Goal: Task Accomplishment & Management: Manage account settings

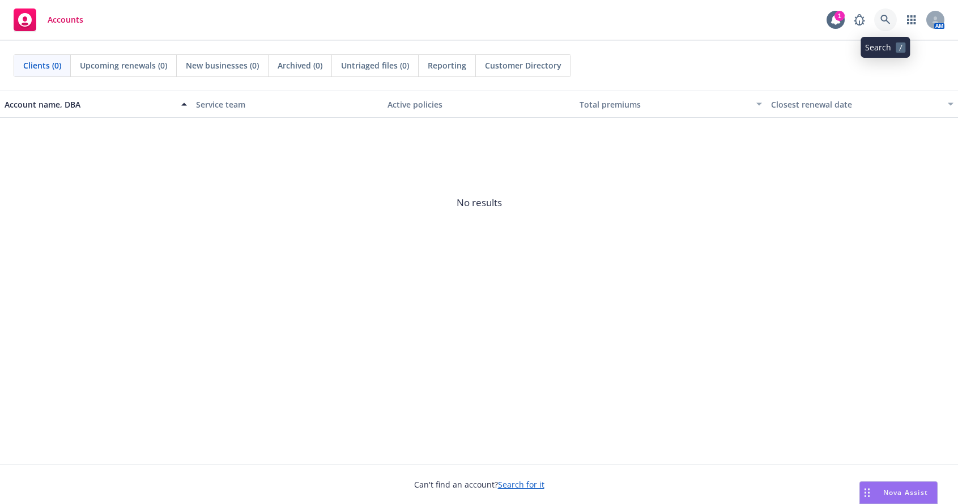
click at [885, 16] on icon at bounding box center [885, 20] width 10 height 10
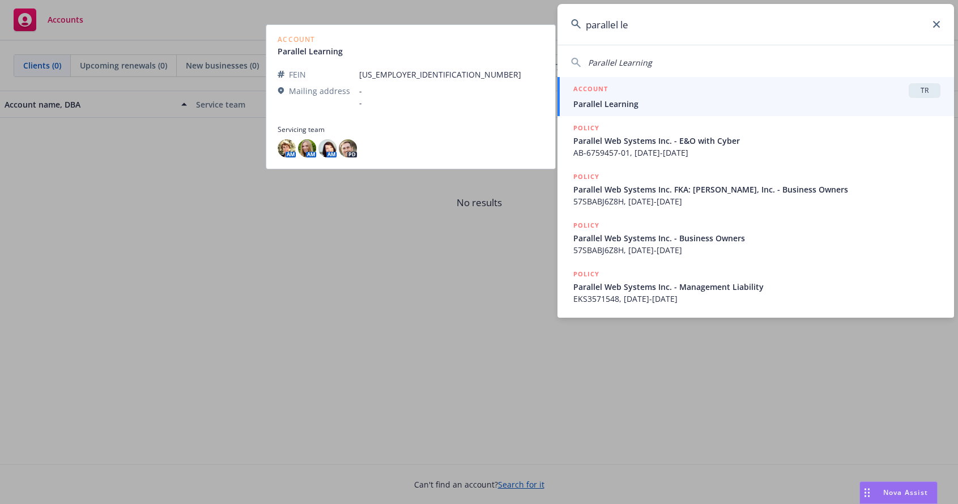
type input "parallel le"
click at [613, 99] on span "Parallel Learning" at bounding box center [756, 104] width 367 height 12
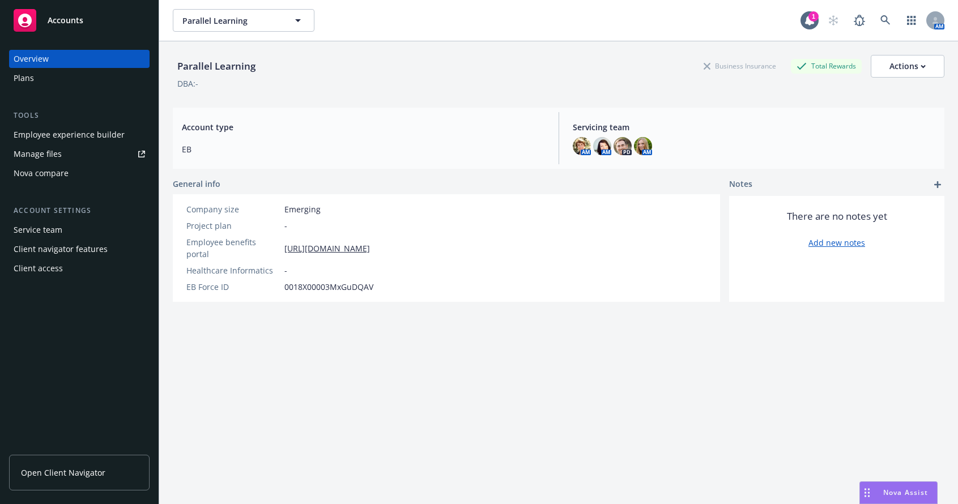
click at [70, 130] on div "Employee experience builder" at bounding box center [69, 135] width 111 height 18
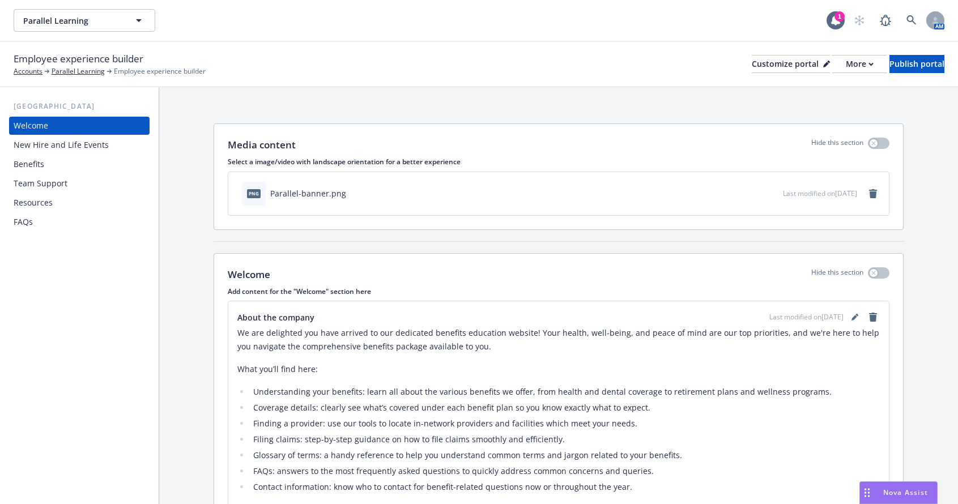
click at [31, 220] on div "FAQs" at bounding box center [23, 222] width 19 height 18
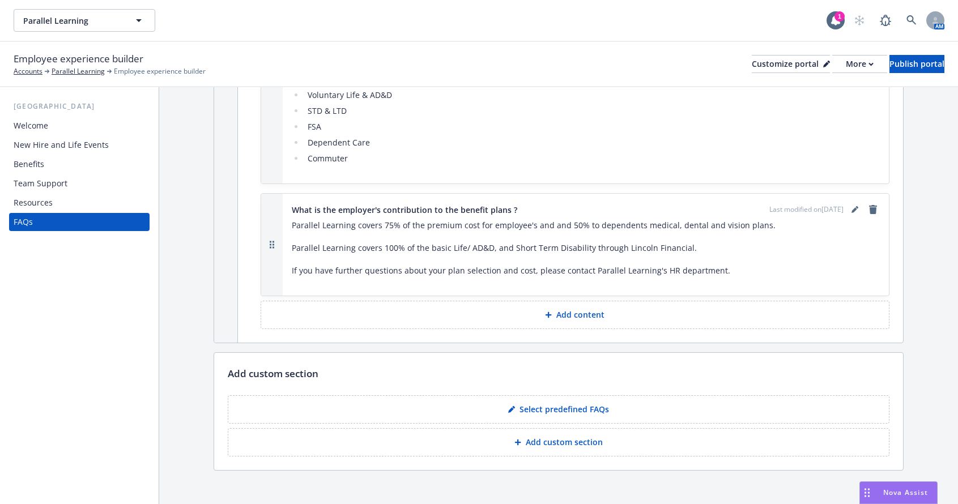
scroll to position [699, 0]
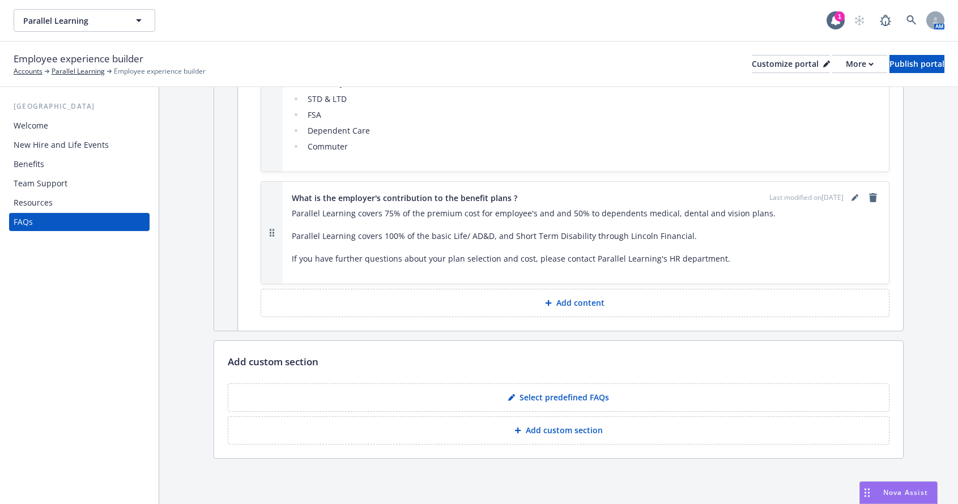
click at [545, 396] on p "Select predefined FAQs" at bounding box center [563, 397] width 89 height 11
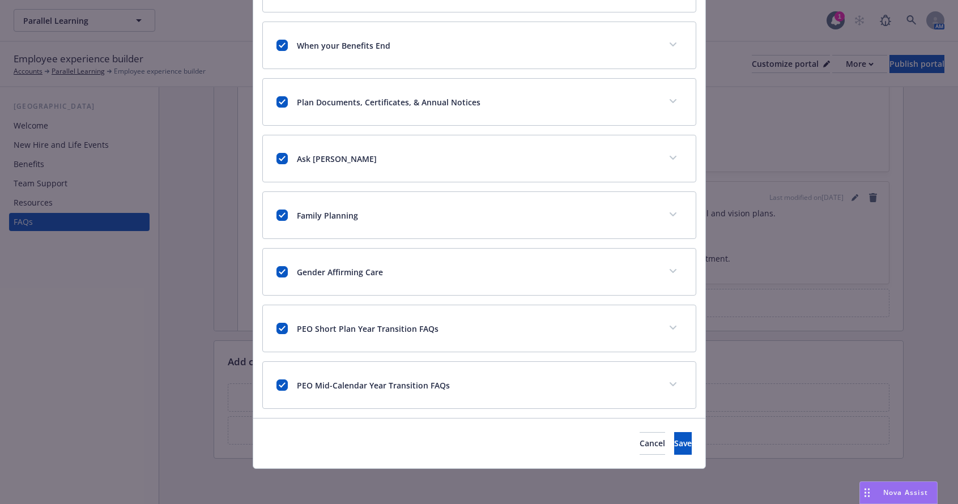
scroll to position [578, 0]
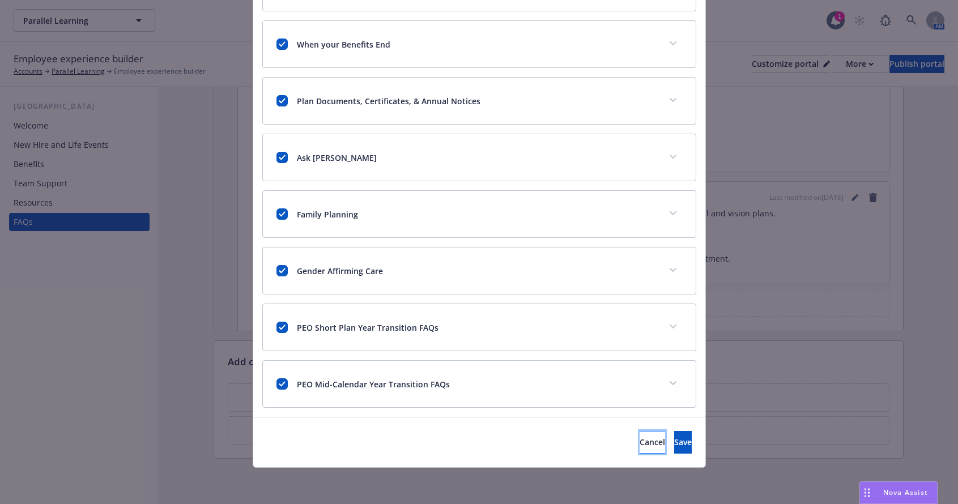
click at [639, 436] on button "Cancel" at bounding box center [651, 442] width 25 height 23
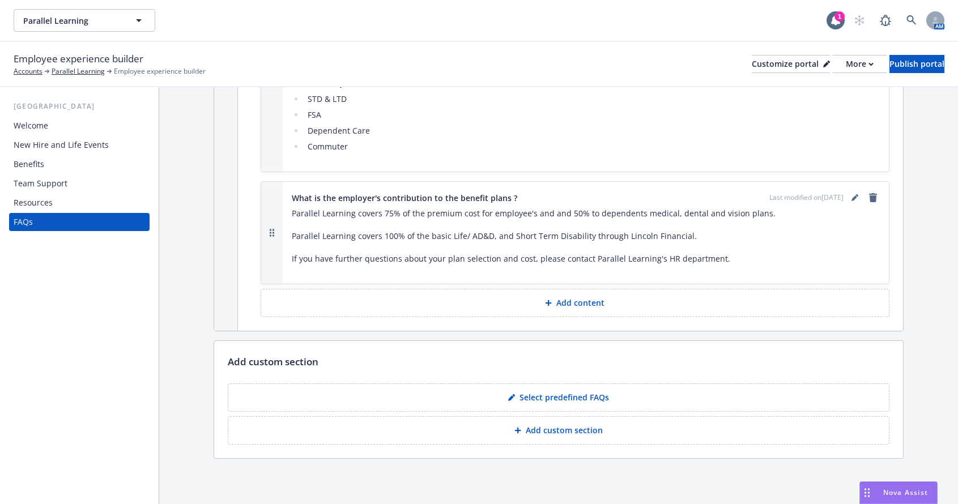
click at [532, 431] on p "Add custom section" at bounding box center [564, 430] width 77 height 11
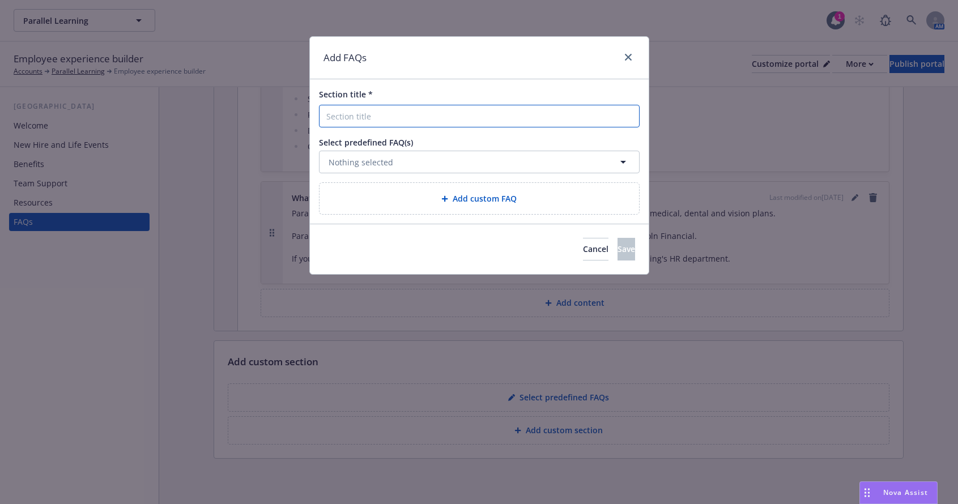
click at [366, 116] on input "Section title *" at bounding box center [479, 116] width 321 height 23
click at [356, 123] on input "Section title *" at bounding box center [479, 116] width 321 height 23
type input "I"
click at [432, 112] on input "Plan rate information" at bounding box center [479, 116] width 321 height 23
type input "Plan rate information"
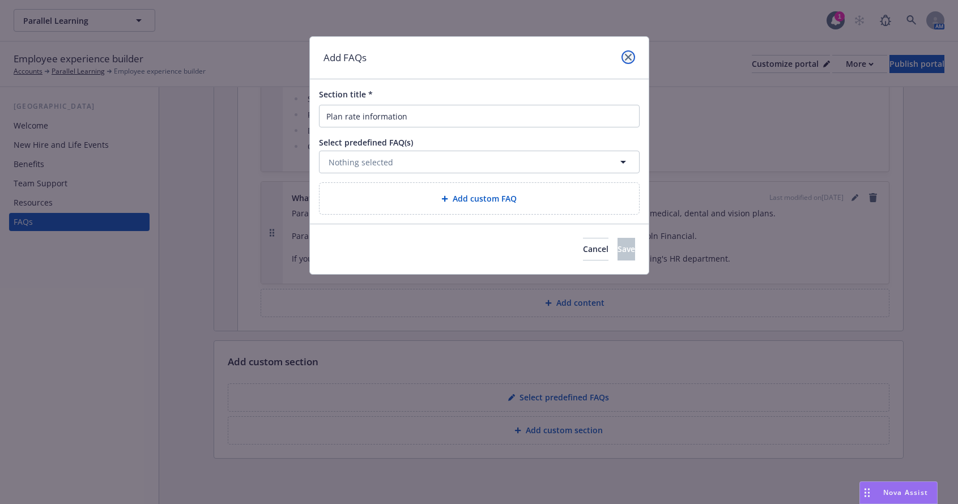
click at [628, 56] on icon "close" at bounding box center [628, 57] width 7 height 7
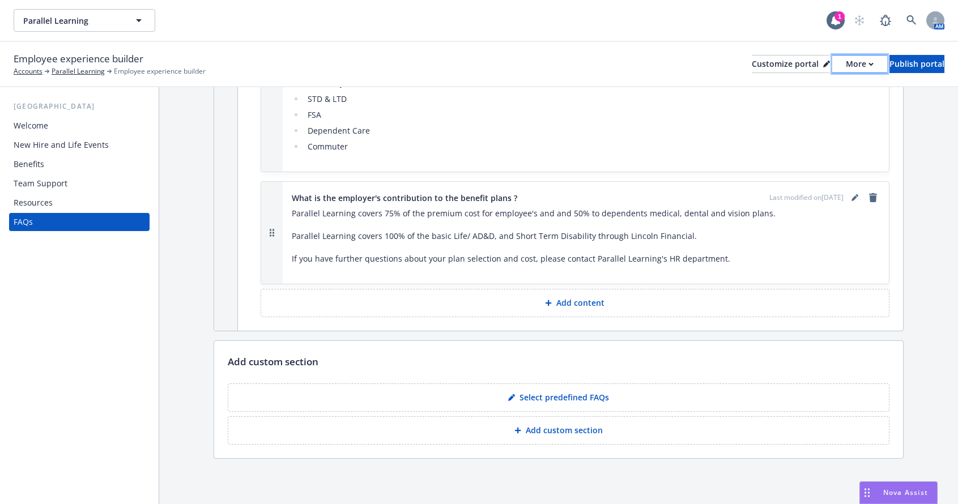
click at [845, 61] on div "More" at bounding box center [859, 63] width 28 height 17
click at [693, 113] on li "FSA" at bounding box center [591, 115] width 575 height 14
click at [751, 64] on div "Customize portal" at bounding box center [790, 63] width 78 height 17
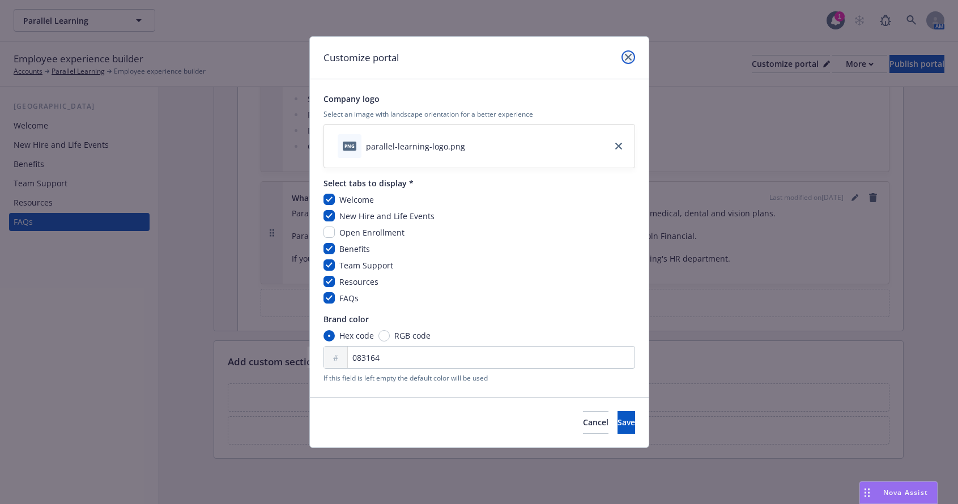
click at [625, 55] on icon "close" at bounding box center [628, 57] width 7 height 7
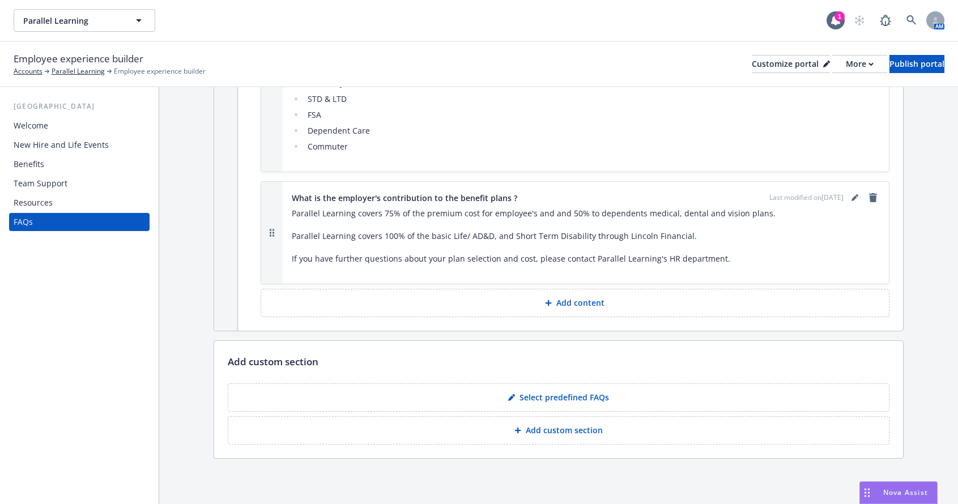
click at [570, 306] on p "Add content" at bounding box center [580, 302] width 48 height 11
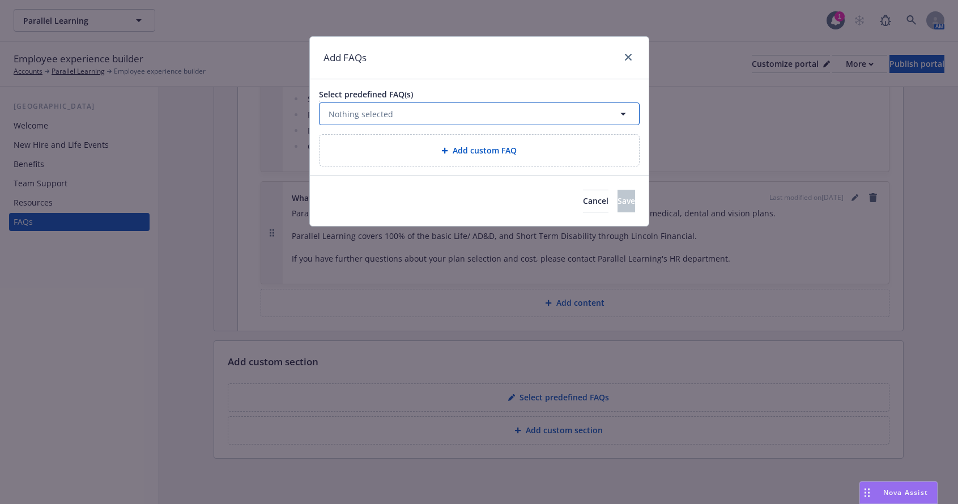
click at [351, 105] on button "Nothing selected" at bounding box center [479, 113] width 321 height 23
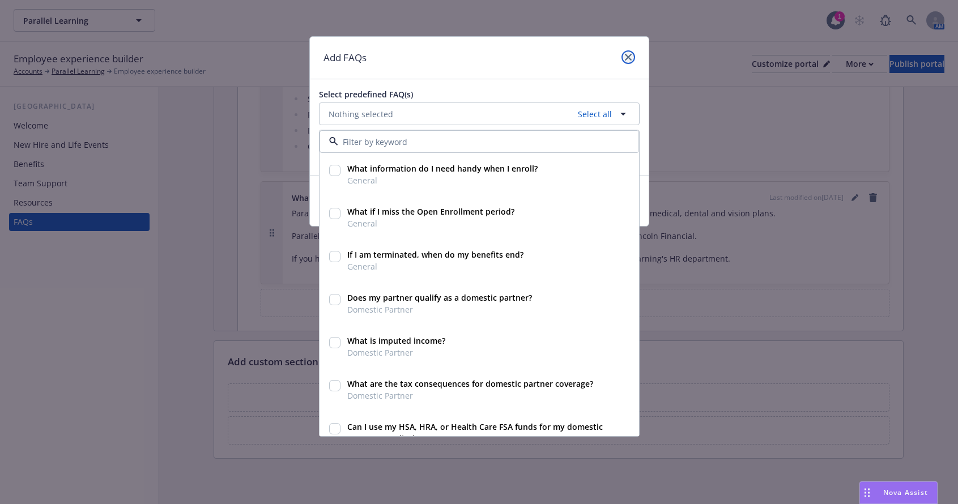
click at [628, 56] on icon "close" at bounding box center [628, 57] width 7 height 7
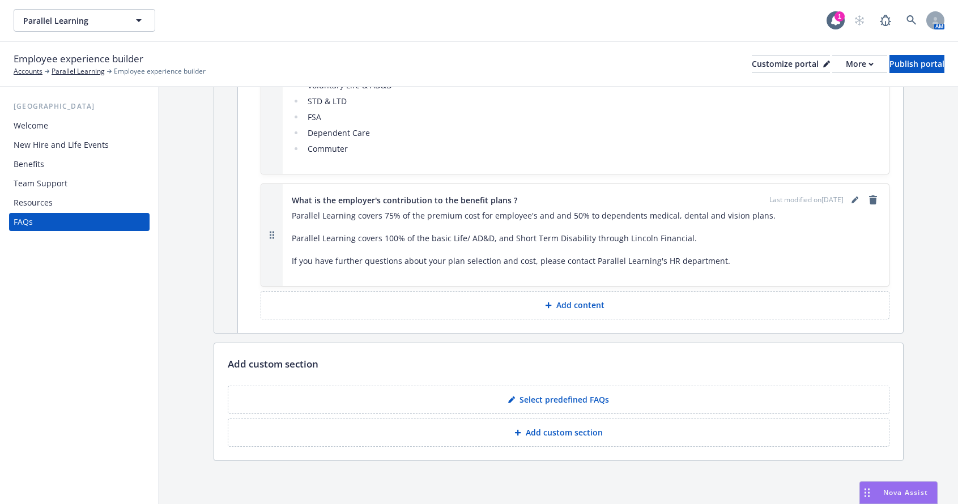
scroll to position [699, 0]
click at [519, 430] on div at bounding box center [519, 430] width 11 height 7
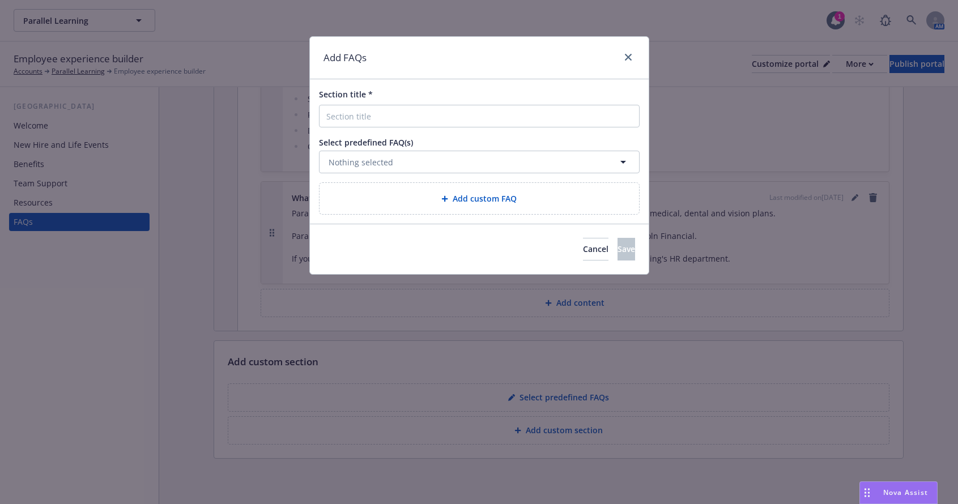
click at [446, 199] on icon at bounding box center [445, 199] width 6 height 6
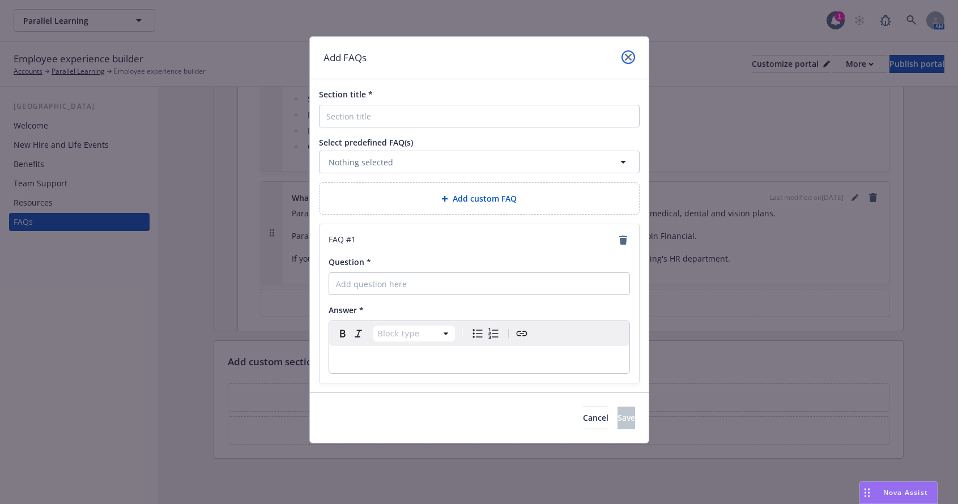
click at [625, 58] on icon "close" at bounding box center [628, 57] width 7 height 7
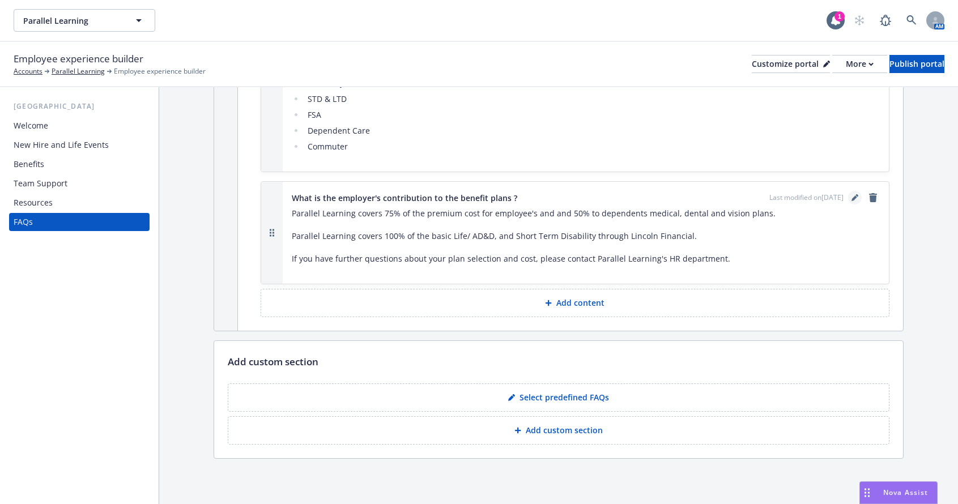
click at [849, 198] on link "editPencil" at bounding box center [855, 198] width 14 height 14
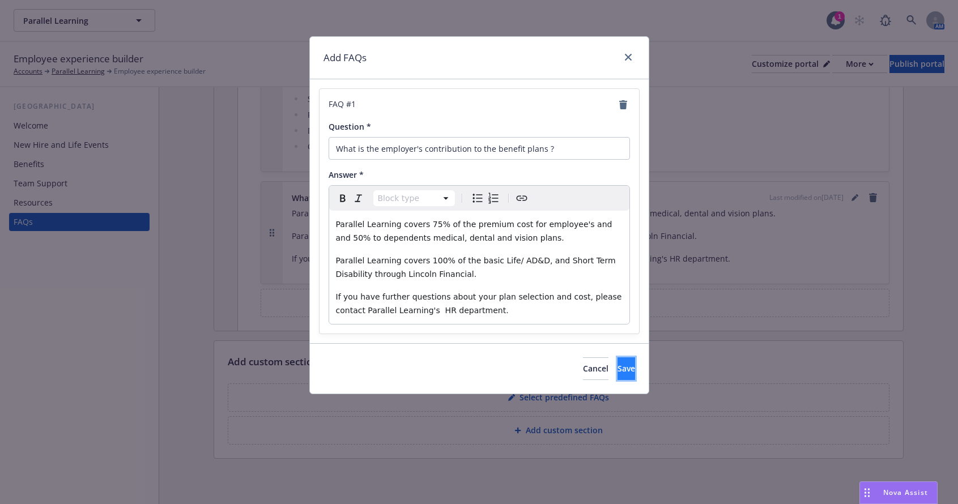
click at [617, 369] on span "Save" at bounding box center [626, 368] width 18 height 11
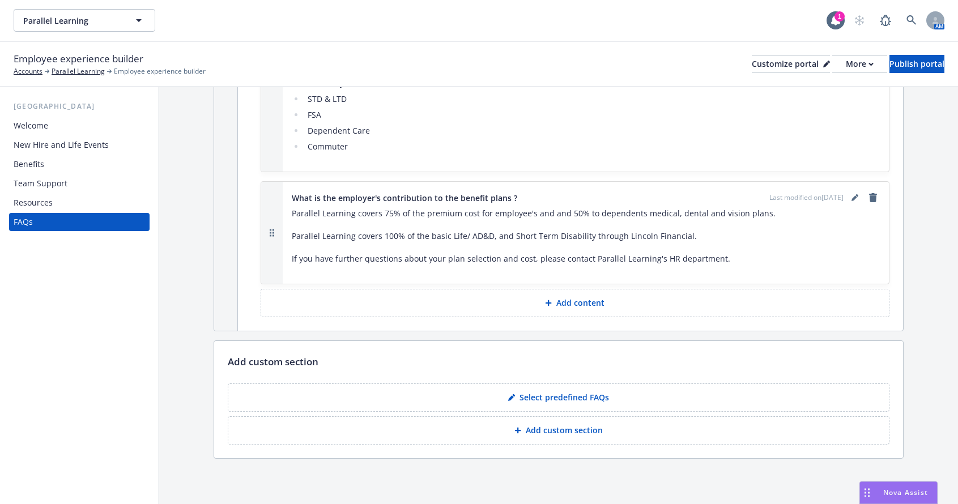
click at [535, 428] on p "Add custom section" at bounding box center [564, 430] width 77 height 11
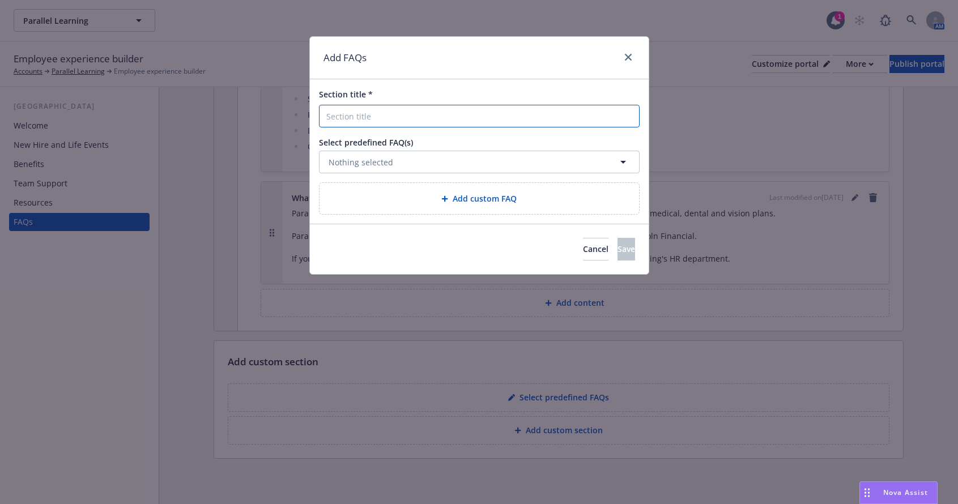
click at [358, 121] on input "Section title *" at bounding box center [479, 116] width 321 height 23
click at [395, 161] on button "Nothing selected" at bounding box center [479, 162] width 321 height 23
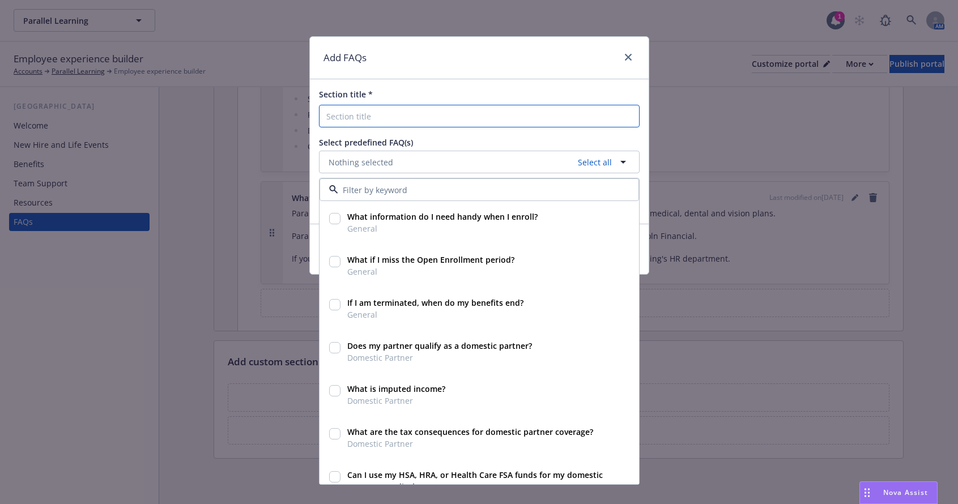
click at [443, 121] on input "Section title *" at bounding box center [479, 116] width 321 height 23
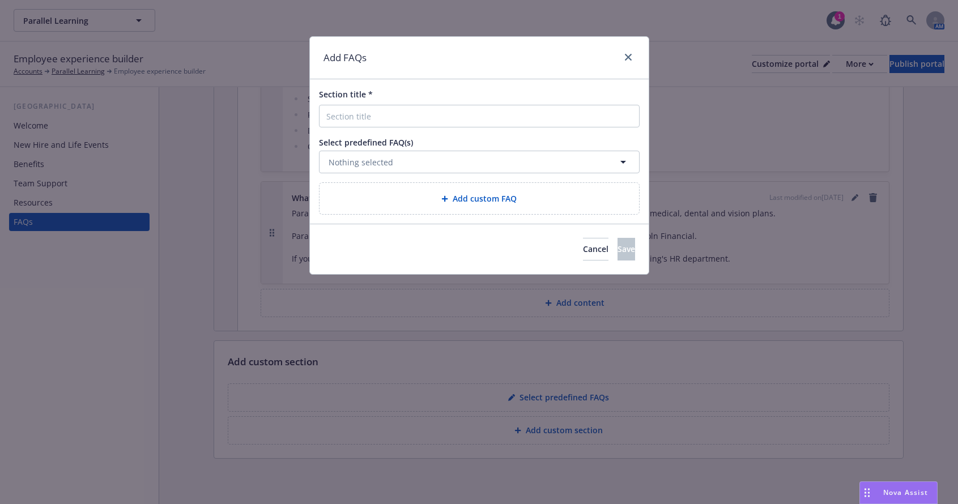
click at [472, 202] on span "Add custom FAQ" at bounding box center [484, 199] width 64 height 12
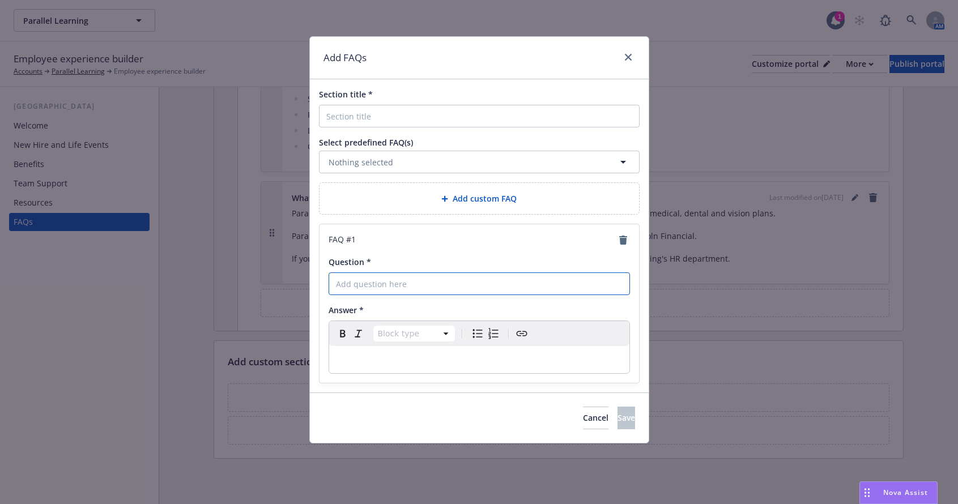
click at [386, 283] on input "Question *" at bounding box center [478, 283] width 301 height 23
type input "What are the rates for our benefit plans?"
drag, startPoint x: 499, startPoint y: 280, endPoint x: 322, endPoint y: 287, distance: 177.4
click at [322, 287] on div "FAQ # 1 Question * What are the rates for our benefit plans? Answer * Block typ…" at bounding box center [478, 303] width 319 height 159
type input "Plan and rate information"
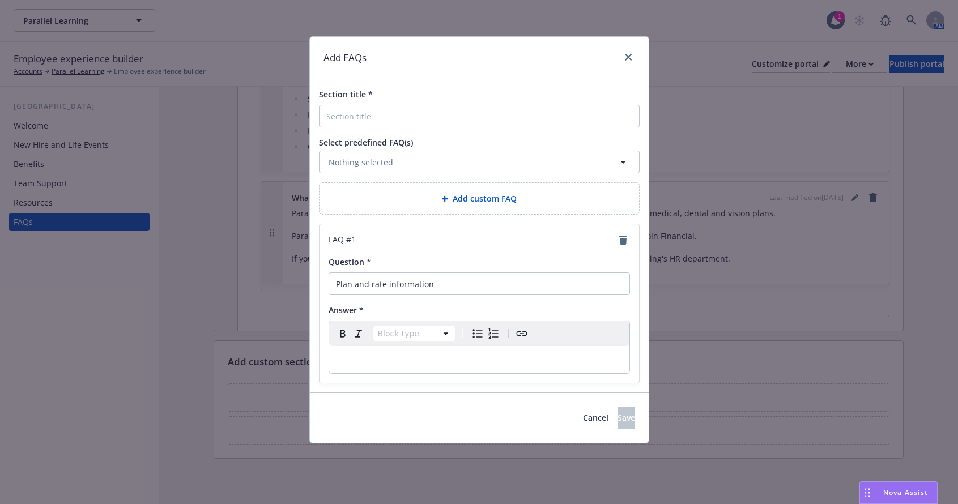
select select "paragraph"
click at [373, 352] on div "editable markdown" at bounding box center [479, 359] width 300 height 27
click at [631, 56] on icon "close" at bounding box center [628, 57] width 7 height 7
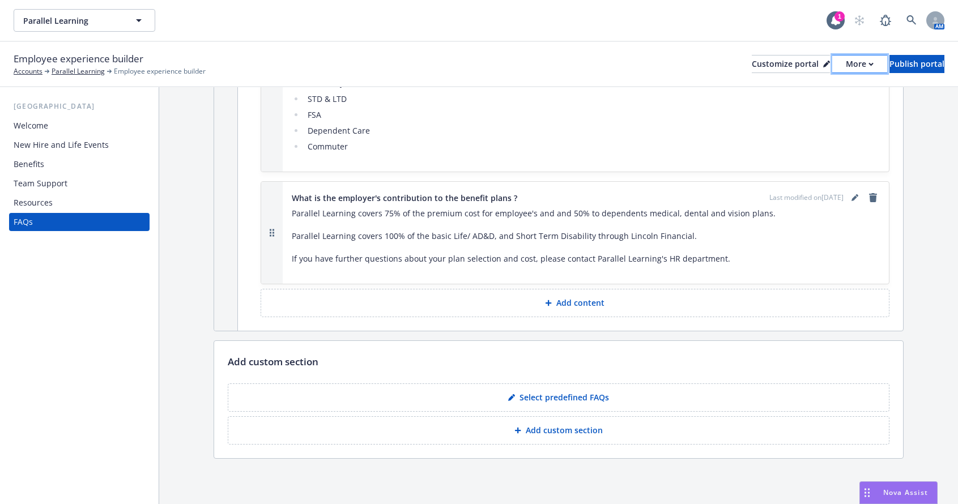
click at [845, 64] on div "More" at bounding box center [859, 63] width 28 height 17
click at [499, 59] on div "Employee experience builder Accounts Parallel Learning Employee experience buil…" at bounding box center [479, 64] width 930 height 25
click at [567, 301] on p "Add content" at bounding box center [580, 302] width 48 height 11
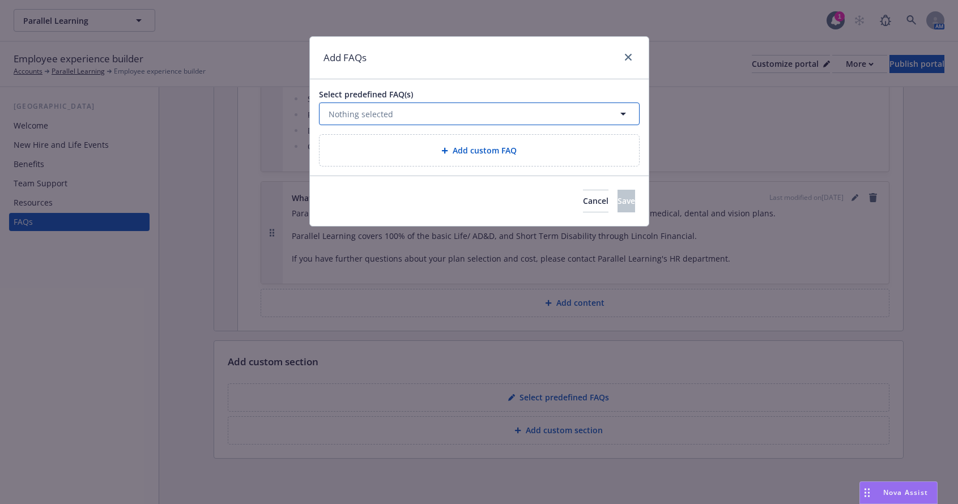
click at [341, 118] on span "Nothing selected" at bounding box center [360, 114] width 65 height 12
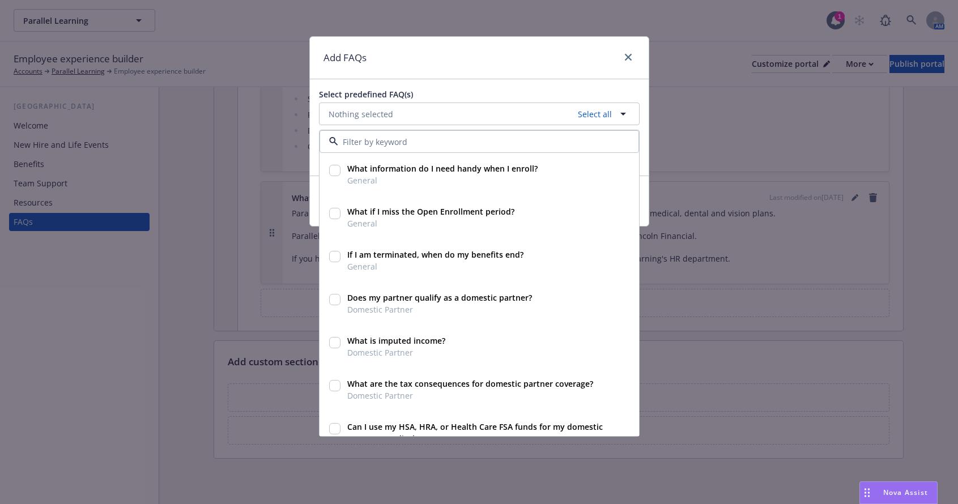
click at [431, 70] on div "Add FAQs" at bounding box center [479, 58] width 339 height 42
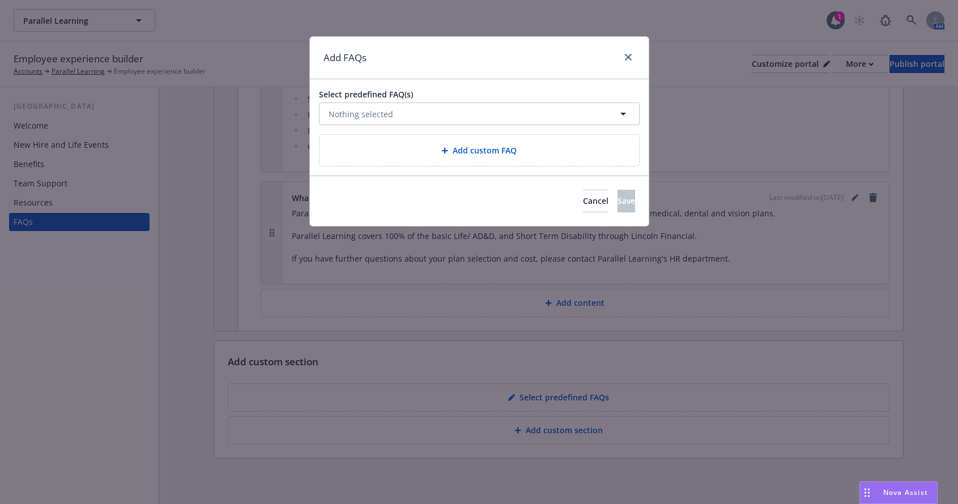
click at [445, 150] on icon at bounding box center [445, 151] width 6 height 6
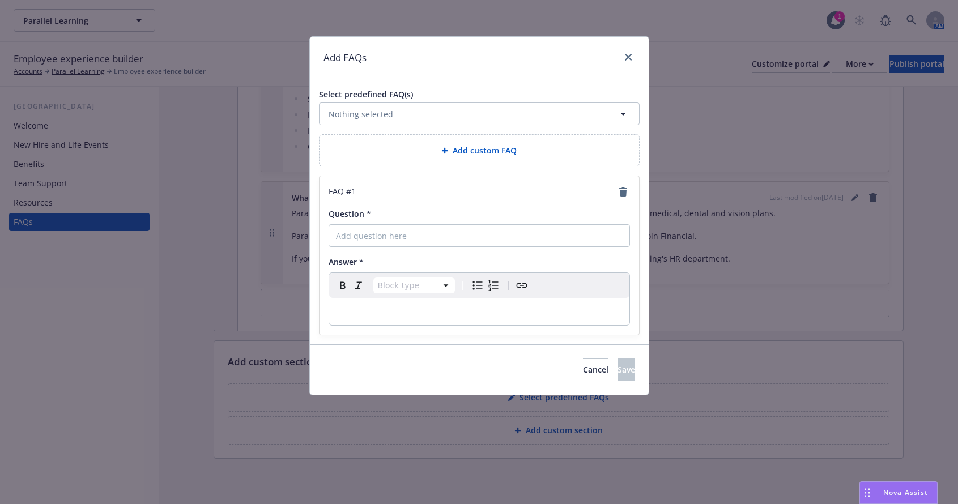
select select "paragraph"
click at [374, 314] on p "editable markdown" at bounding box center [479, 312] width 287 height 14
click at [352, 118] on span "Nothing selected" at bounding box center [360, 114] width 65 height 12
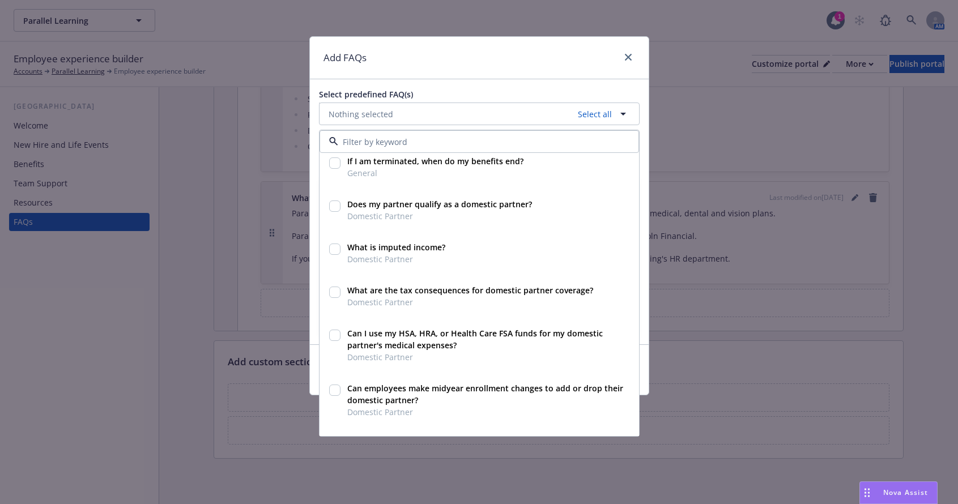
scroll to position [113, 0]
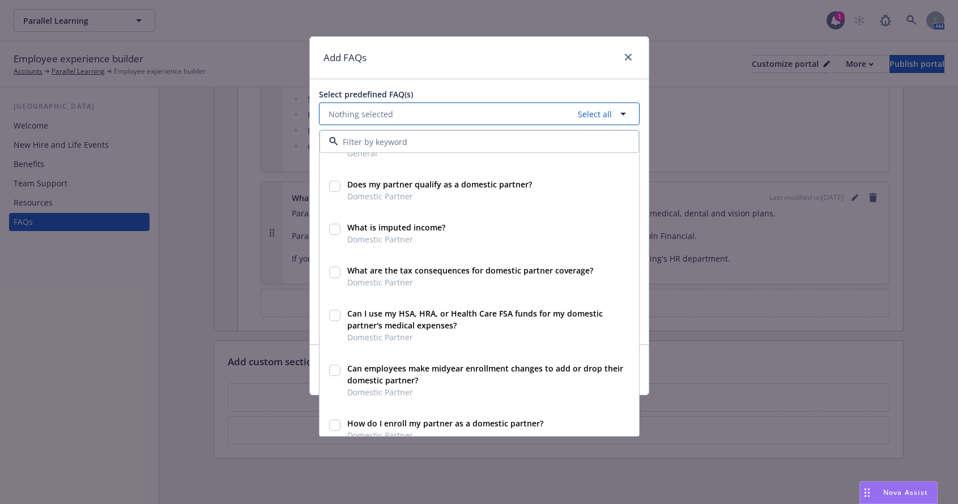
click at [392, 113] on button "Nothing selected Select all" at bounding box center [479, 113] width 321 height 23
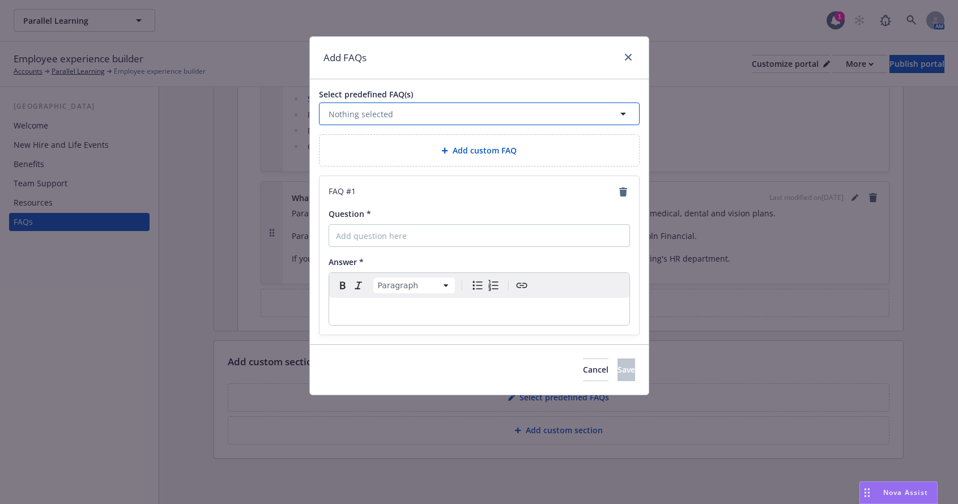
click at [392, 113] on button "Nothing selected" at bounding box center [479, 113] width 321 height 23
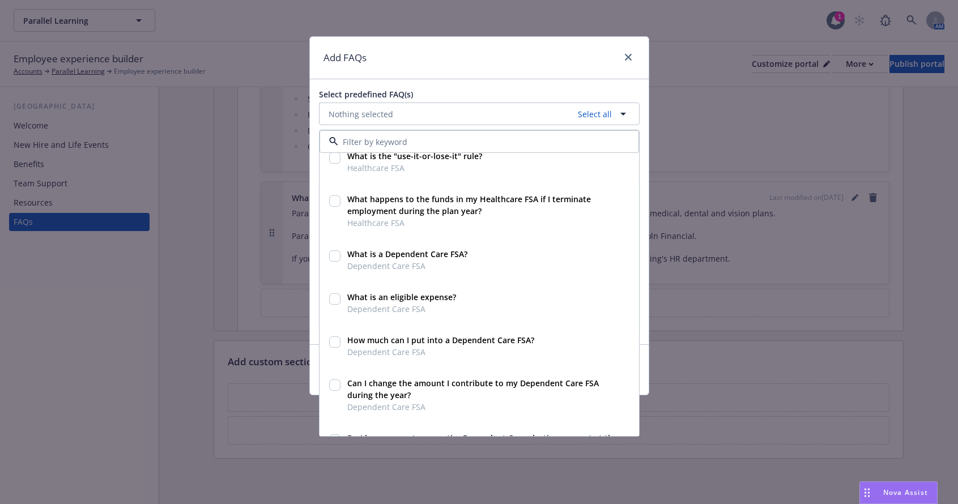
scroll to position [566, 0]
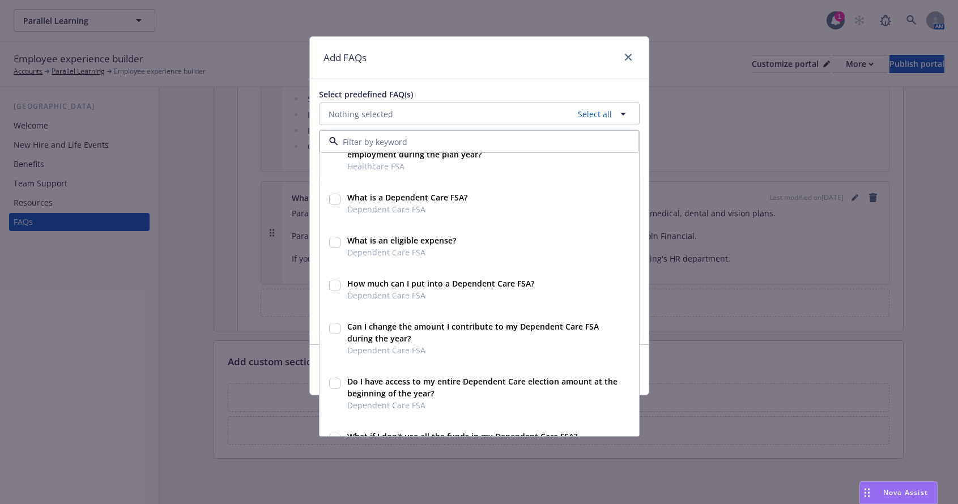
click at [513, 53] on div "Add FAQs" at bounding box center [479, 58] width 339 height 42
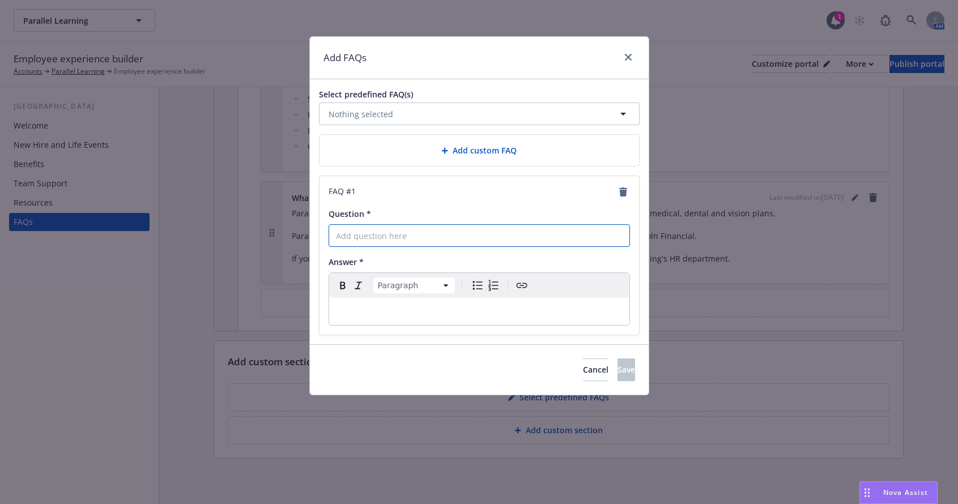
click at [351, 238] on input "Question *" at bounding box center [478, 235] width 301 height 23
type input "W"
type input "A"
click at [375, 238] on input "What is the cost per plan and rates?" at bounding box center [478, 235] width 301 height 23
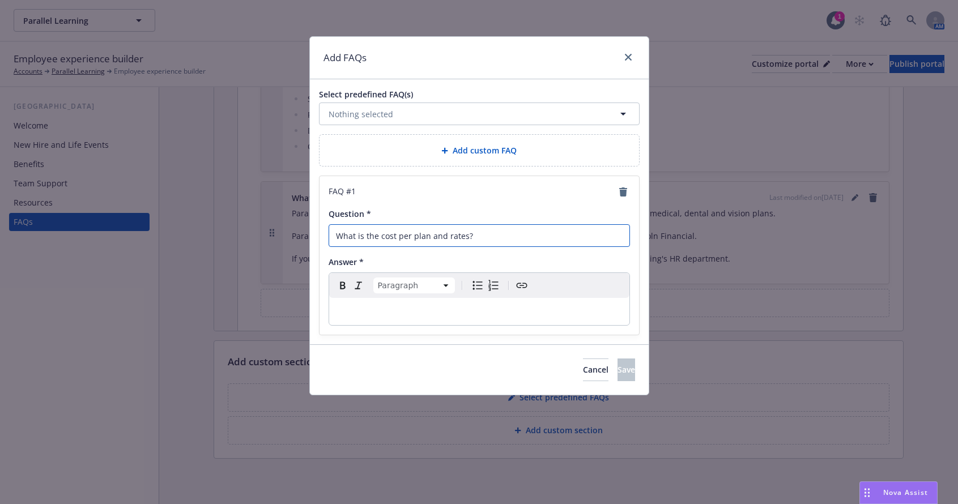
drag, startPoint x: 480, startPoint y: 236, endPoint x: 332, endPoint y: 238, distance: 148.4
click at [332, 238] on input "What is the cost per plan and rates?" at bounding box center [478, 235] width 301 height 23
click at [471, 235] on input "What is the cost per plan and rates?" at bounding box center [478, 235] width 301 height 23
drag, startPoint x: 479, startPoint y: 236, endPoint x: 335, endPoint y: 233, distance: 143.3
click at [335, 233] on input "What is the cost per plan and rates?" at bounding box center [478, 235] width 301 height 23
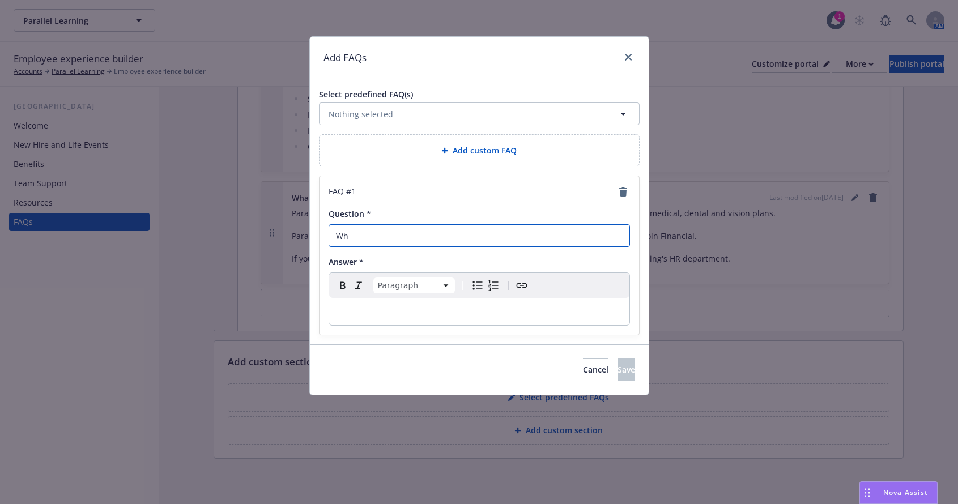
type input "W"
type input "Information on all plan rates."
click at [358, 306] on p "editable markdown" at bounding box center [479, 312] width 287 height 14
drag, startPoint x: 368, startPoint y: 313, endPoint x: 322, endPoint y: 313, distance: 46.4
click at [322, 313] on div "FAQ # 1 Question * Information on all plan rates. Answer * Paragraph Paragraph …" at bounding box center [478, 255] width 319 height 159
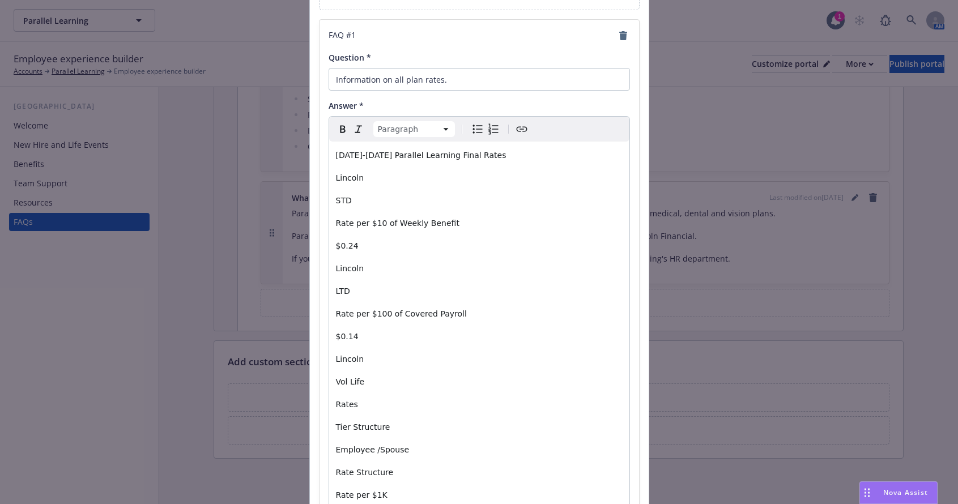
scroll to position [28, 0]
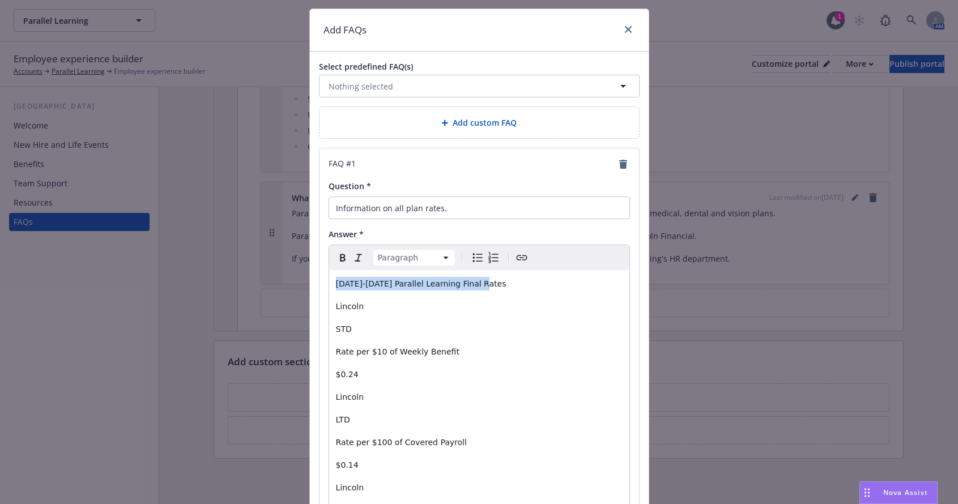
drag, startPoint x: 497, startPoint y: 289, endPoint x: 314, endPoint y: 289, distance: 183.5
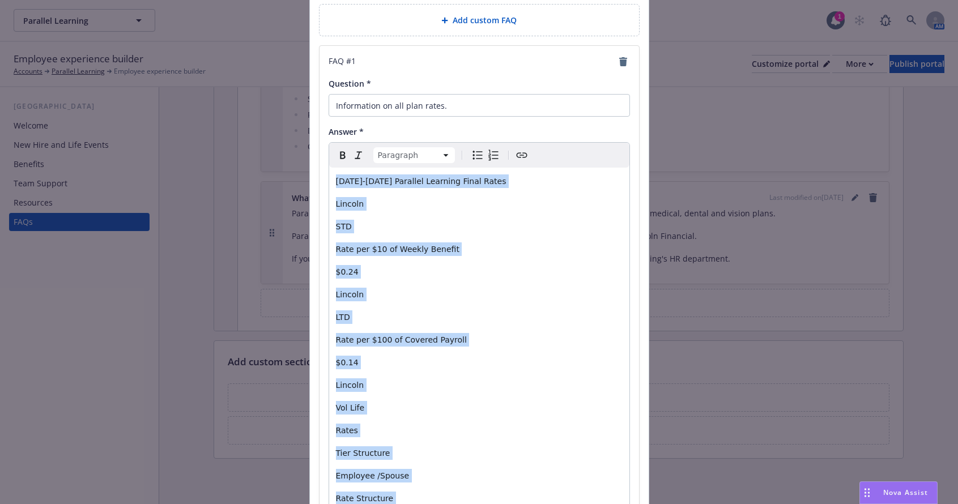
scroll to position [0, 0]
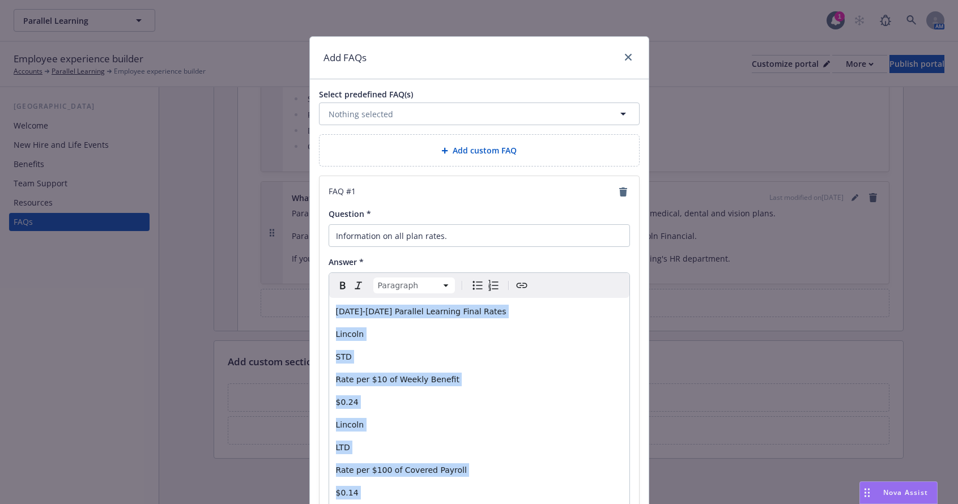
drag, startPoint x: 391, startPoint y: 439, endPoint x: 450, endPoint y: 366, distance: 93.4
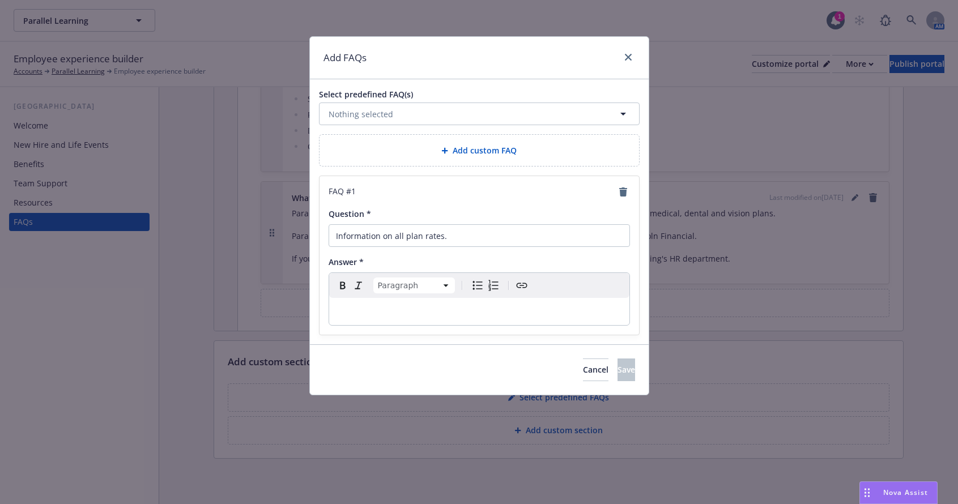
click at [418, 311] on p "editable markdown" at bounding box center [479, 312] width 287 height 14
click at [382, 302] on div "editable markdown" at bounding box center [479, 311] width 300 height 27
click at [520, 285] on icon "Create link" at bounding box center [522, 286] width 14 height 14
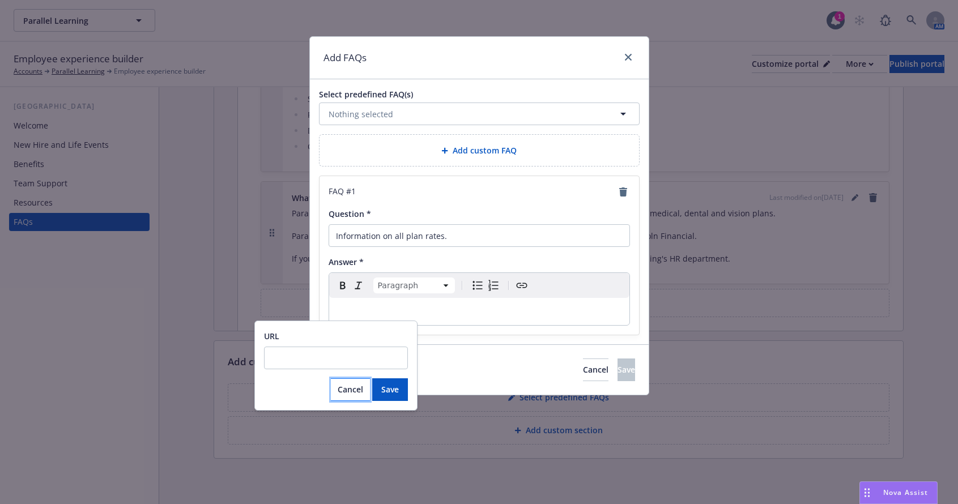
click at [354, 396] on button "Cancel" at bounding box center [350, 389] width 39 height 23
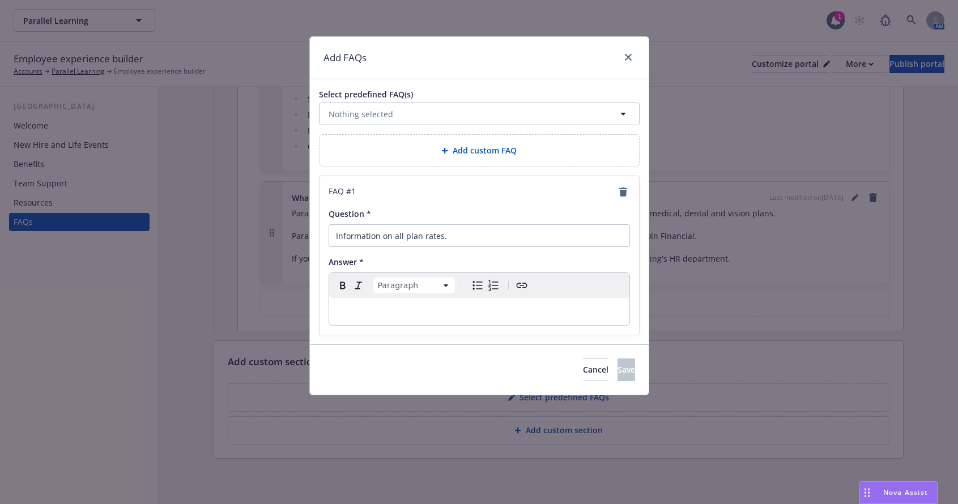
click at [358, 306] on p "editable markdown" at bounding box center [479, 312] width 287 height 14
click at [421, 237] on input "Information on all plan rates." at bounding box center [478, 235] width 301 height 23
drag, startPoint x: 452, startPoint y: 234, endPoint x: 382, endPoint y: 236, distance: 70.2
click at [382, 236] on input "Information on all plan rates." at bounding box center [478, 235] width 301 height 23
type input "I"
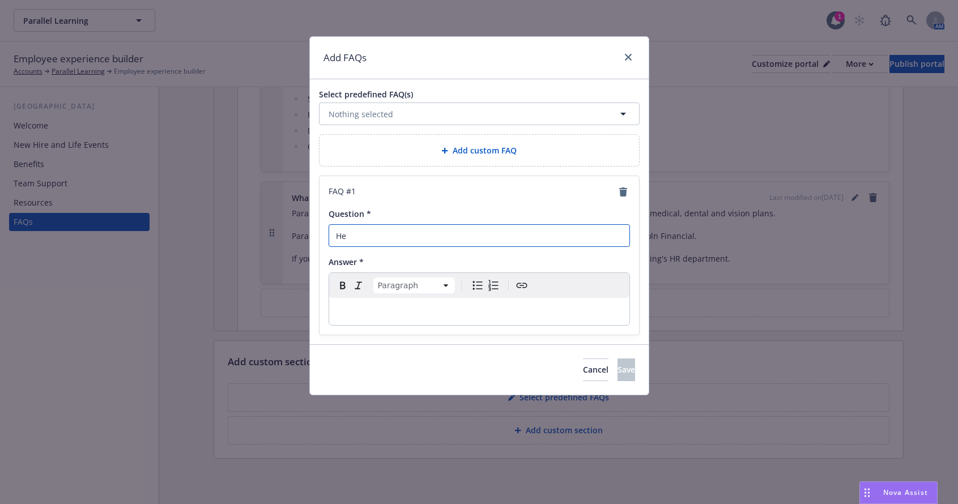
type input "H"
drag, startPoint x: 391, startPoint y: 233, endPoint x: 288, endPoint y: 235, distance: 103.1
click at [288, 235] on div "Add FAQs Select predefined FAQ(s) Nothing selected Add custom FAQ FAQ # 1 Quest…" at bounding box center [479, 252] width 958 height 504
click at [462, 236] on input "See the information for plan rates" at bounding box center [478, 235] width 301 height 23
click at [373, 311] on p "editable markdown" at bounding box center [479, 312] width 287 height 14
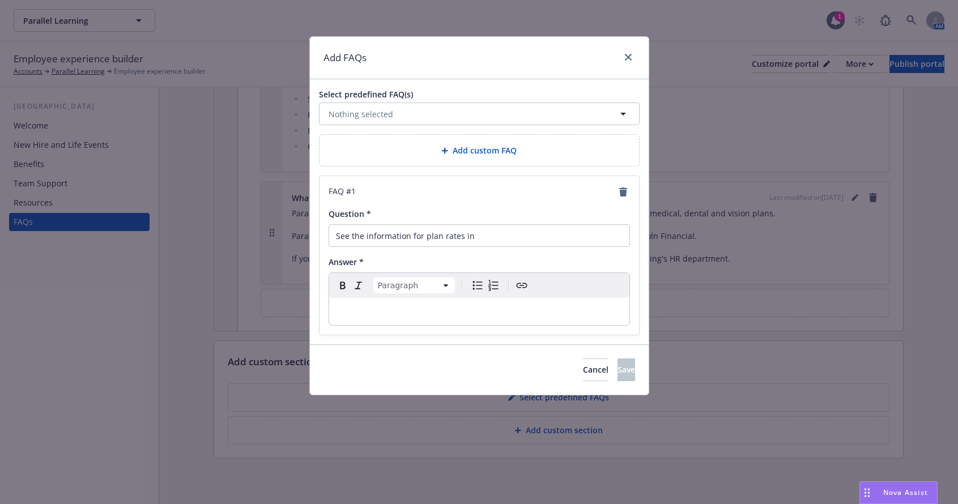
click at [366, 306] on p "editable markdown" at bounding box center [479, 312] width 287 height 14
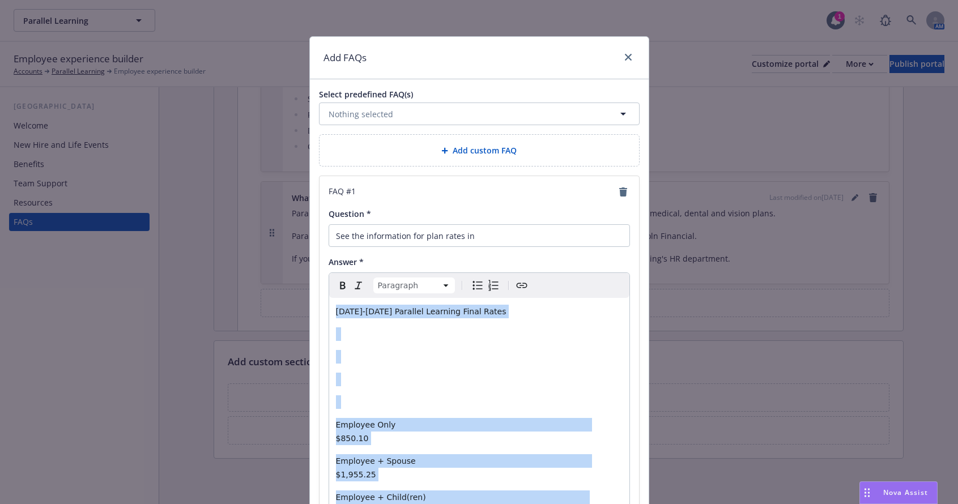
drag, startPoint x: 410, startPoint y: 347, endPoint x: 326, endPoint y: 309, distance: 92.7
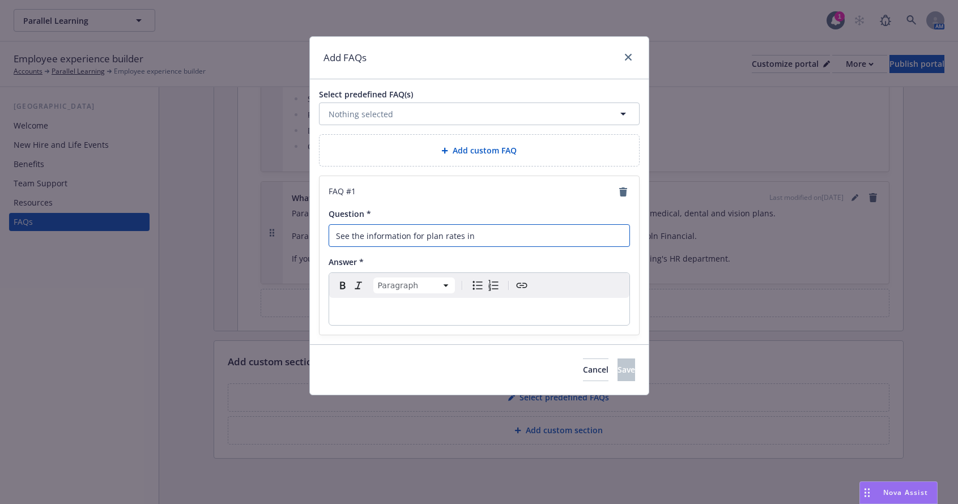
click at [510, 239] on input "See the information for plan rates in" at bounding box center [478, 235] width 301 height 23
type input "See the information for plan rates"
click at [407, 298] on div "Paragraph Paragraph Heading 1 Heading 2 Heading 3 Heading 4 Heading 5 Heading 6" at bounding box center [479, 285] width 300 height 25
click at [341, 307] on p "editable markdown" at bounding box center [479, 312] width 287 height 14
drag, startPoint x: 396, startPoint y: 311, endPoint x: 352, endPoint y: 315, distance: 44.4
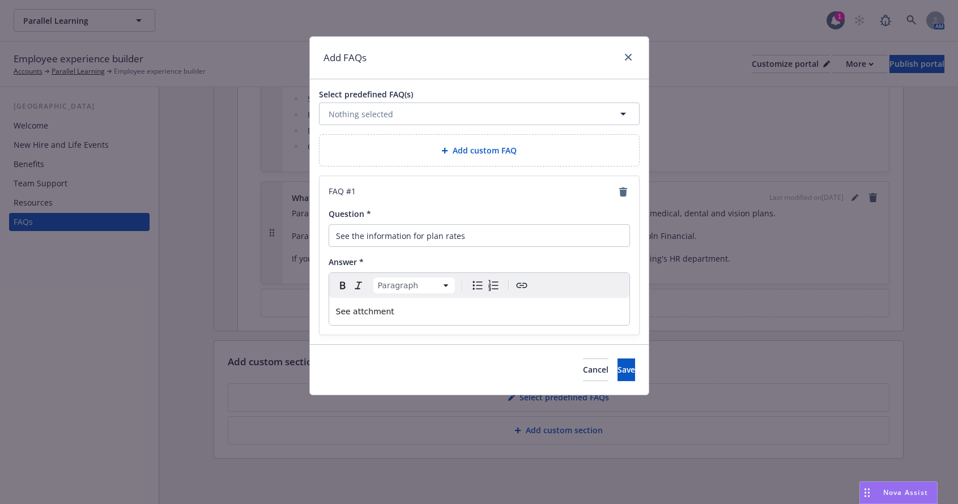
click at [352, 315] on p "See attchment" at bounding box center [479, 312] width 287 height 14
click at [617, 368] on span "Save" at bounding box center [626, 369] width 18 height 11
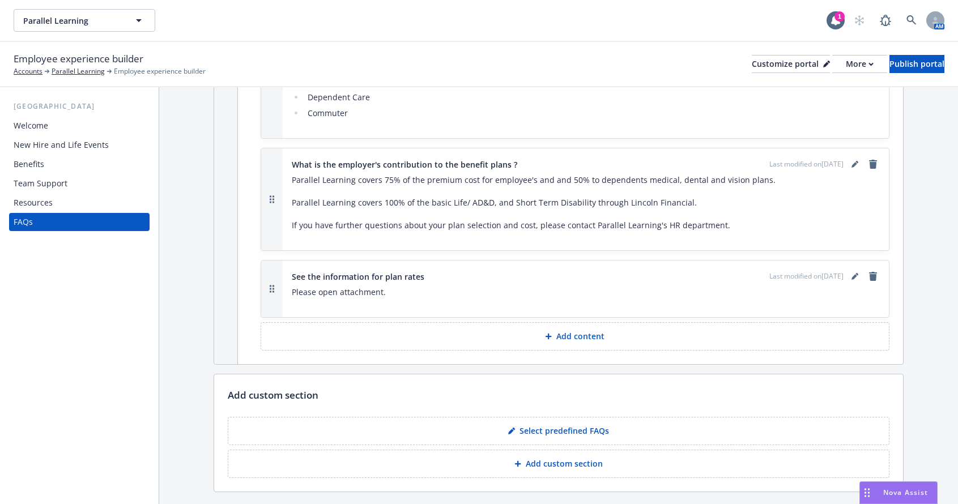
scroll to position [766, 0]
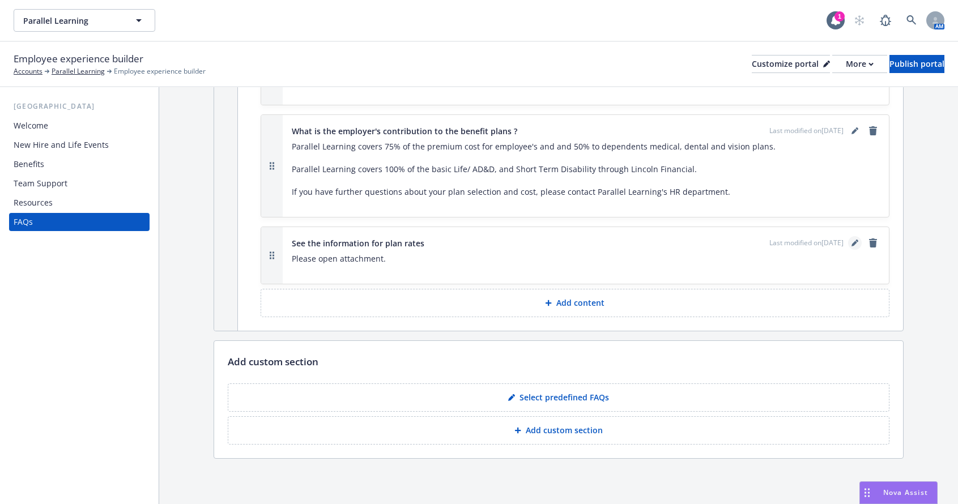
click at [851, 241] on icon "editPencil" at bounding box center [854, 243] width 7 height 7
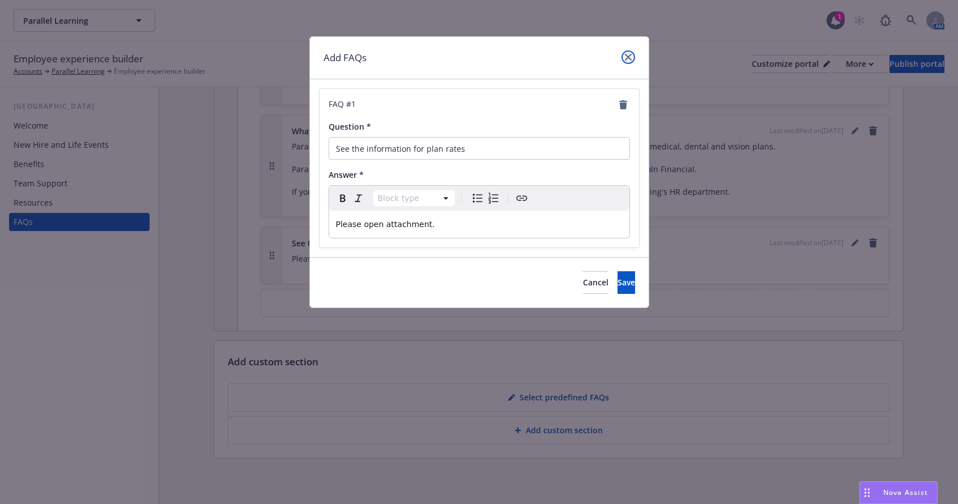
click at [628, 55] on icon "close" at bounding box center [628, 57] width 7 height 7
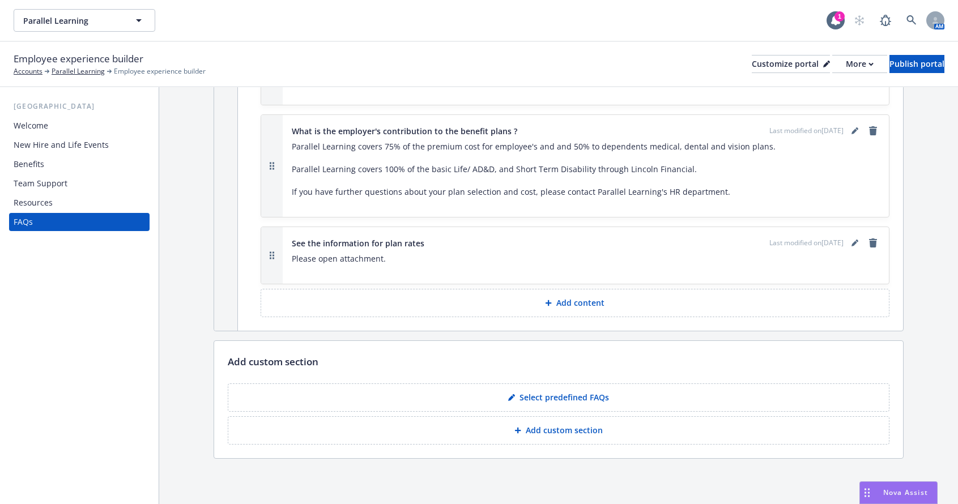
click at [275, 257] on button "button" at bounding box center [272, 255] width 22 height 57
click at [270, 255] on rect "button" at bounding box center [271, 256] width 2 height 2
click at [851, 243] on icon "editPencil" at bounding box center [854, 243] width 7 height 7
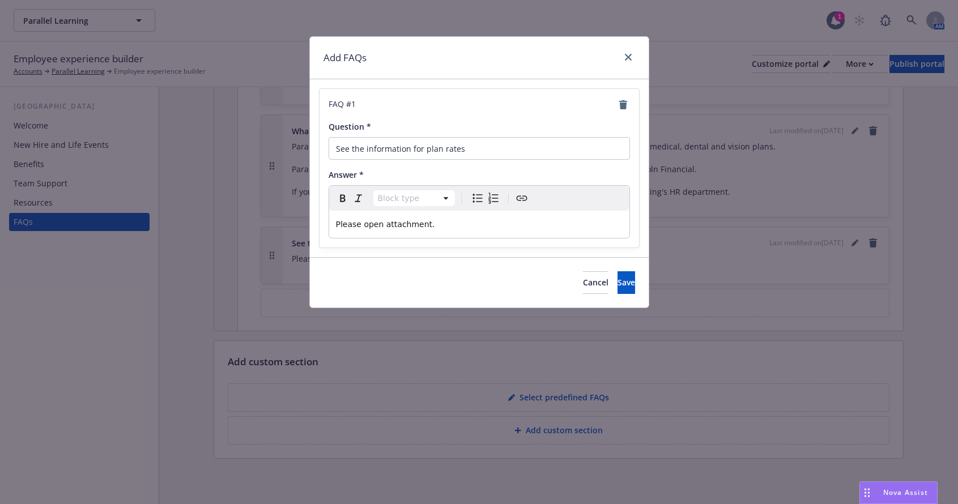
select select "paragraph"
click at [441, 225] on p "Please open attachment." at bounding box center [479, 224] width 287 height 14
click at [517, 195] on icon "Create link" at bounding box center [522, 198] width 14 height 14
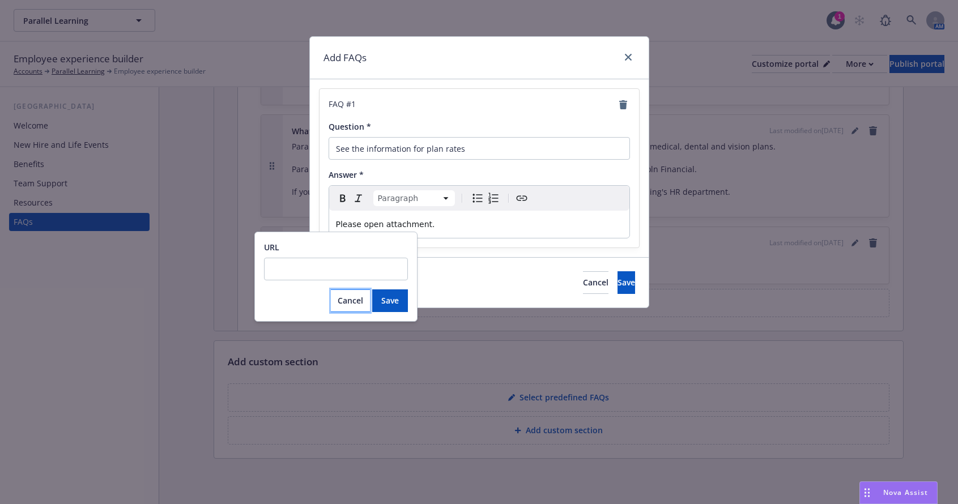
click at [335, 301] on button "Cancel" at bounding box center [350, 300] width 39 height 23
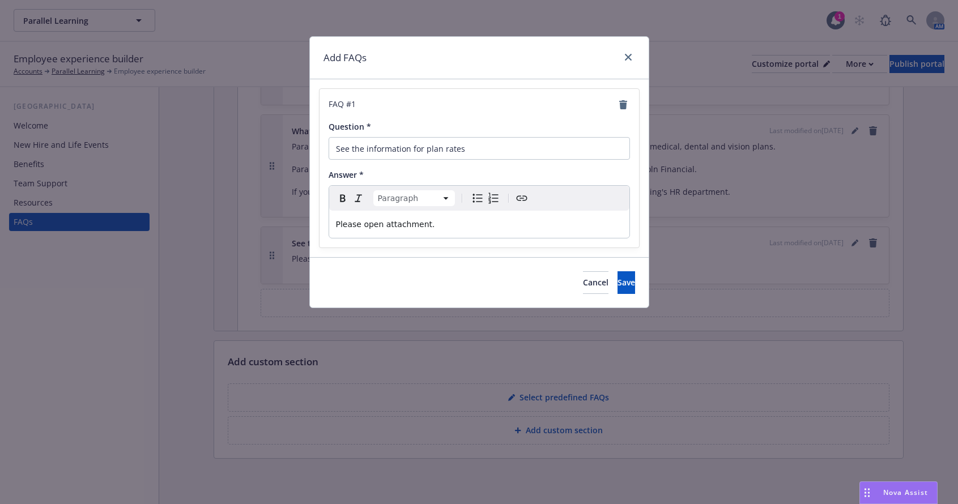
click at [436, 227] on p "Please open attachment." at bounding box center [479, 224] width 287 height 14
click at [617, 285] on span "Save" at bounding box center [626, 282] width 18 height 11
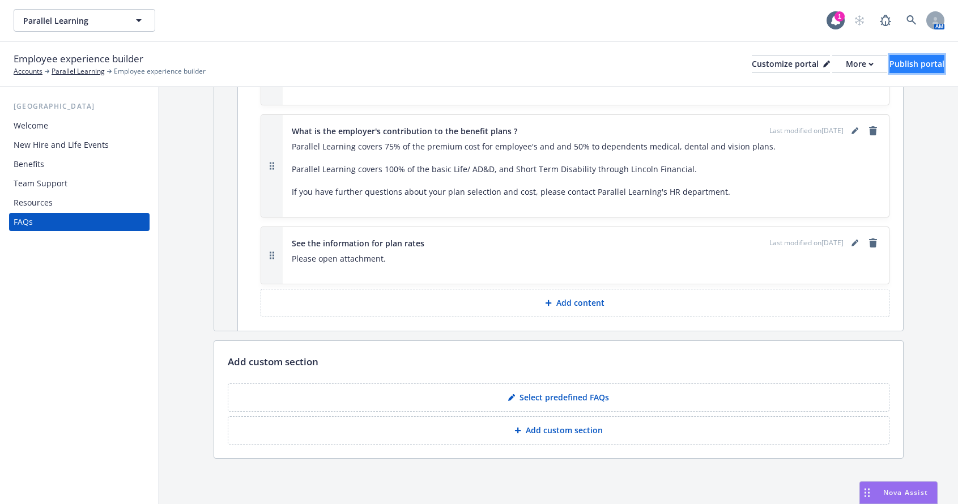
click at [889, 60] on div "Publish portal" at bounding box center [916, 63] width 55 height 17
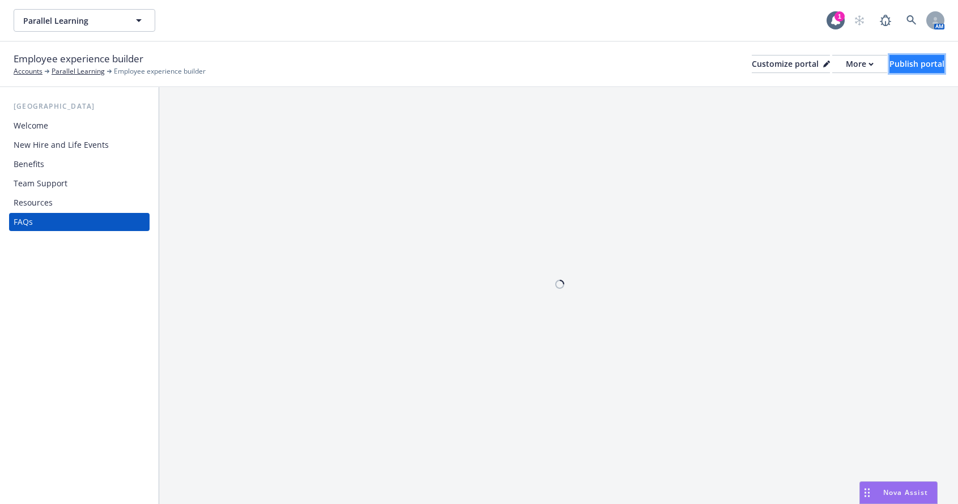
scroll to position [0, 0]
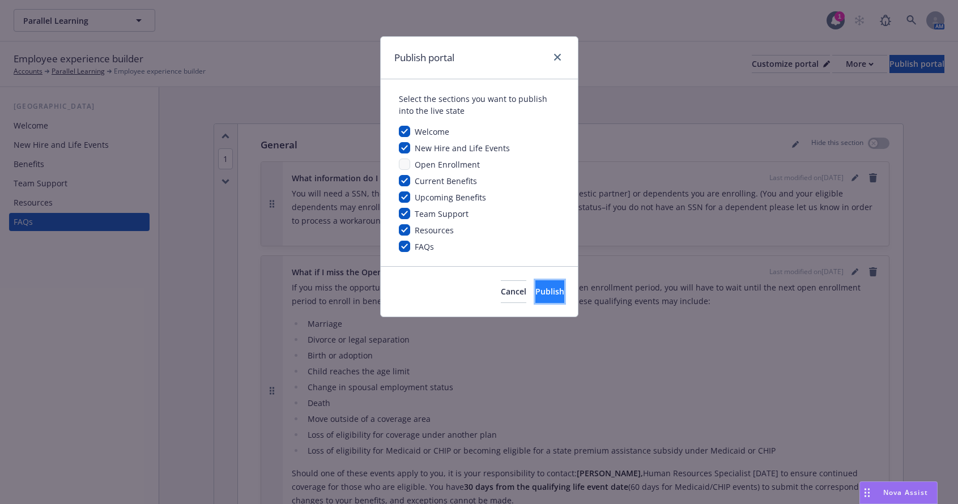
click at [535, 291] on button "Publish" at bounding box center [549, 291] width 29 height 23
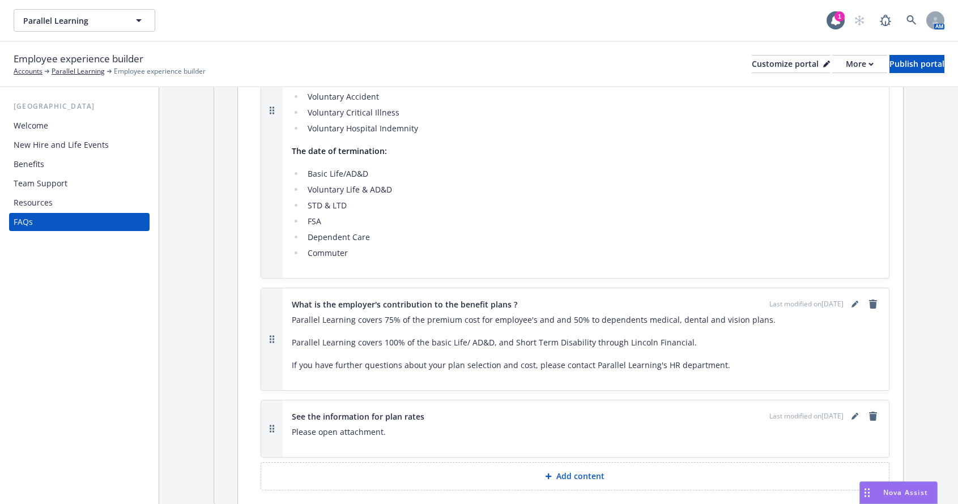
scroll to position [736, 0]
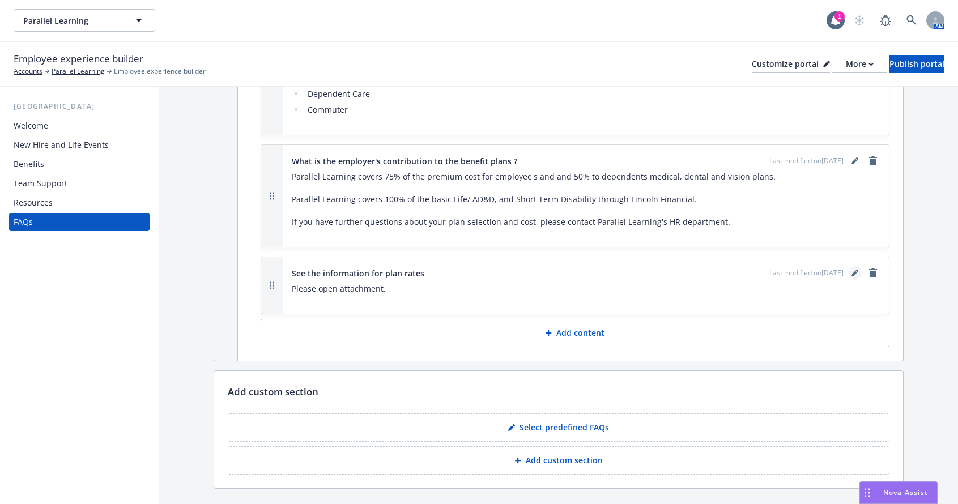
click at [851, 272] on icon "editPencil" at bounding box center [854, 273] width 7 height 7
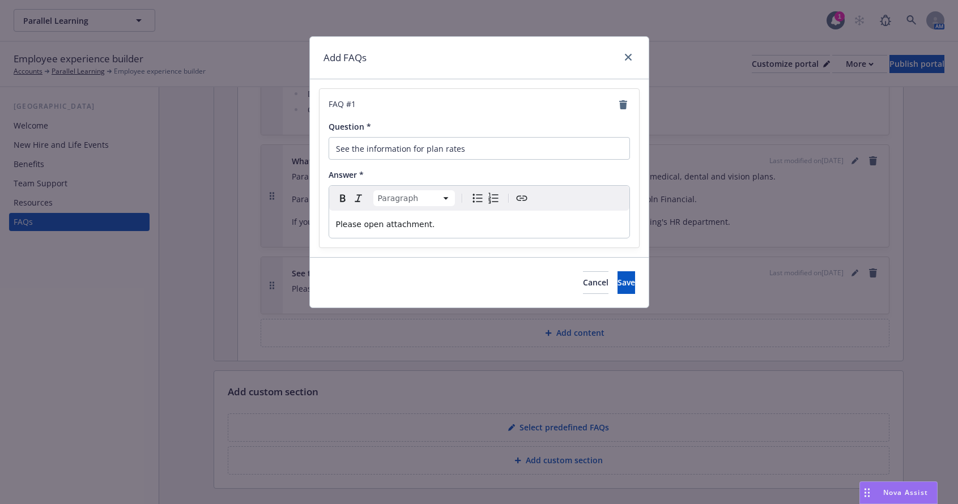
click at [439, 225] on p "Please open attachment." at bounding box center [479, 224] width 287 height 14
click at [520, 199] on icon "Create link" at bounding box center [521, 198] width 11 height 5
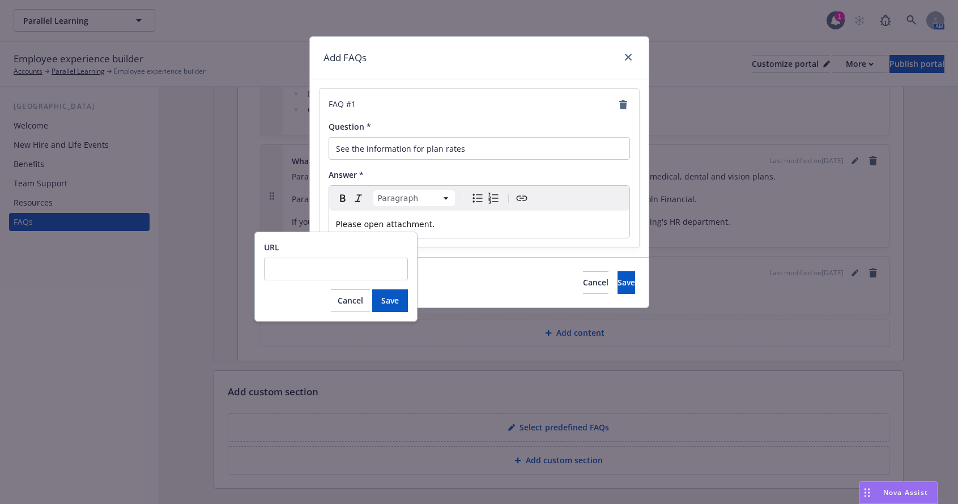
click at [526, 228] on p "Please open attachment." at bounding box center [479, 224] width 287 height 14
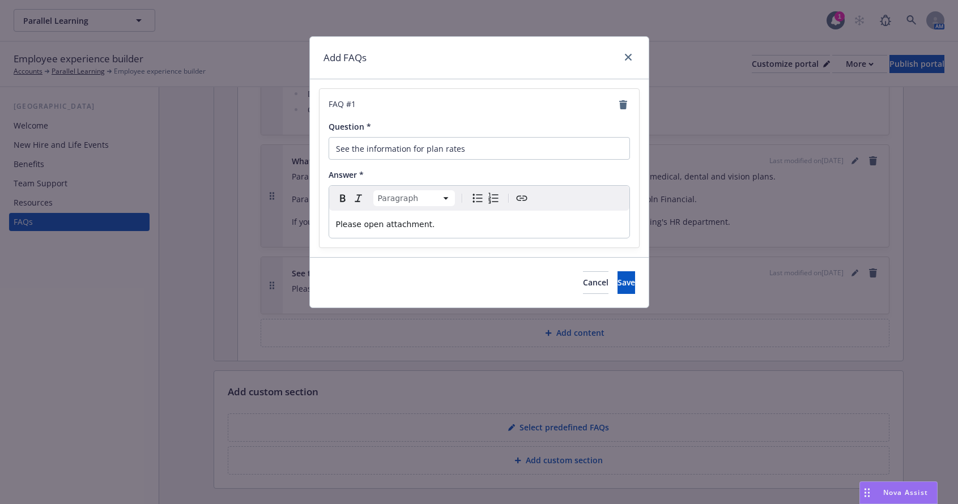
click at [432, 229] on p "Please open attachment." at bounding box center [479, 224] width 287 height 14
click at [423, 228] on p "Please open attachment." at bounding box center [479, 224] width 287 height 14
click at [444, 229] on p "Please open attachment." at bounding box center [479, 224] width 287 height 14
drag, startPoint x: 439, startPoint y: 224, endPoint x: 330, endPoint y: 217, distance: 109.0
click at [330, 217] on div "Please open attachment." at bounding box center [479, 224] width 300 height 27
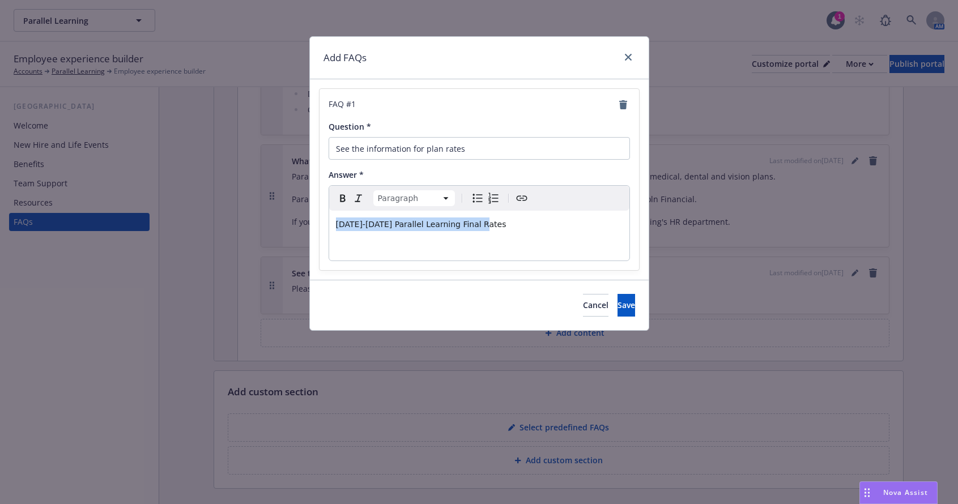
drag, startPoint x: 475, startPoint y: 226, endPoint x: 335, endPoint y: 219, distance: 140.0
click at [335, 219] on div "[DATE]-[DATE] Parallel Learning Final Rates" at bounding box center [479, 236] width 300 height 50
click at [341, 199] on icon "button" at bounding box center [342, 198] width 5 height 7
click at [507, 236] on div "[DATE]-[DATE] Parallel Learning Final Rates" at bounding box center [479, 236] width 300 height 50
click at [343, 240] on p "editable markdown" at bounding box center [479, 247] width 287 height 14
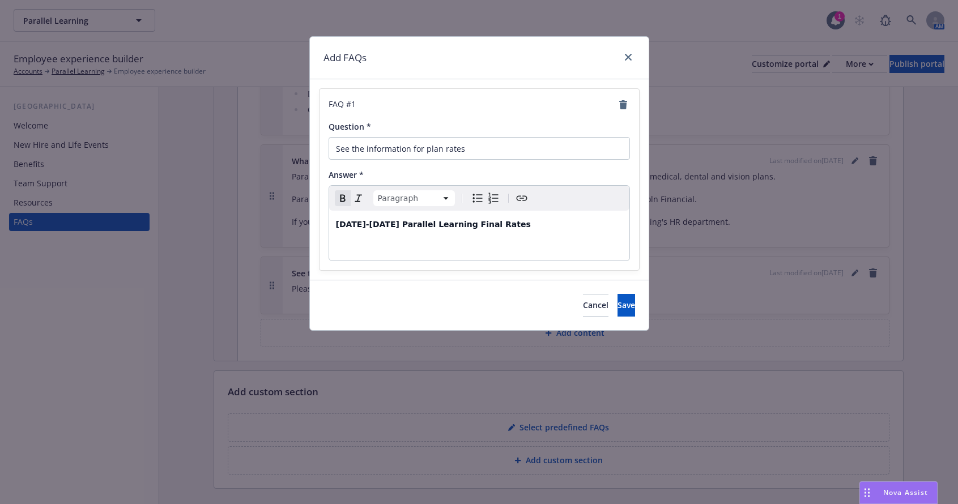
click at [349, 242] on p "editable markdown" at bounding box center [479, 247] width 287 height 14
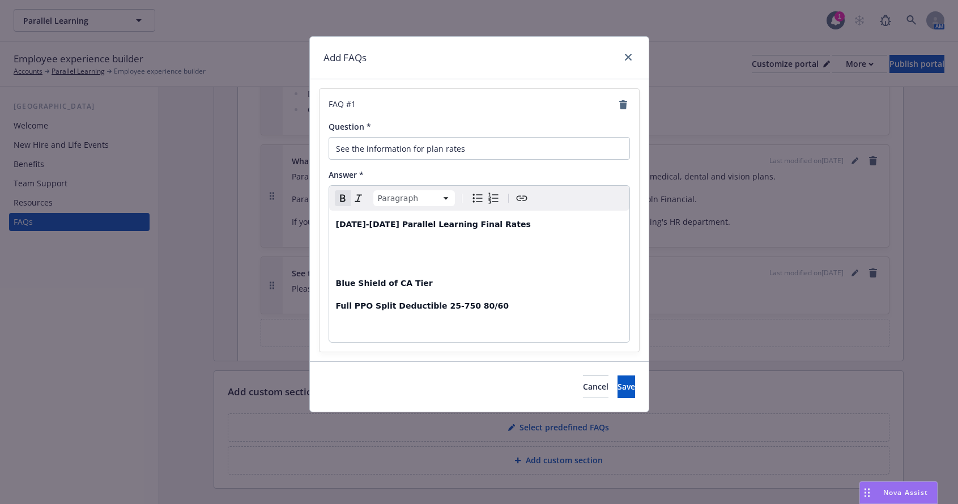
click at [336, 284] on strong "Blue Shield of CA Tier" at bounding box center [384, 283] width 97 height 9
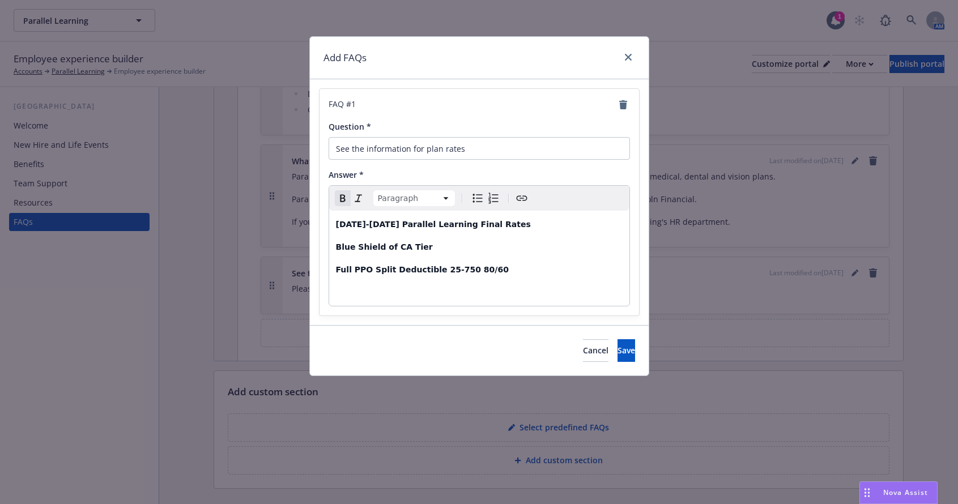
click at [331, 266] on div "[DATE]-[DATE] Parallel Learning Final Rates Blue Shield of CA Tier Full PPO Spl…" at bounding box center [479, 258] width 300 height 95
click at [347, 280] on div "[DATE]-[DATE] Parallel Learning Final Rates Blue Shield of CA Tier Full PPO Spl…" at bounding box center [479, 258] width 300 height 95
click at [335, 281] on div "[DATE]-[DATE] Parallel Learning Final Rates Blue Shield of CA Tier Full PPO Spl…" at bounding box center [479, 258] width 300 height 95
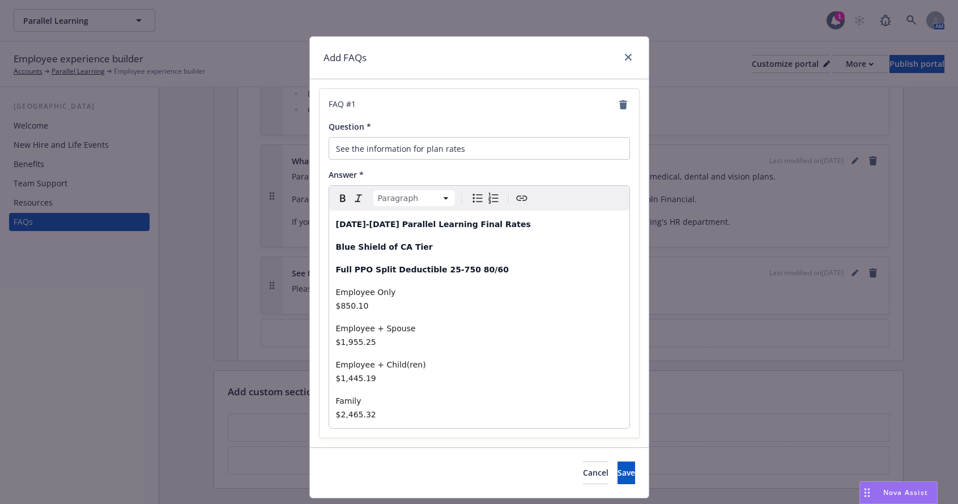
click at [445, 396] on span "Family $2,465.32" at bounding box center [461, 407] width 250 height 23
click at [597, 394] on p "Family $2,465.32" at bounding box center [479, 407] width 287 height 27
click at [355, 430] on p "editable markdown" at bounding box center [479, 437] width 287 height 14
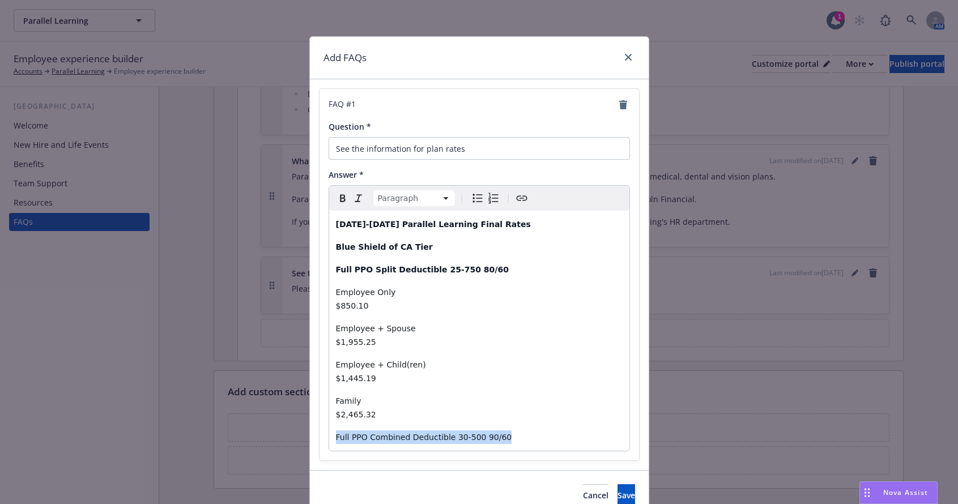
drag, startPoint x: 493, startPoint y: 386, endPoint x: 332, endPoint y: 381, distance: 160.9
click at [332, 381] on div "[DATE]-[DATE] Parallel Learning Final Rates Blue Shield of CA Tier Full PPO Spl…" at bounding box center [479, 331] width 300 height 240
click at [341, 190] on div "Paragraph Paragraph Heading 1 Heading 2 Heading 3 Heading 4 Heading 5 Heading 6" at bounding box center [479, 198] width 300 height 25
drag, startPoint x: 496, startPoint y: 382, endPoint x: 322, endPoint y: 374, distance: 174.1
click at [322, 374] on div "FAQ # 1 Question * See the information for plan rates Answer * Paragraph Paragr…" at bounding box center [478, 274] width 319 height 371
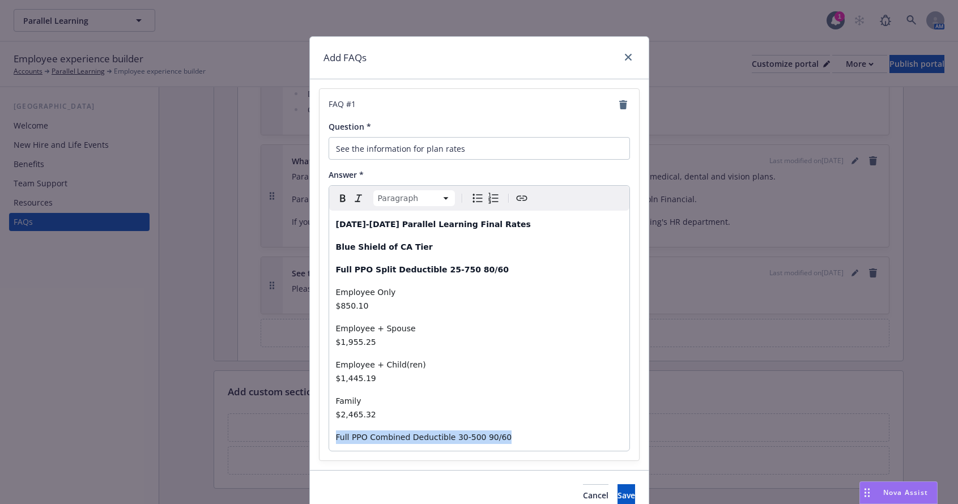
click at [338, 195] on icon "button" at bounding box center [343, 198] width 14 height 14
click at [481, 325] on div "[DATE]-[DATE] Parallel Learning Final Rates Blue Shield of CA Tier Full PPO Spl…" at bounding box center [479, 331] width 300 height 240
click at [523, 430] on p "Full PPO Combined Deductible 30-500 90/60" at bounding box center [479, 437] width 287 height 14
click at [342, 453] on p "editable markdown" at bounding box center [479, 460] width 287 height 14
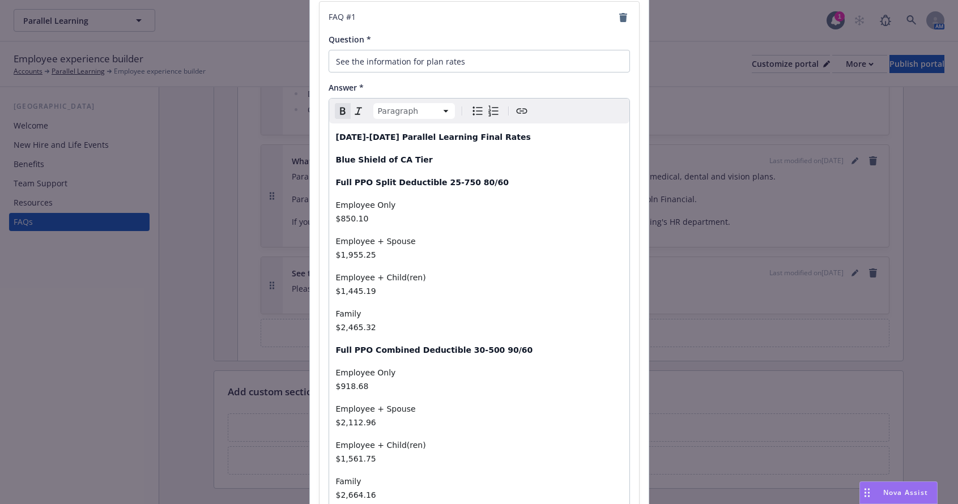
scroll to position [89, 0]
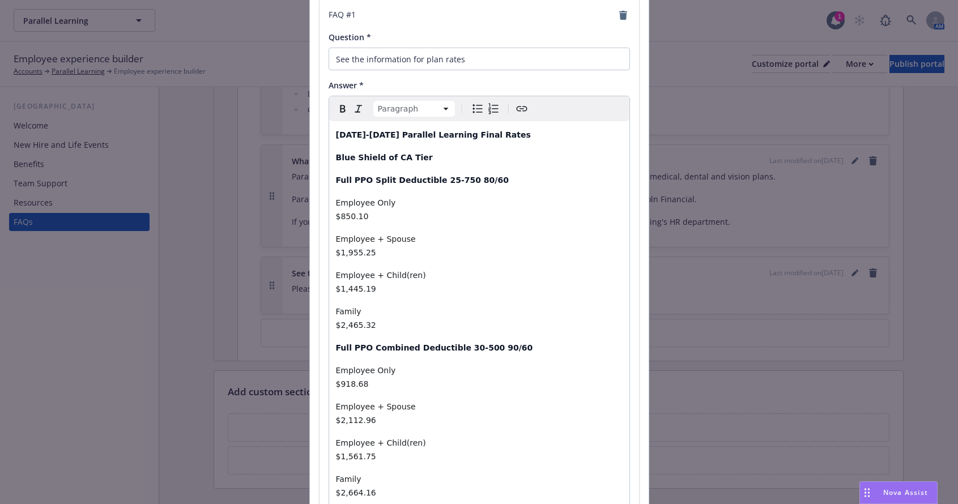
click at [361, 475] on span "Family $2,664.16" at bounding box center [461, 486] width 250 height 23
click at [600, 472] on p "Family $2,664.16" at bounding box center [479, 485] width 287 height 27
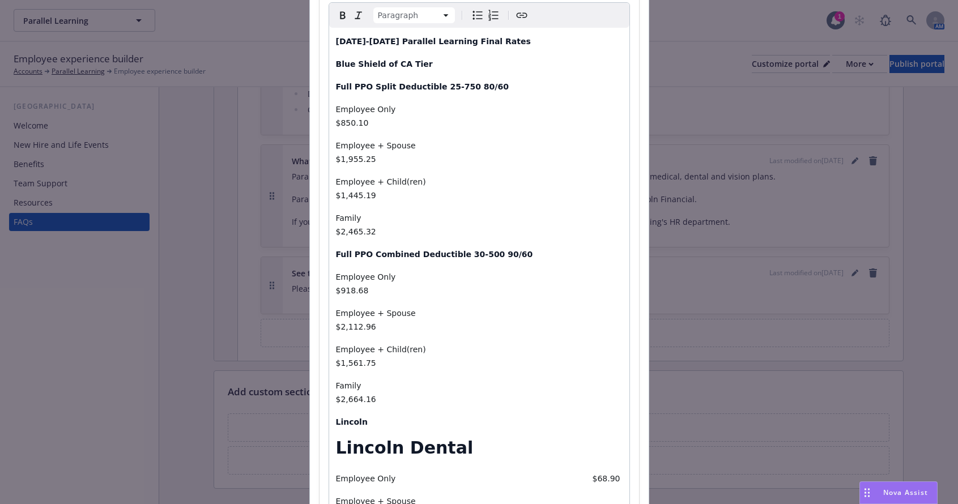
click at [366, 438] on span "Lincoln Dental" at bounding box center [405, 448] width 138 height 20
click at [341, 416] on div "[DATE]-[DATE] Parallel Learning Final Rates Blue Shield of CA Tier Full PPO Spl…" at bounding box center [479, 326] width 300 height 596
click at [329, 430] on div "[DATE]-[DATE] Parallel Learning Final Rates Blue Shield of CA Tier Full PPO Spl…" at bounding box center [479, 326] width 300 height 596
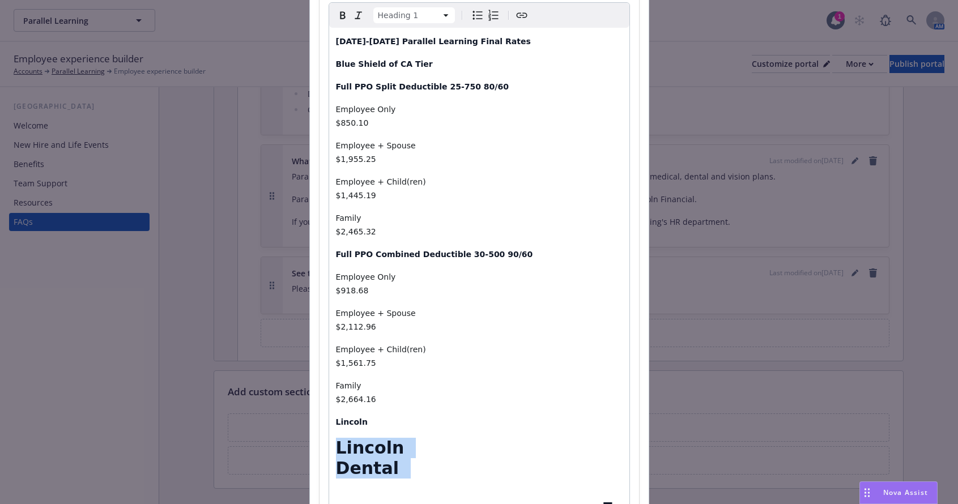
drag, startPoint x: 394, startPoint y: 367, endPoint x: 332, endPoint y: 348, distance: 64.1
click at [336, 438] on span "Lincoln Dental Employee Only $68.90" at bounding box center [479, 509] width 286 height 142
click at [339, 16] on icon "button" at bounding box center [343, 15] width 14 height 14
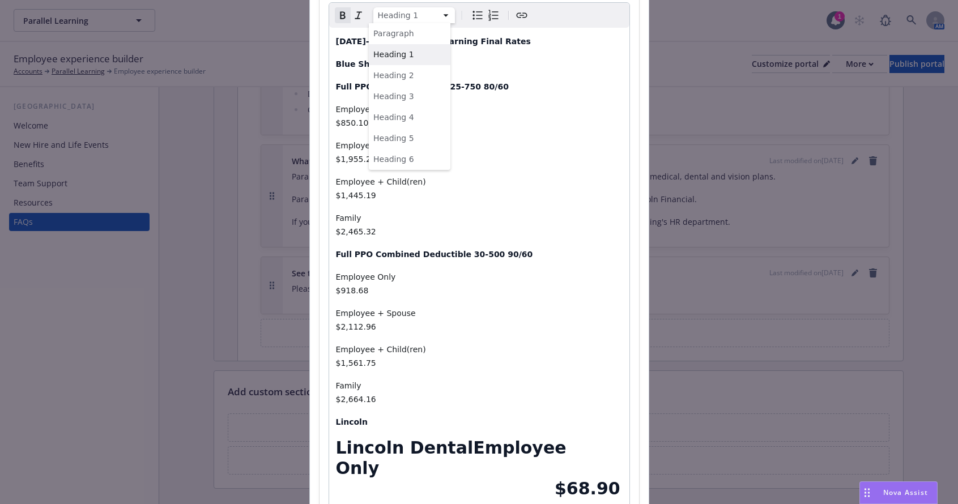
click at [438, 14] on html "Parallel Learning Parallel Learning 1 AM Employee experience builder Accounts P…" at bounding box center [479, 252] width 958 height 504
select select "paragraph"
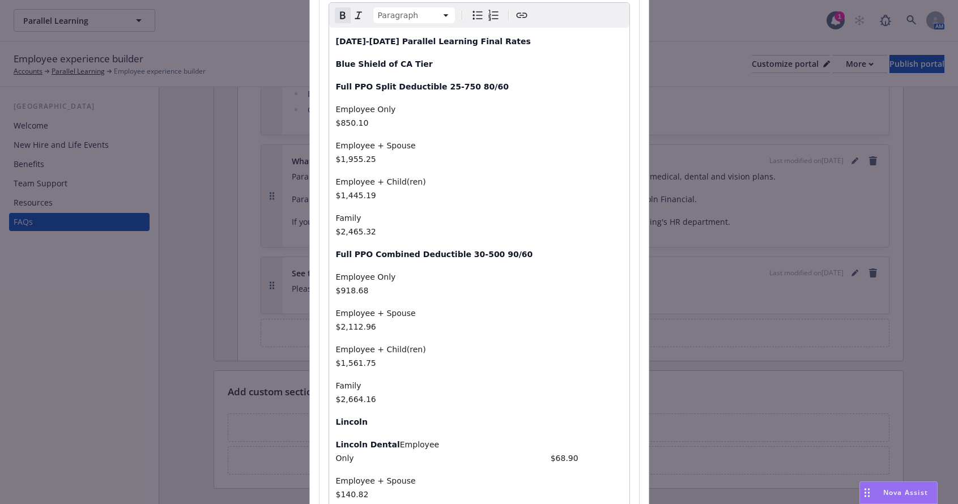
click at [336, 440] on span "Employee Only $68.90" at bounding box center [457, 451] width 242 height 23
drag, startPoint x: 331, startPoint y: 348, endPoint x: 340, endPoint y: 348, distance: 8.5
click at [336, 440] on strong "Lincoln Dental" at bounding box center [368, 444] width 64 height 9
click at [380, 440] on span "Employee Only $68.90" at bounding box center [457, 451] width 242 height 23
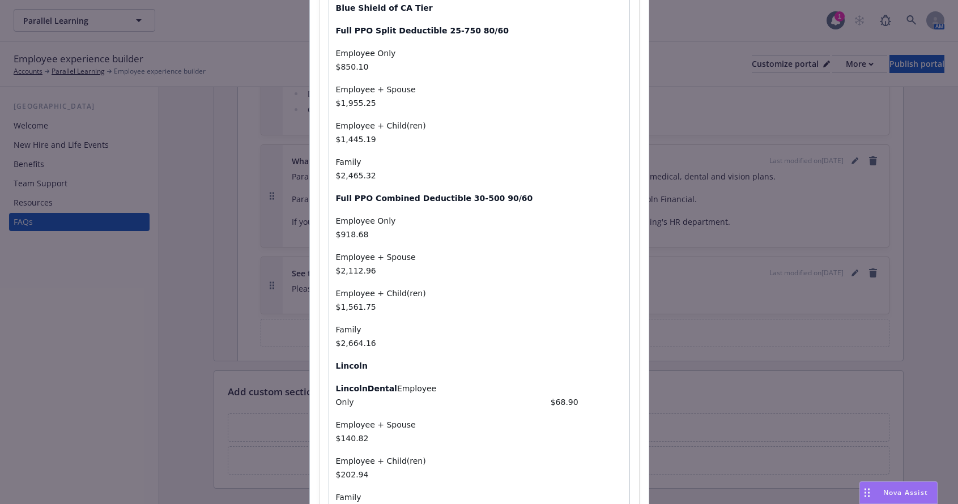
click at [357, 384] on strong "LincolnDental" at bounding box center [366, 388] width 61 height 9
click at [588, 384] on span "Employee Only $68.90" at bounding box center [479, 395] width 286 height 23
drag, startPoint x: 414, startPoint y: 396, endPoint x: 327, endPoint y: 396, distance: 87.2
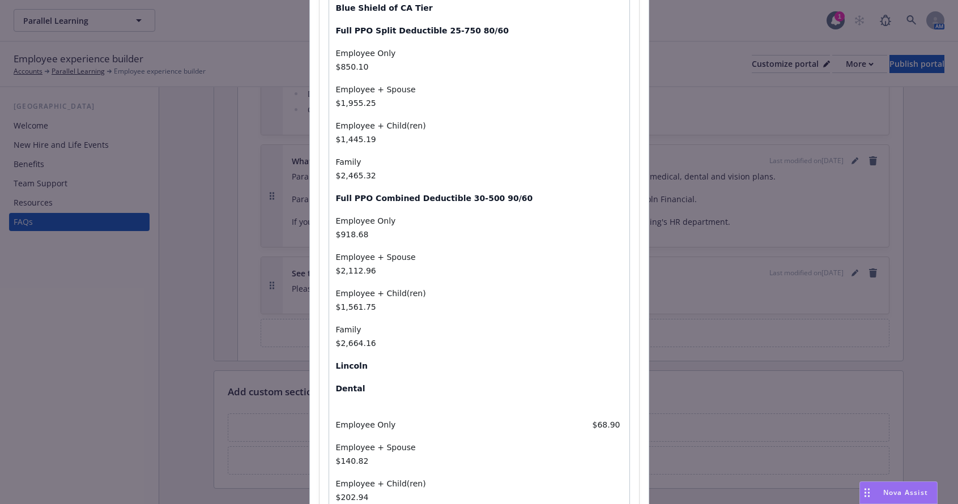
click at [329, 396] on div "[DATE]-[DATE] Parallel Learning Final Rates Blue Shield of CA Tier Full PPO Spl…" at bounding box center [479, 282] width 300 height 621
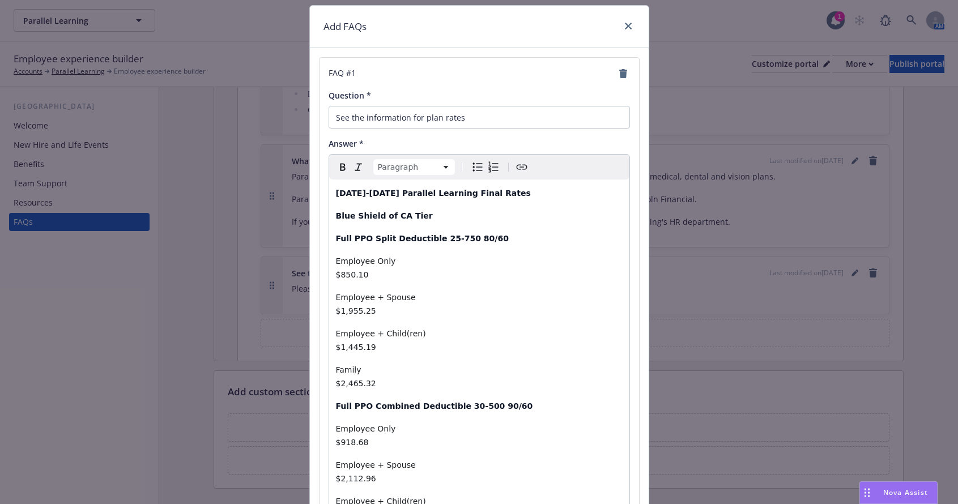
scroll to position [12, 0]
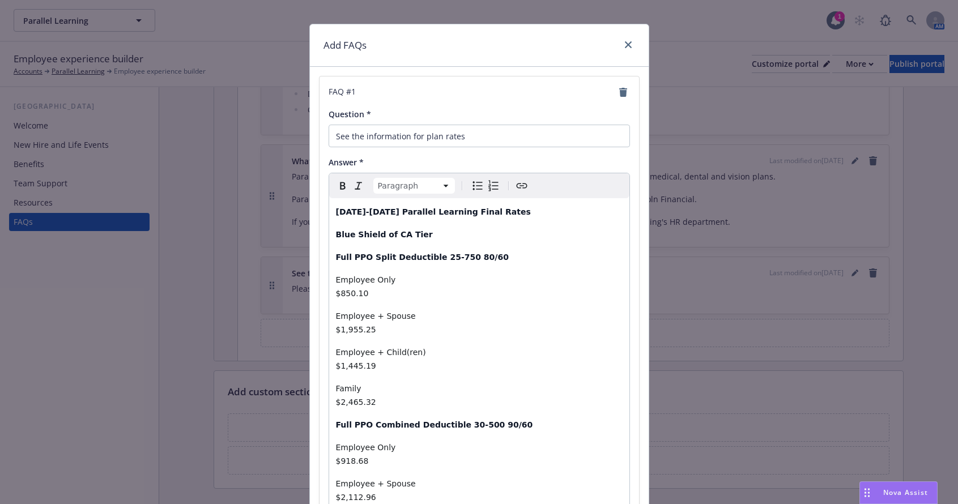
click at [340, 185] on icon "button" at bounding box center [343, 186] width 14 height 14
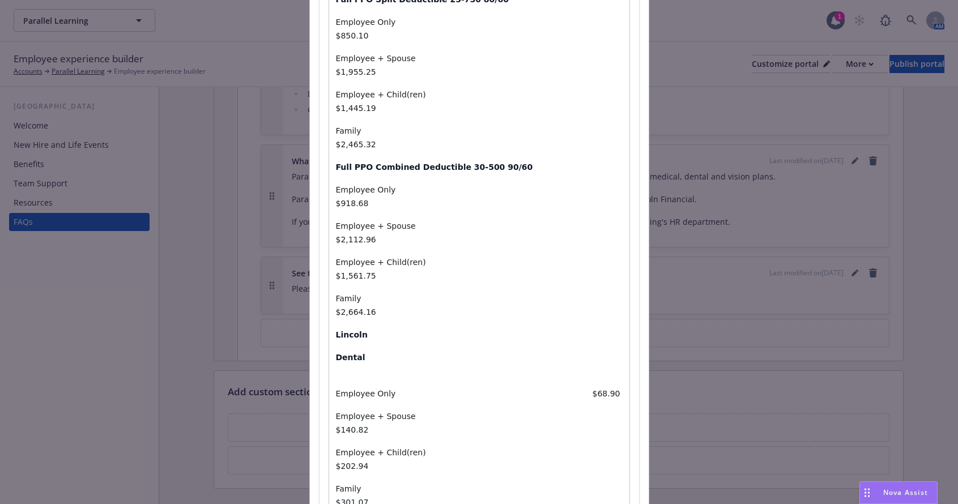
scroll to position [271, 0]
click at [330, 360] on div "[DATE]-[DATE] Parallel Learning Final Rates Blue Shield of CA Tier Full PPO Spl…" at bounding box center [479, 250] width 300 height 621
click at [382, 327] on p "Lincoln" at bounding box center [479, 334] width 287 height 14
click at [359, 327] on p "Lincoln" at bounding box center [479, 334] width 287 height 14
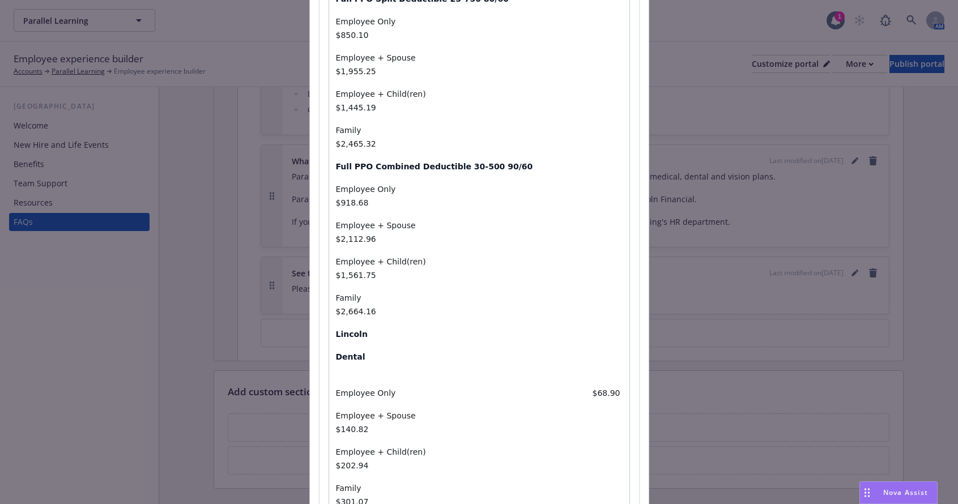
click at [339, 375] on div "[DATE]-[DATE] Parallel Learning Final Rates Blue Shield of CA Tier Full PPO Spl…" at bounding box center [479, 250] width 300 height 621
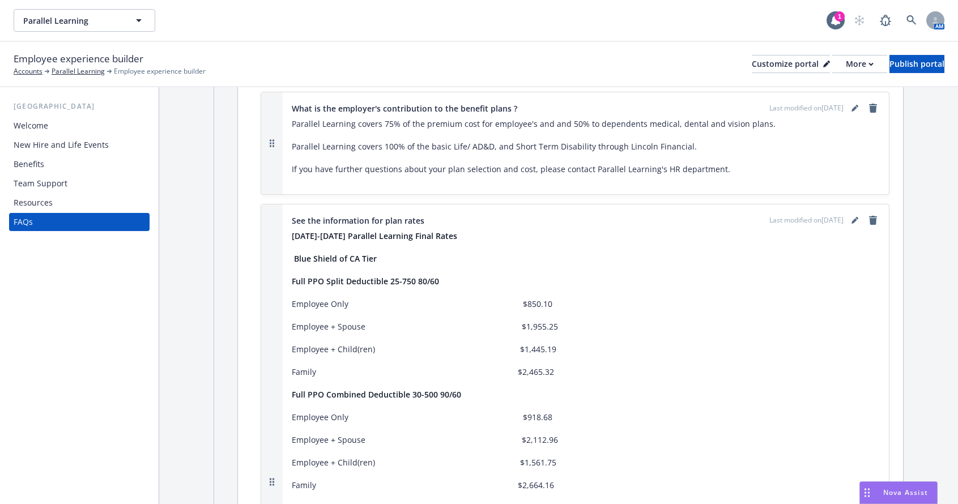
scroll to position [736, 0]
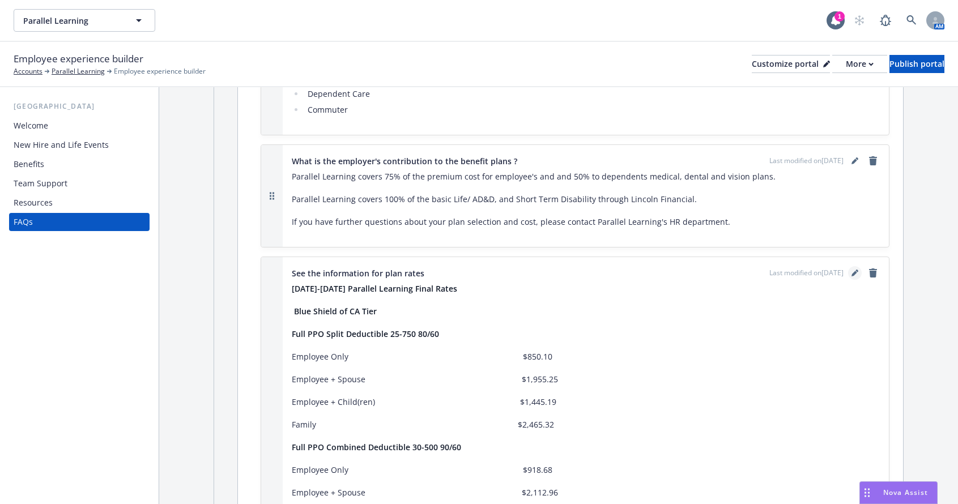
click at [848, 274] on link "editPencil" at bounding box center [855, 273] width 14 height 14
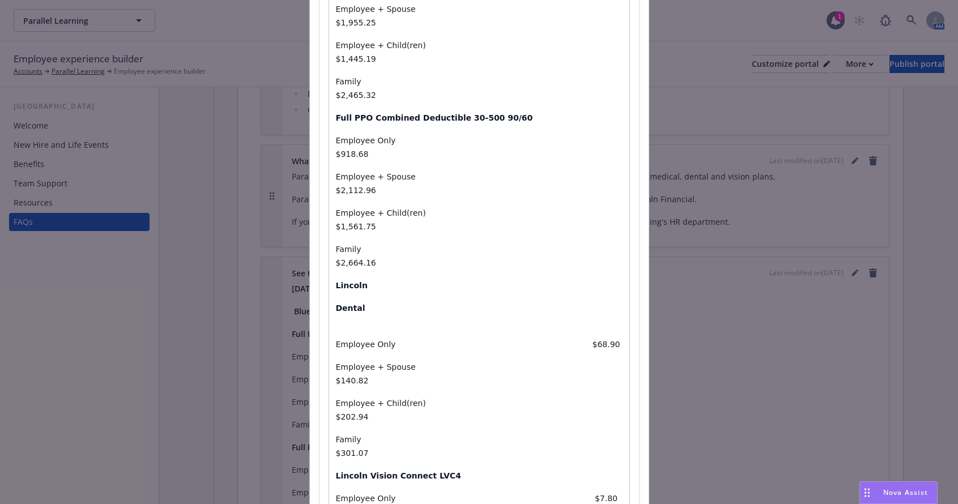
scroll to position [339, 0]
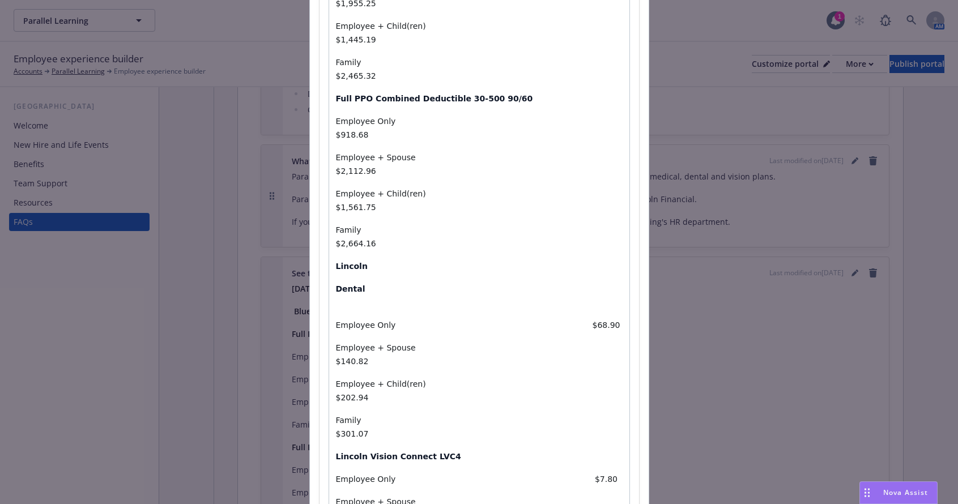
select select "paragraph"
drag, startPoint x: 581, startPoint y: 382, endPoint x: 587, endPoint y: 383, distance: 5.8
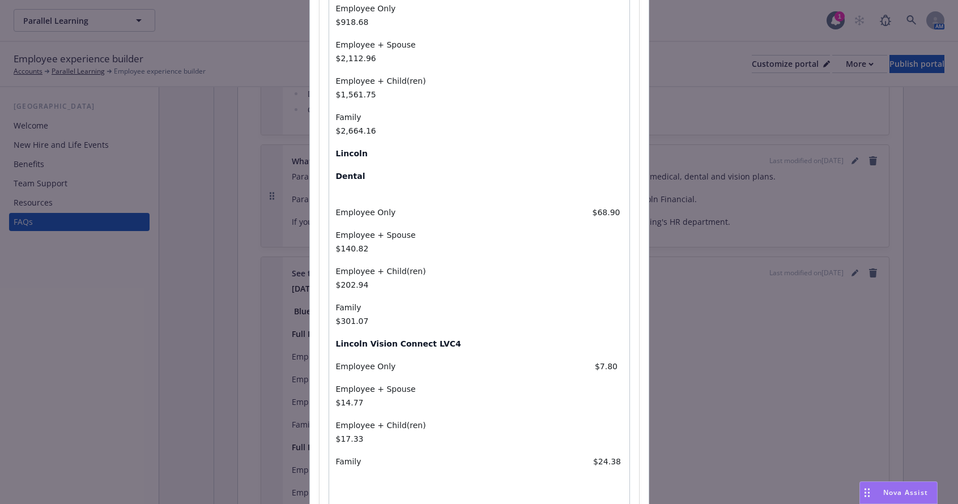
scroll to position [452, 0]
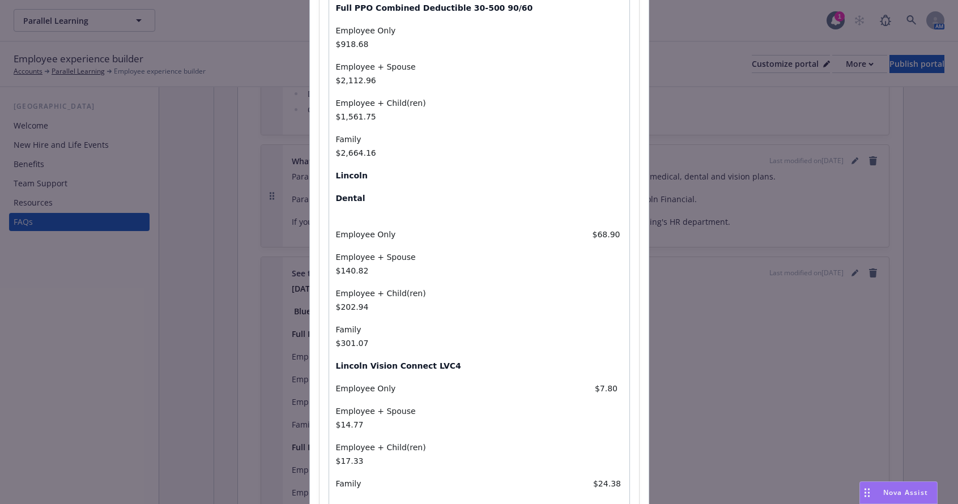
drag, startPoint x: 411, startPoint y: 362, endPoint x: 331, endPoint y: 360, distance: 80.4
click at [331, 360] on div "[DATE]-[DATE] Parallel Learning Final Rates Blue Shield of CA Tier Full PPO Spl…" at bounding box center [479, 184] width 300 height 806
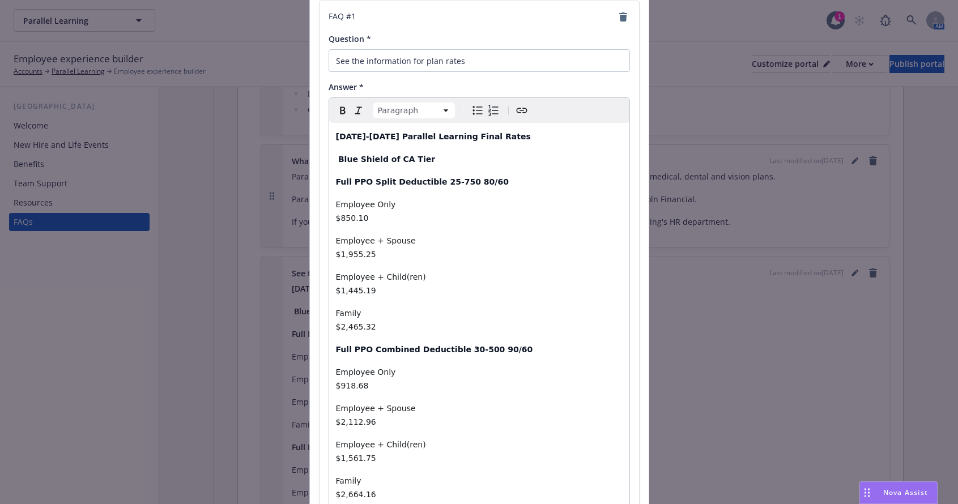
scroll to position [0, 0]
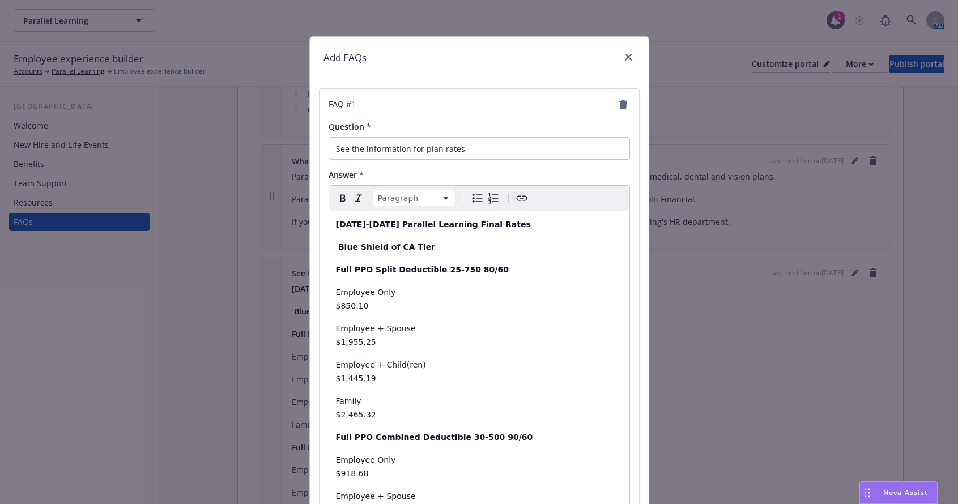
click at [341, 200] on icon "button" at bounding box center [343, 198] width 14 height 14
drag, startPoint x: 464, startPoint y: 150, endPoint x: 324, endPoint y: 148, distance: 139.9
click at [328, 148] on input "See the information for plan rates" at bounding box center [478, 148] width 301 height 23
click at [391, 149] on input "Question *" at bounding box center [478, 148] width 301 height 23
click at [404, 136] on div "Question * P" at bounding box center [478, 140] width 301 height 39
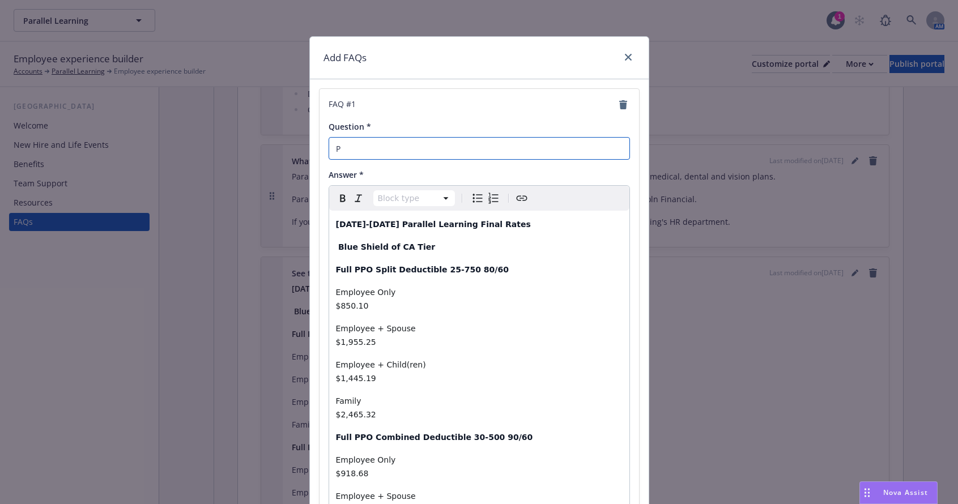
click at [345, 151] on input "P" at bounding box center [478, 148] width 301 height 23
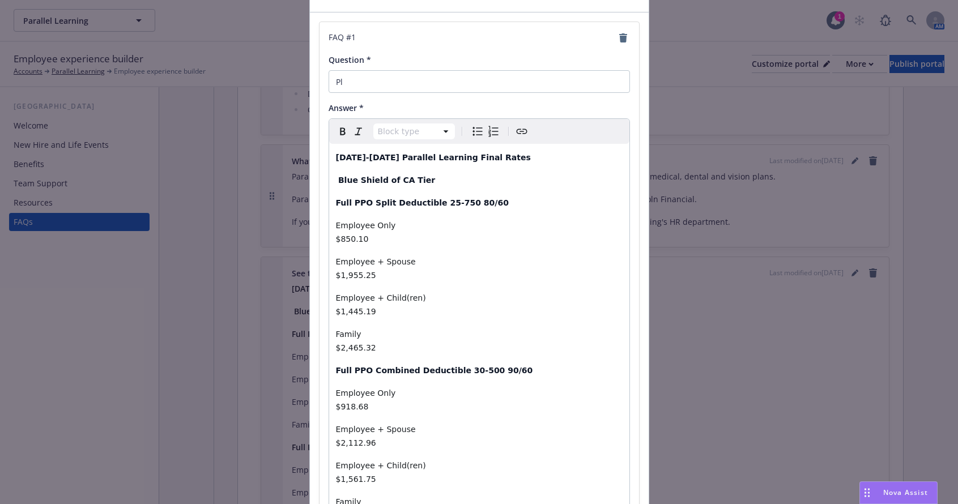
scroll to position [10, 0]
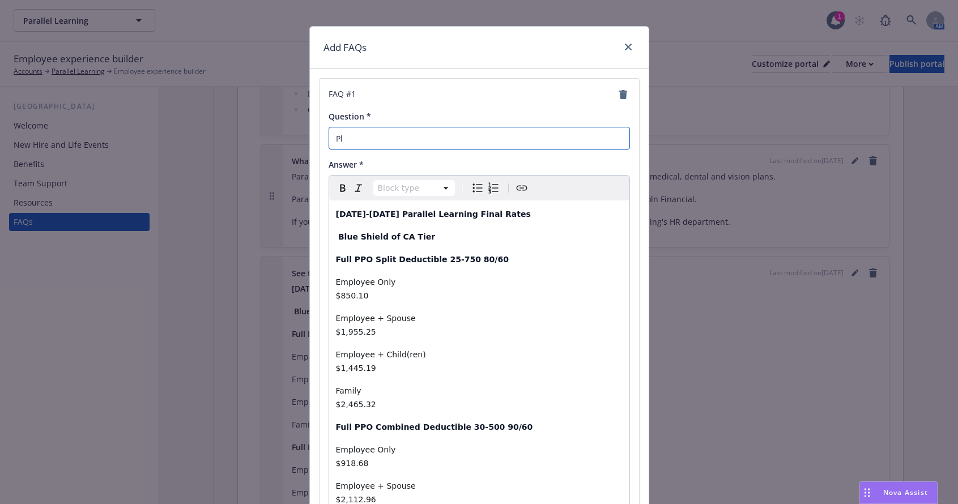
drag, startPoint x: 340, startPoint y: 141, endPoint x: 331, endPoint y: 141, distance: 9.1
click at [331, 141] on input "Pl" at bounding box center [478, 138] width 301 height 23
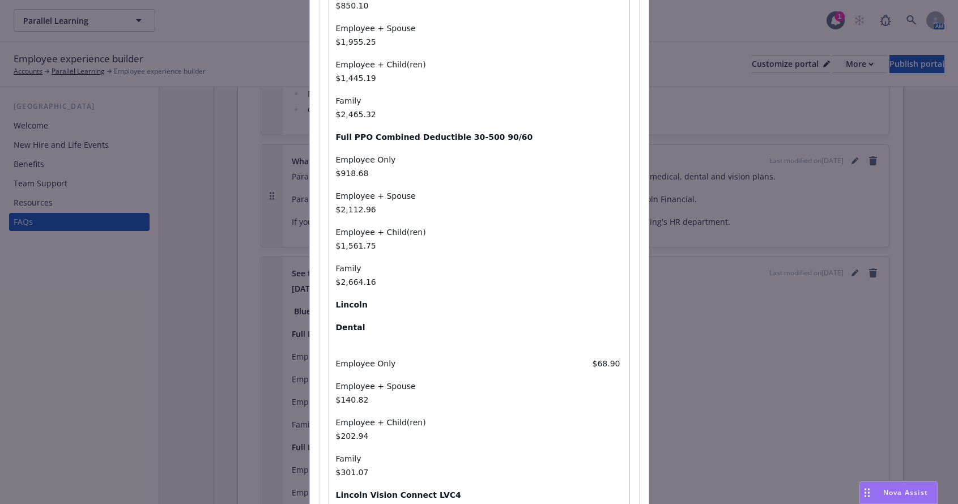
scroll to position [407, 0]
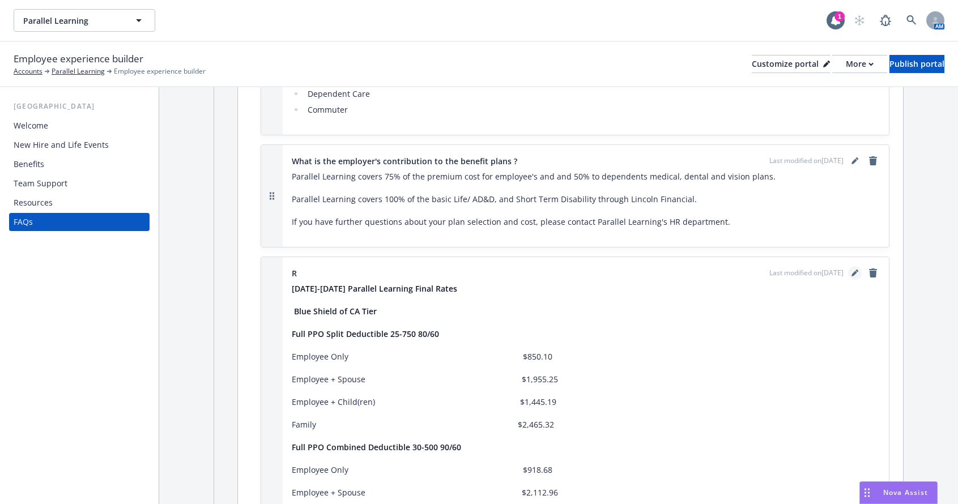
click at [851, 276] on icon "editPencil" at bounding box center [854, 273] width 7 height 7
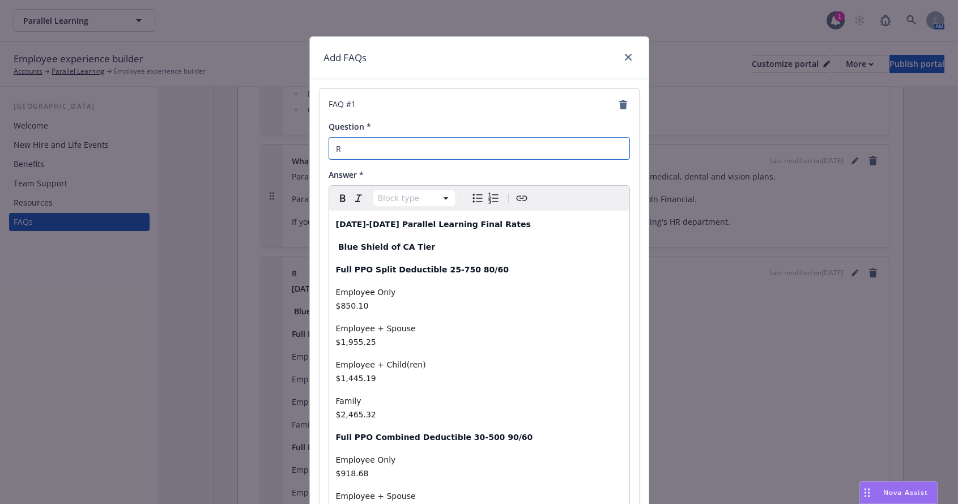
click at [351, 155] on input "R" at bounding box center [478, 148] width 301 height 23
click at [344, 156] on input "R" at bounding box center [478, 148] width 301 height 23
click at [354, 150] on input "Ra" at bounding box center [478, 148] width 301 height 23
click at [354, 150] on input "Rat" at bounding box center [478, 148] width 301 height 23
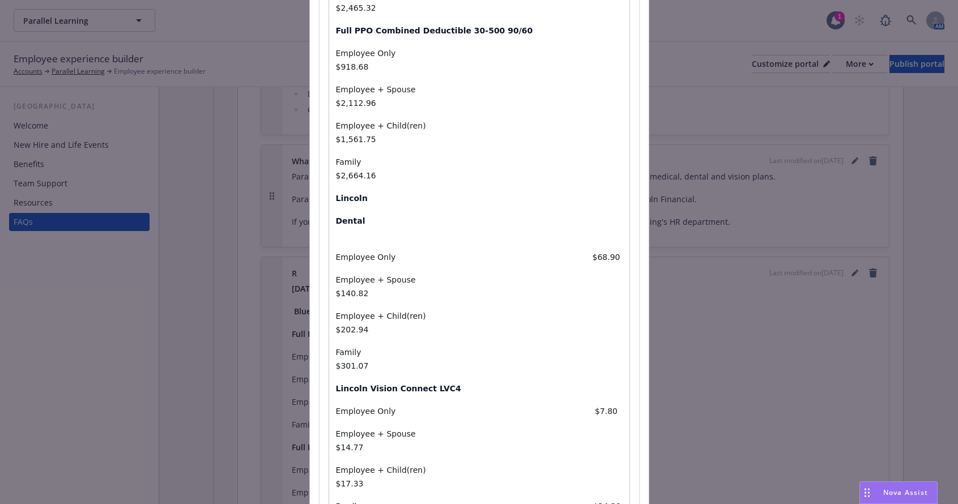
select select "paragraph"
drag, startPoint x: 424, startPoint y: 386, endPoint x: 317, endPoint y: 379, distance: 107.2
click at [319, 379] on div "FAQ # 1 Question * Rate Answer * Paragraph Paragraph Heading 1 Heading 2 Headin…" at bounding box center [478, 139] width 319 height 915
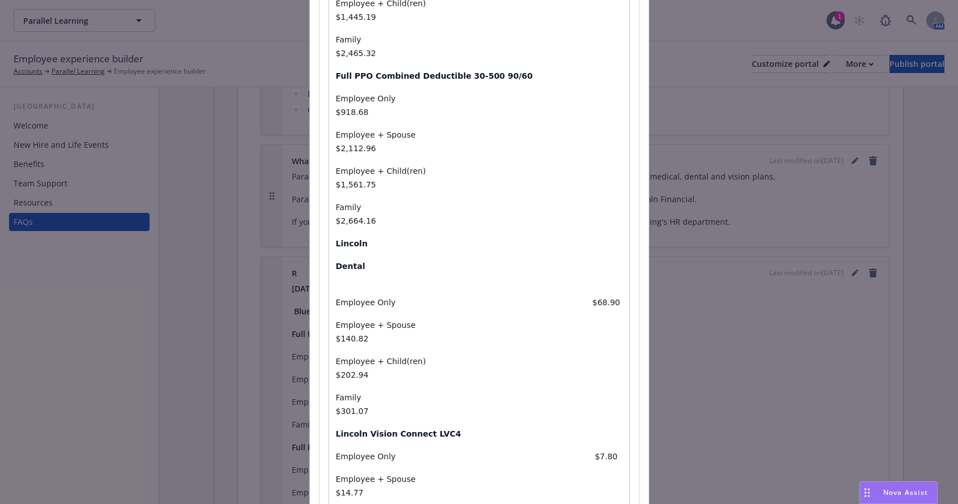
scroll to position [384, 0]
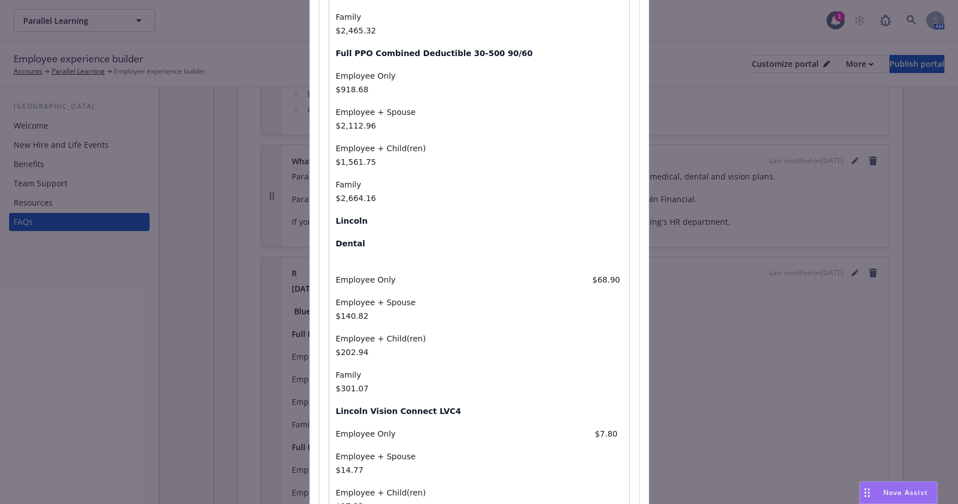
drag, startPoint x: 418, startPoint y: 386, endPoint x: 333, endPoint y: 377, distance: 86.1
click at [333, 377] on div "[DATE]-[DATE] Parallel Learning Final Rates Blue Shield of CA Tier Full PPO Spl…" at bounding box center [479, 207] width 300 height 761
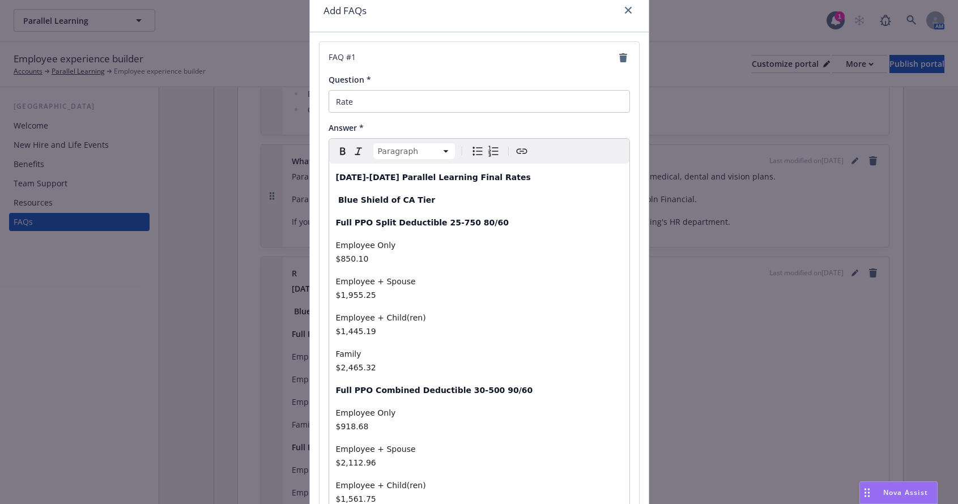
scroll to position [0, 0]
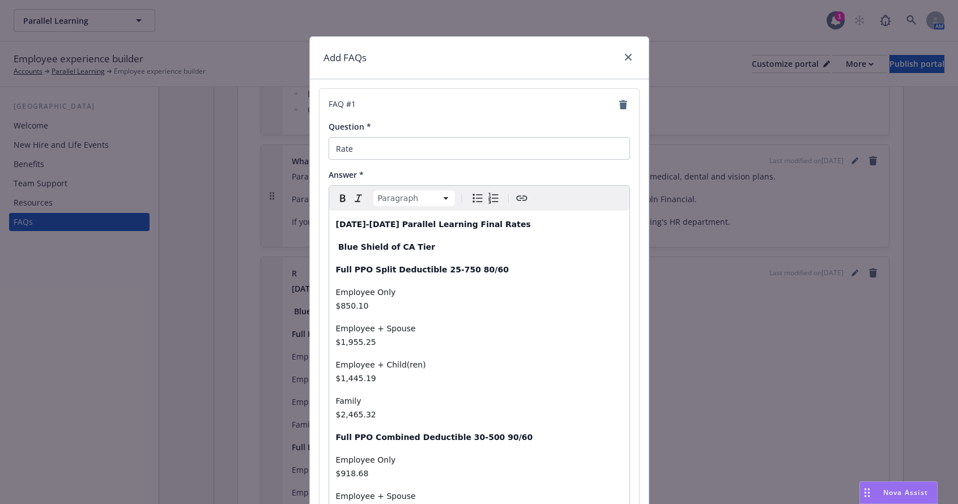
click at [336, 200] on icon "button" at bounding box center [343, 198] width 14 height 14
click at [369, 152] on input "Rate" at bounding box center [478, 148] width 301 height 23
click at [377, 157] on input "Rate" at bounding box center [478, 148] width 301 height 23
click at [353, 148] on input "Rate" at bounding box center [478, 148] width 301 height 23
click at [387, 148] on input "Rate I" at bounding box center [478, 148] width 301 height 23
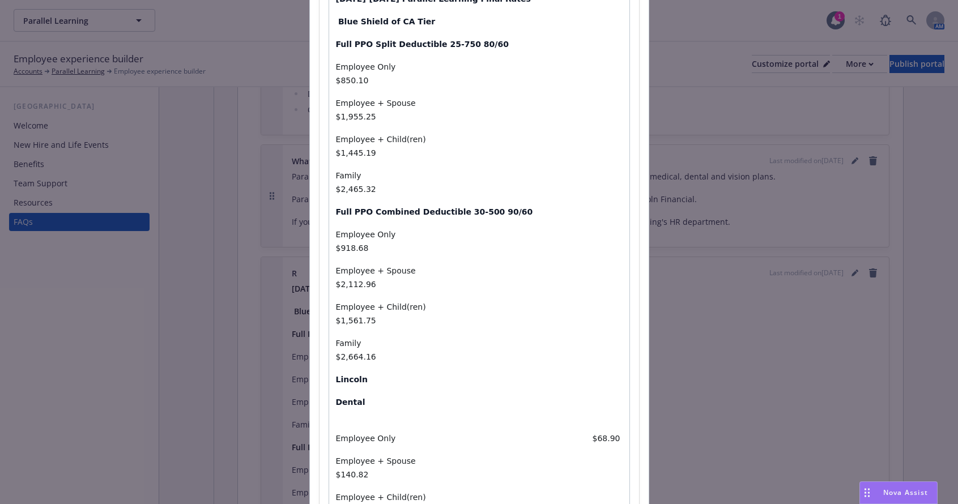
scroll to position [384, 0]
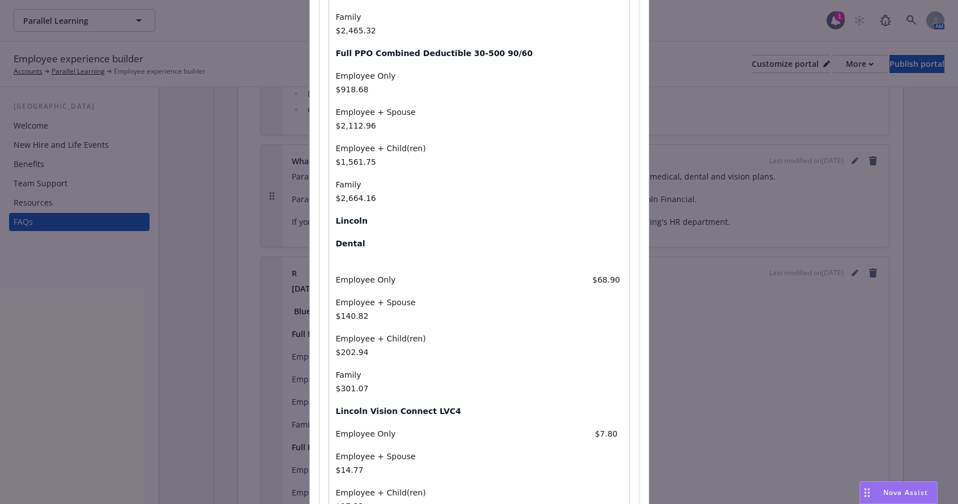
select select "paragraph"
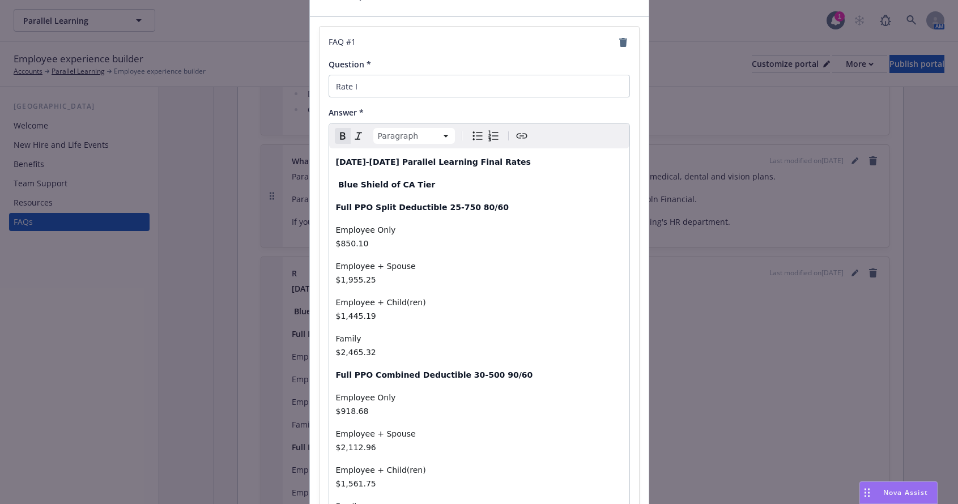
scroll to position [44, 0]
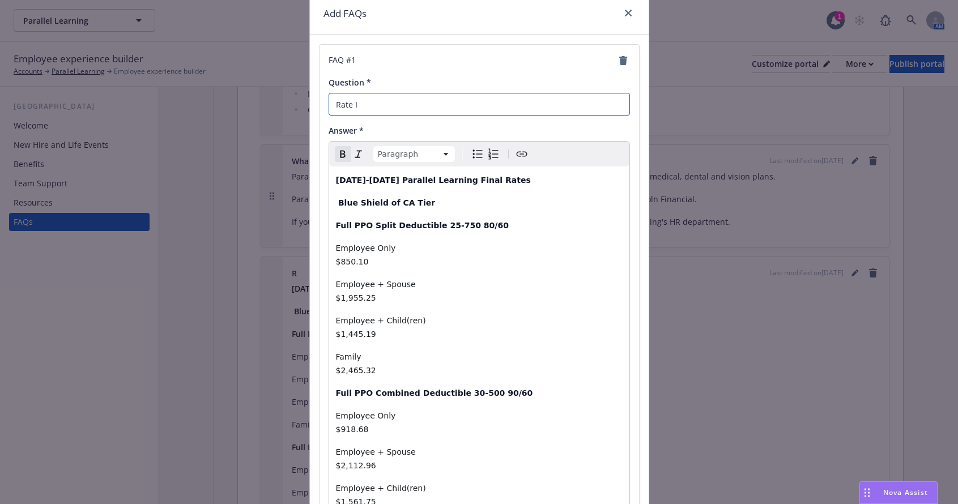
click at [363, 101] on input "Rate I" at bounding box center [478, 104] width 301 height 23
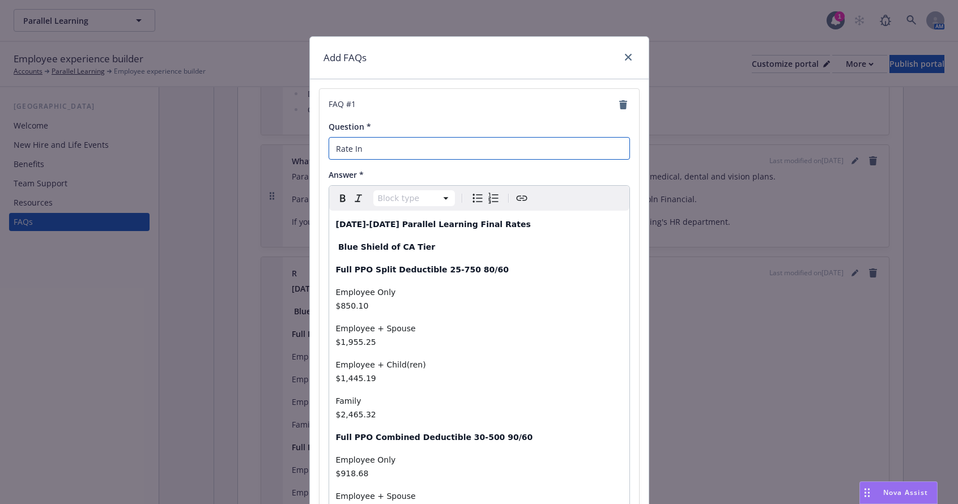
click at [364, 147] on input "Rate In" at bounding box center [478, 148] width 301 height 23
click at [364, 151] on input "Rate Inf" at bounding box center [478, 148] width 301 height 23
click at [371, 151] on input "Rate Info" at bounding box center [478, 148] width 301 height 23
click at [371, 151] on input "Rate Infor" at bounding box center [478, 148] width 301 height 23
click at [387, 149] on input "Rate Inform" at bounding box center [478, 148] width 301 height 23
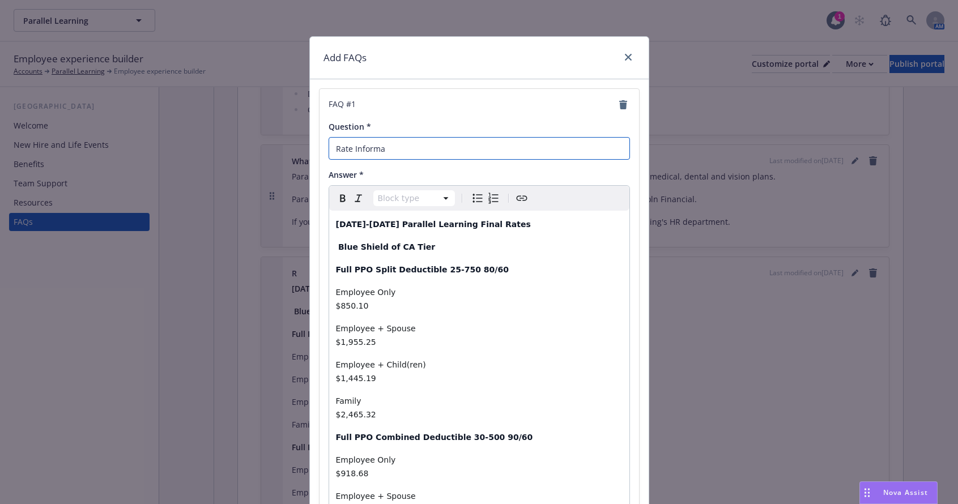
click at [387, 149] on input "Rate Informa" at bounding box center [478, 148] width 301 height 23
click at [388, 147] on input "Rate Informay" at bounding box center [478, 148] width 301 height 23
click at [392, 150] on input "Rate Informa" at bounding box center [478, 148] width 301 height 23
click at [392, 150] on input "Rate Informat" at bounding box center [478, 148] width 301 height 23
click at [418, 140] on input "Rate Informati" at bounding box center [478, 148] width 301 height 23
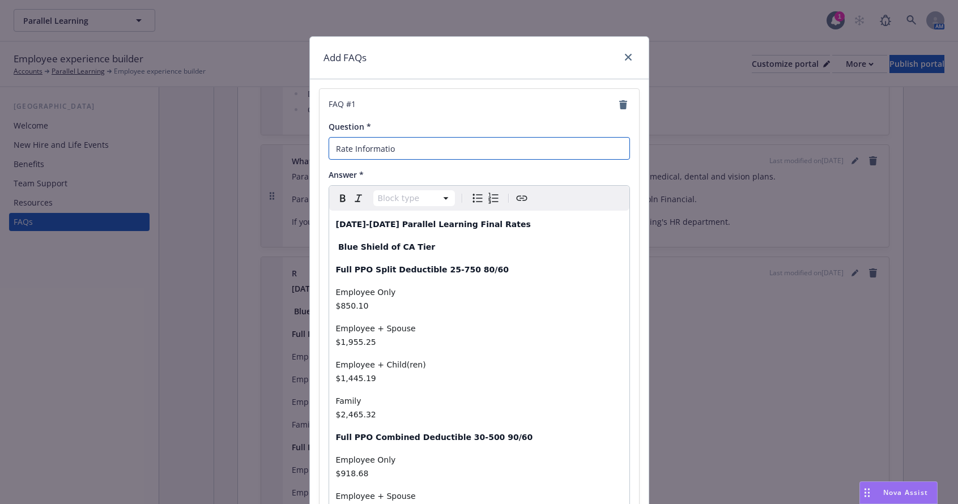
click at [413, 149] on input "Rate Informatio" at bounding box center [478, 148] width 301 height 23
click at [432, 158] on input "Rate Information" at bounding box center [478, 148] width 301 height 23
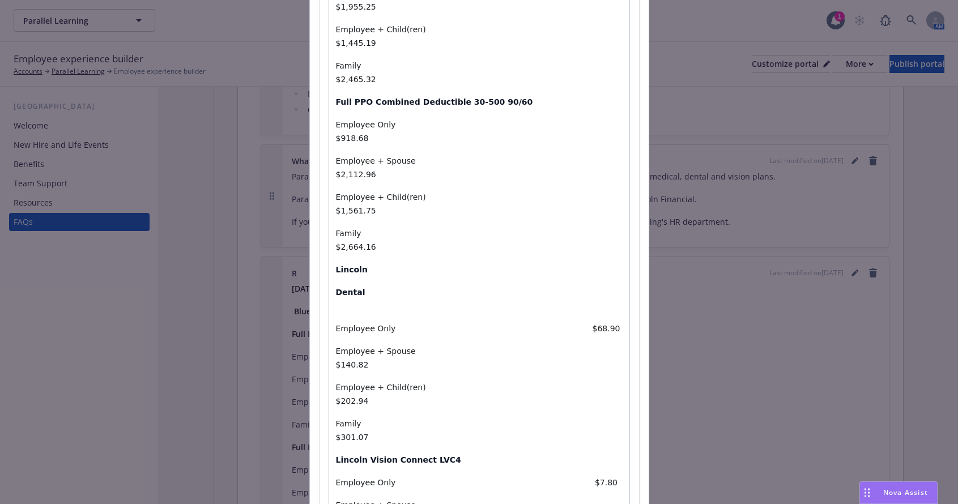
scroll to position [384, 0]
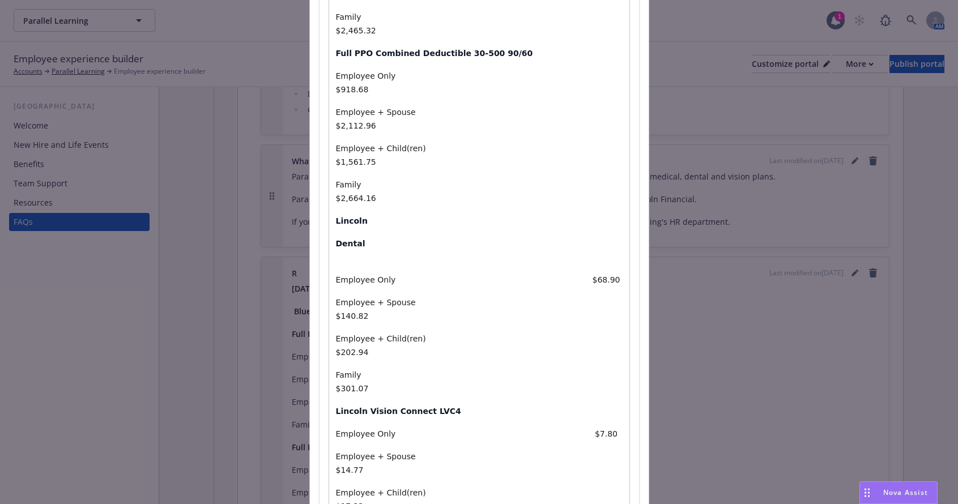
select select "paragraph"
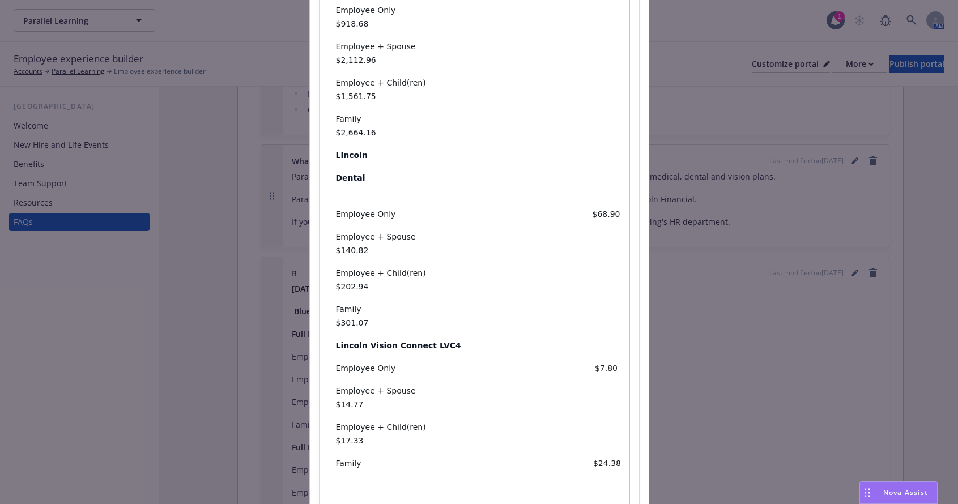
scroll to position [452, 0]
drag, startPoint x: 412, startPoint y: 319, endPoint x: 296, endPoint y: 307, distance: 116.6
click at [296, 307] on div "Add FAQs FAQ # 1 Question * Rate Information Answer * Paragraph Paragraph Headi…" at bounding box center [479, 252] width 958 height 504
drag, startPoint x: 363, startPoint y: 300, endPoint x: 394, endPoint y: 314, distance: 33.7
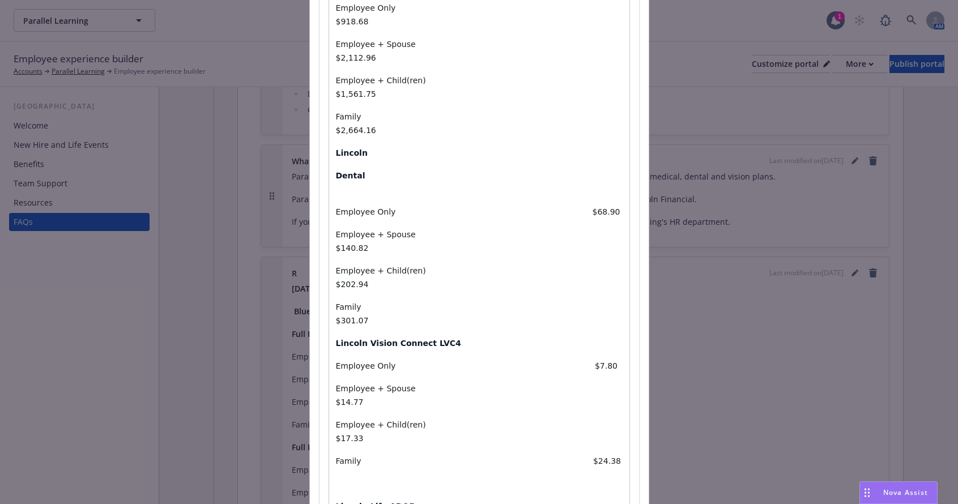
click at [394, 502] on strong "Lincoln Life AD&D" at bounding box center [376, 506] width 80 height 9
drag, startPoint x: 411, startPoint y: 314, endPoint x: 335, endPoint y: 317, distance: 75.9
click at [336, 499] on p "Lincoln Life AD&D" at bounding box center [479, 506] width 287 height 14
click at [378, 502] on strong "Lincoln Life AD&D" at bounding box center [376, 506] width 80 height 9
drag, startPoint x: 407, startPoint y: 314, endPoint x: 323, endPoint y: 318, distance: 83.9
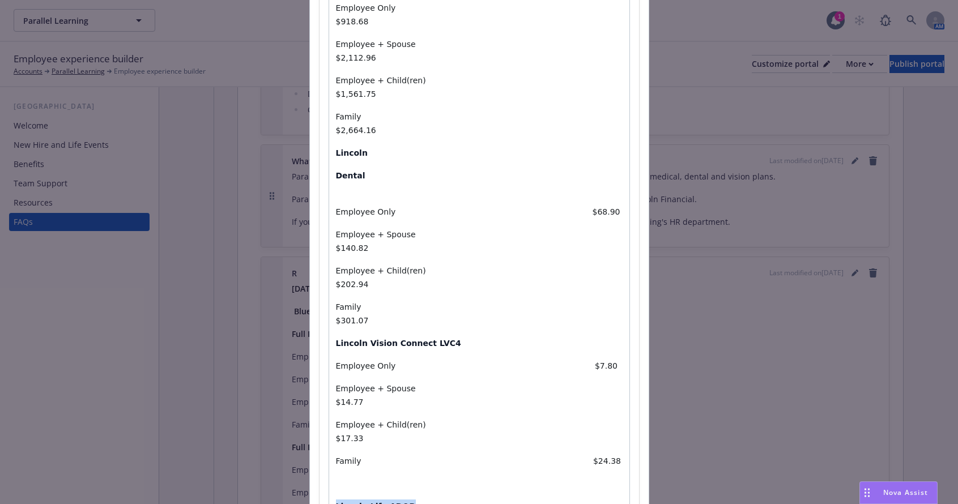
click at [323, 318] on div "FAQ # 1 Question * Rate Information Answer * Paragraph Paragraph Heading 1 Head…" at bounding box center [478, 142] width 319 height 1010
copy strong "Lincoln Life AD&D"
drag, startPoint x: 408, startPoint y: 428, endPoint x: 375, endPoint y: 429, distance: 33.4
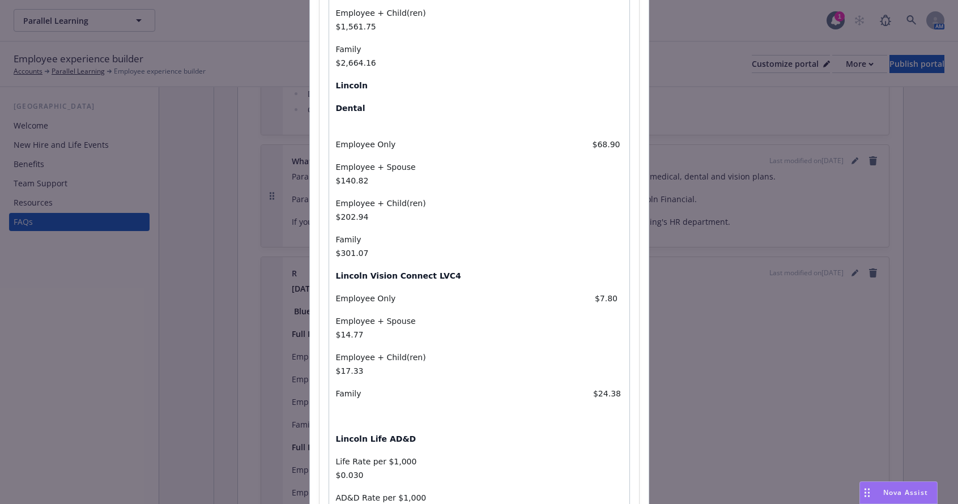
scroll to position [520, 0]
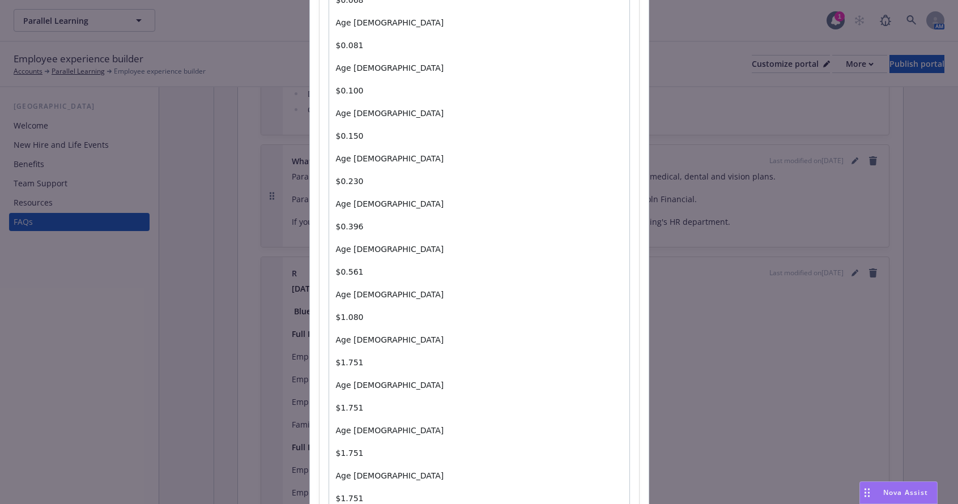
scroll to position [1743, 0]
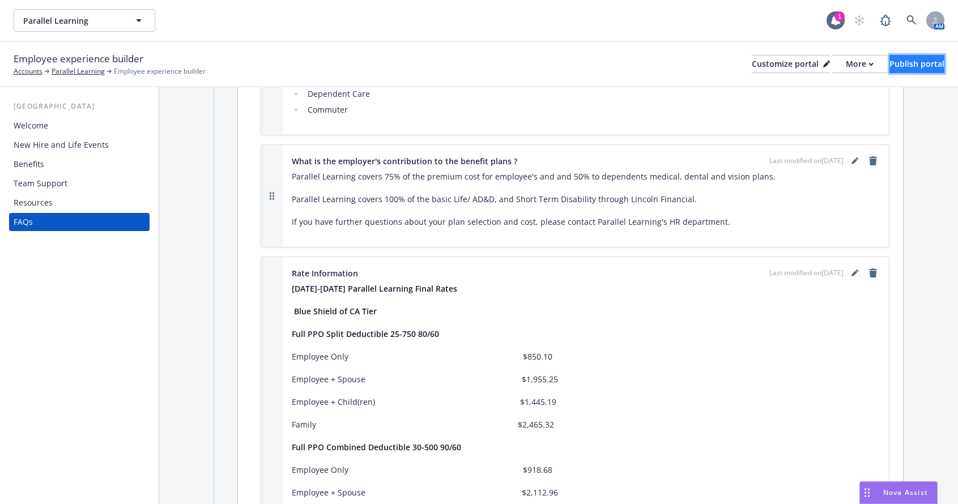
click at [889, 61] on div "Publish portal" at bounding box center [916, 63] width 55 height 17
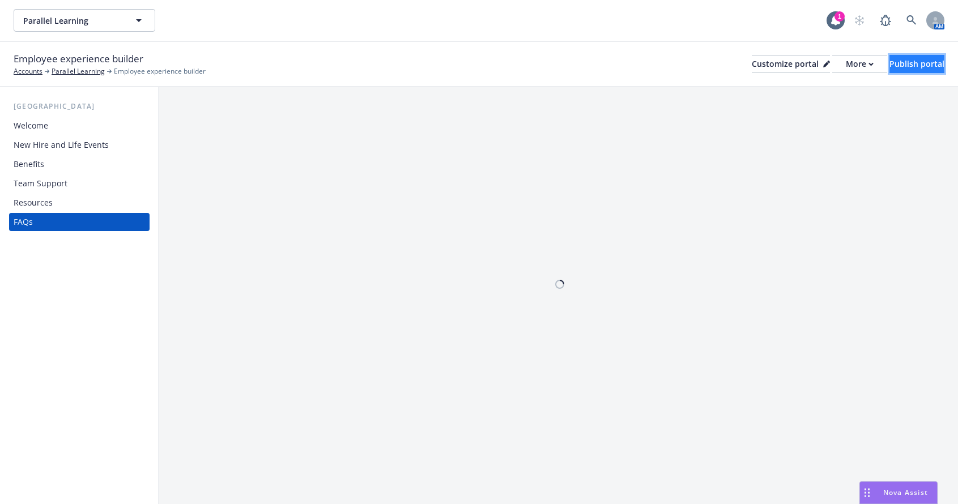
scroll to position [0, 0]
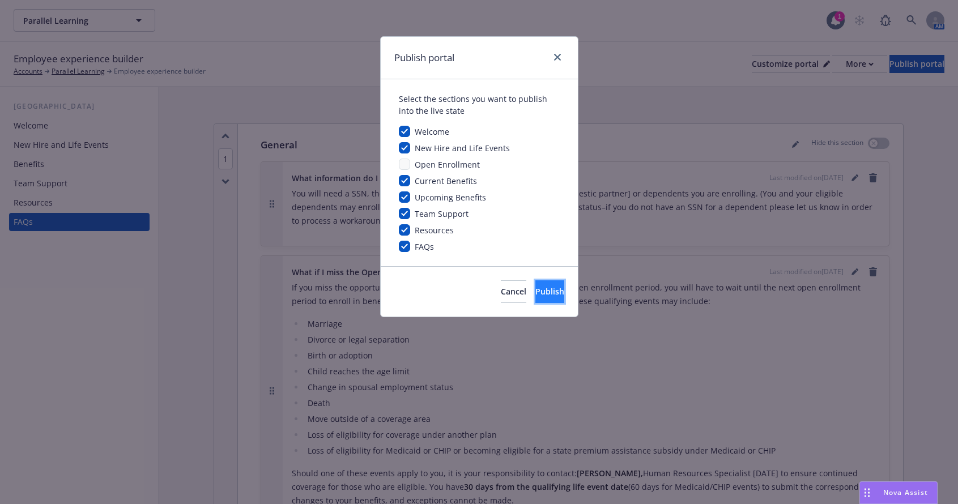
click at [535, 287] on span "Publish" at bounding box center [549, 291] width 29 height 11
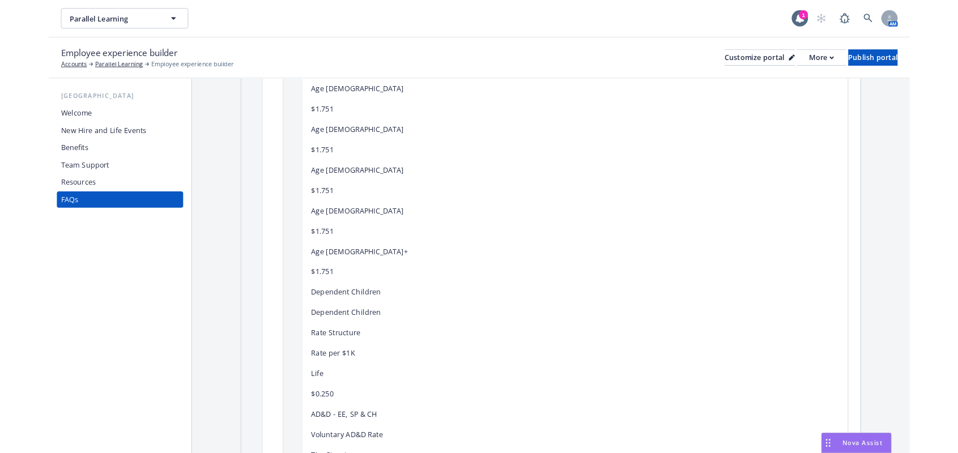
scroll to position [2148, 0]
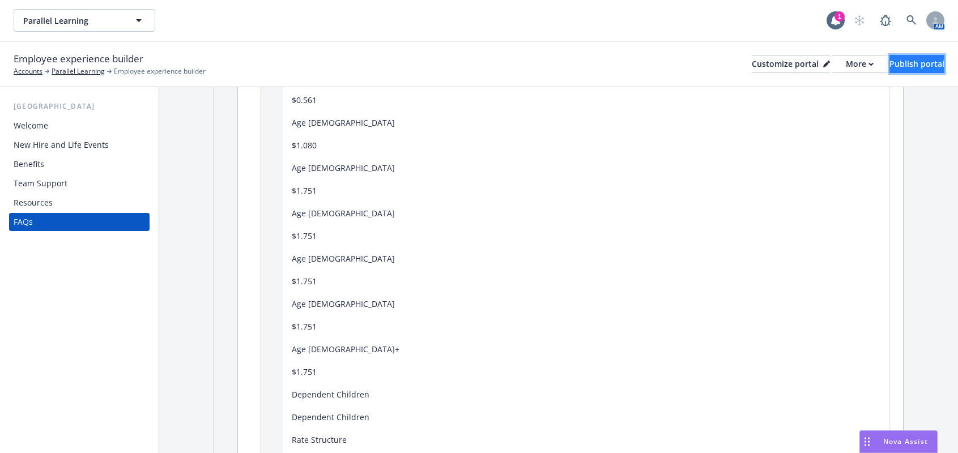
click at [889, 62] on div "Publish portal" at bounding box center [916, 63] width 55 height 17
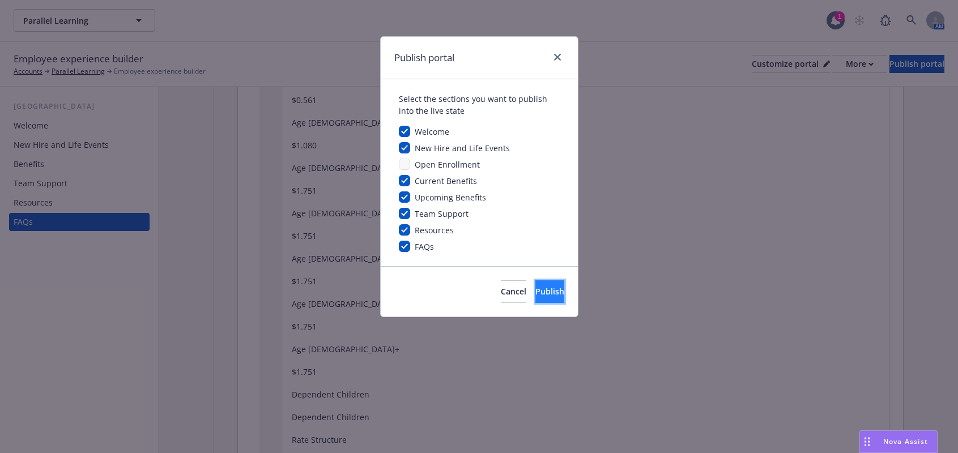
click at [535, 288] on span "Publish" at bounding box center [549, 291] width 29 height 11
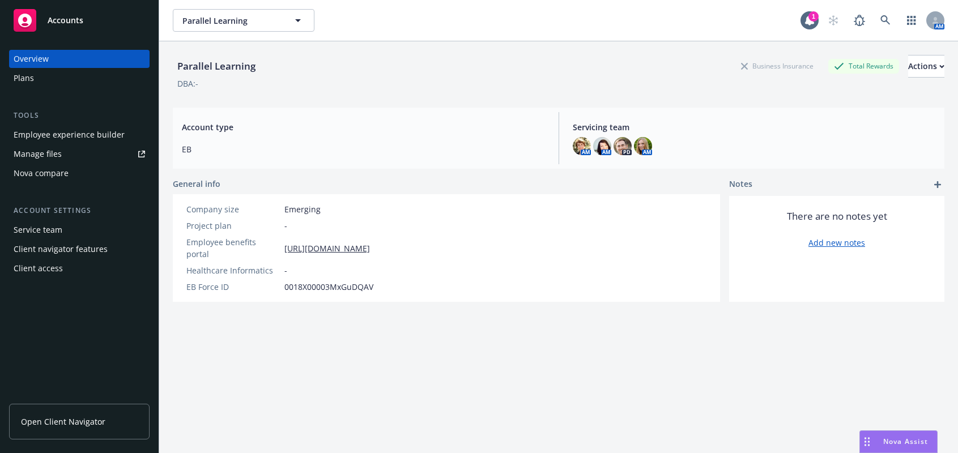
click at [70, 129] on div "Employee experience builder" at bounding box center [69, 135] width 111 height 18
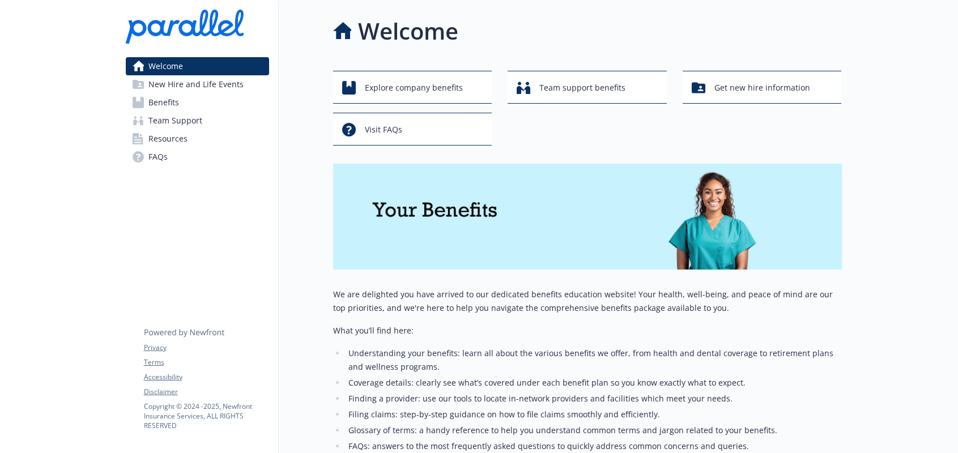
click at [171, 156] on link "FAQs" at bounding box center [197, 157] width 143 height 18
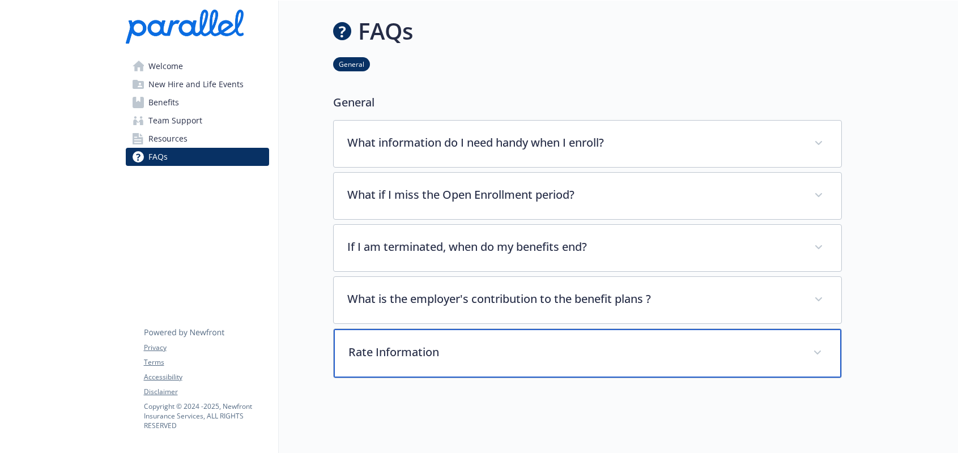
click at [378, 356] on p "Rate Information" at bounding box center [573, 352] width 451 height 17
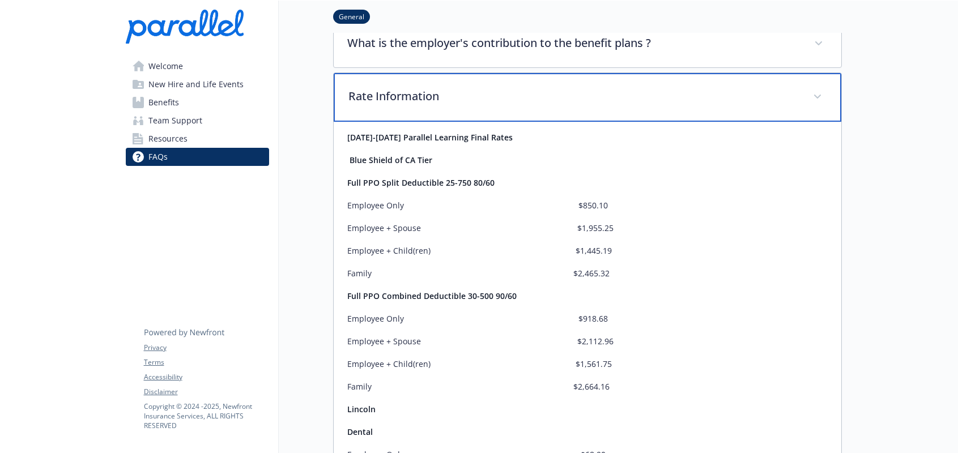
scroll to position [227, 0]
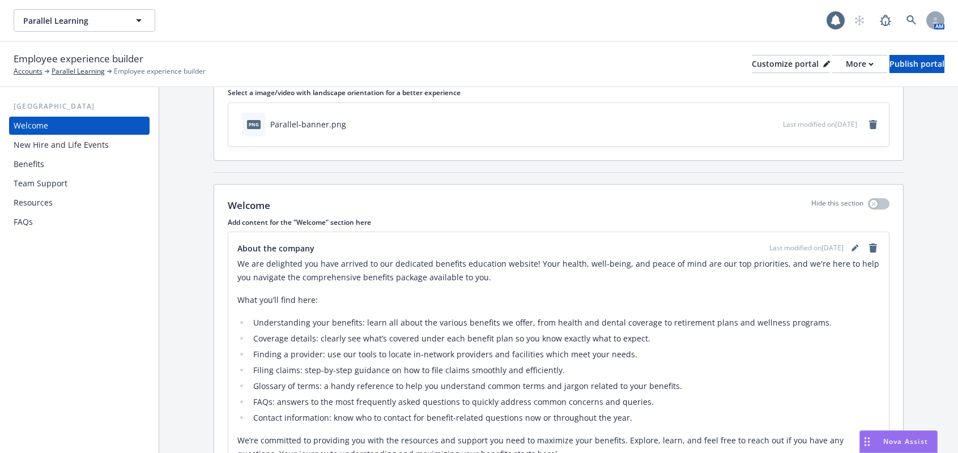
scroll to position [151, 0]
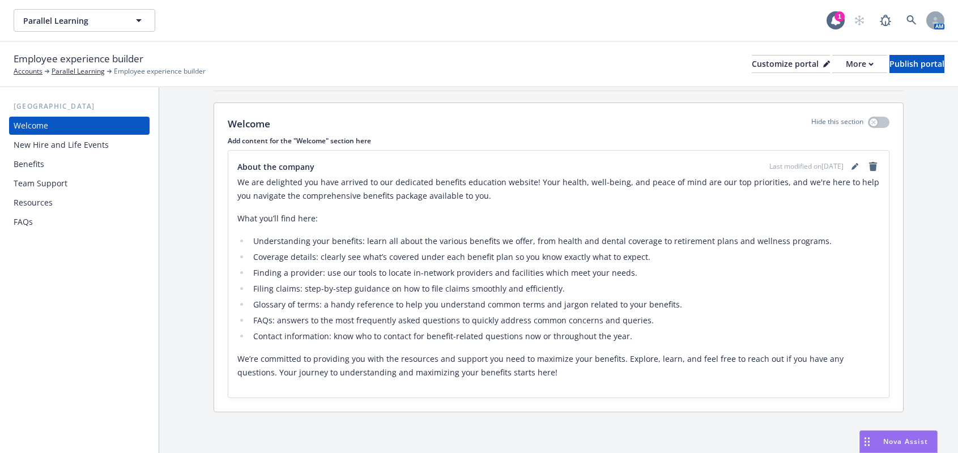
click at [38, 219] on div "FAQs" at bounding box center [79, 222] width 131 height 18
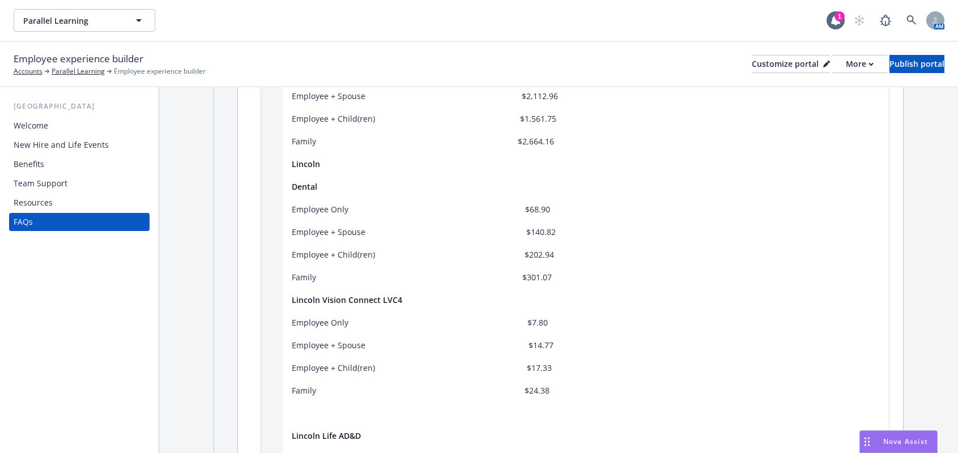
scroll to position [1189, 0]
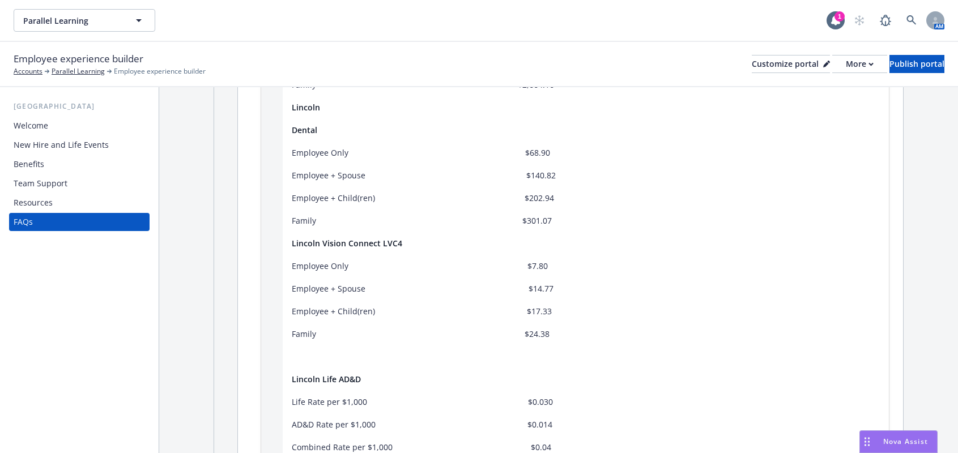
click at [502, 224] on p "Family $301.07" at bounding box center [586, 221] width 588 height 14
click at [503, 221] on p "Family $301.07" at bounding box center [586, 221] width 588 height 14
click at [502, 219] on p "Family $301.07" at bounding box center [586, 221] width 588 height 14
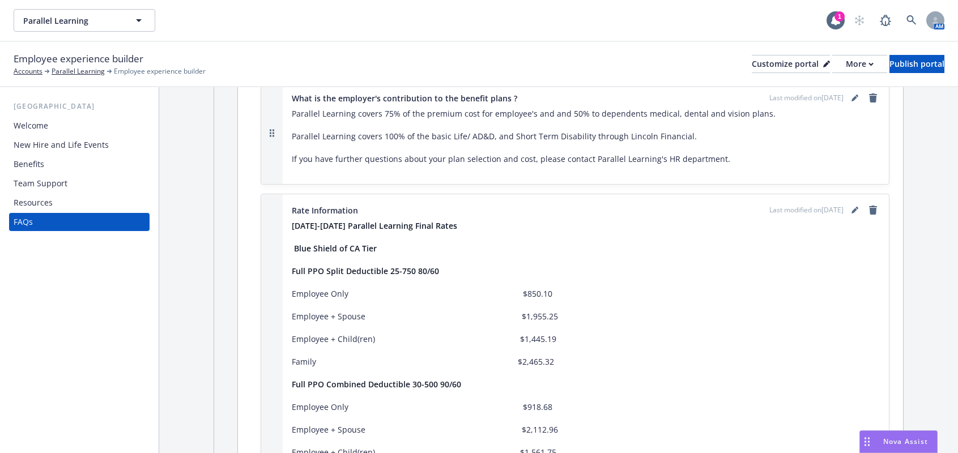
scroll to position [793, 0]
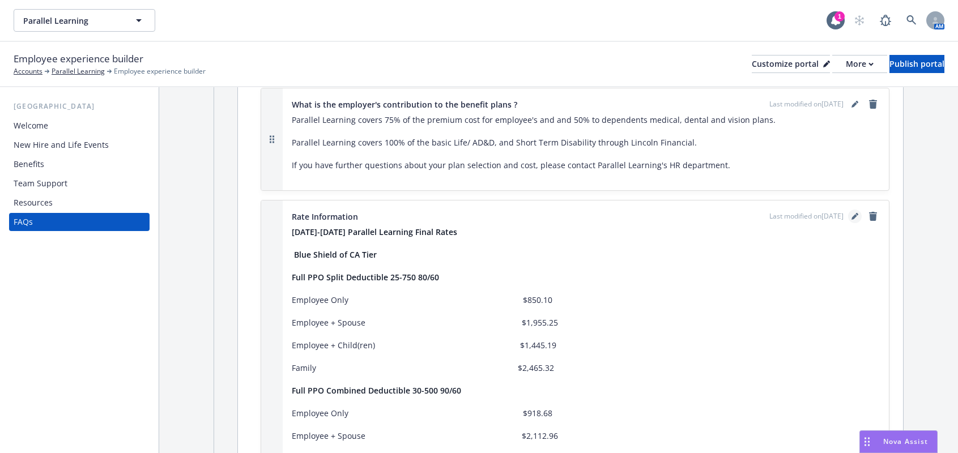
click at [851, 217] on icon "editPencil" at bounding box center [854, 217] width 6 height 6
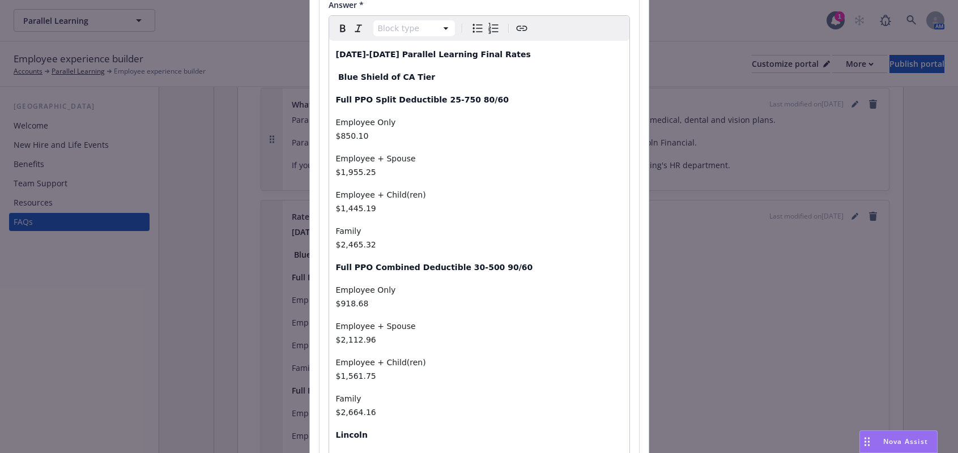
scroll to position [340, 0]
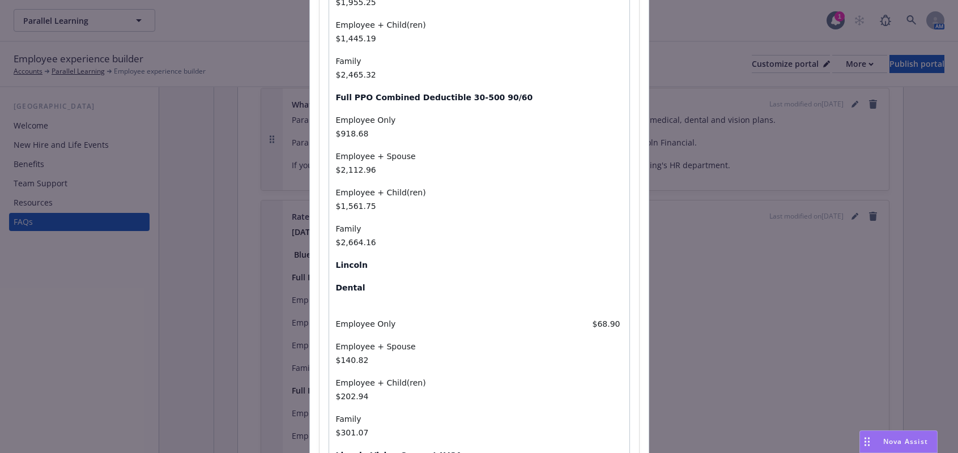
select select "paragraph"
click at [551, 415] on span "Family $301.07" at bounding box center [463, 426] width 255 height 23
click at [556, 342] on span "Employee + Spouse $140.82" at bounding box center [465, 353] width 259 height 23
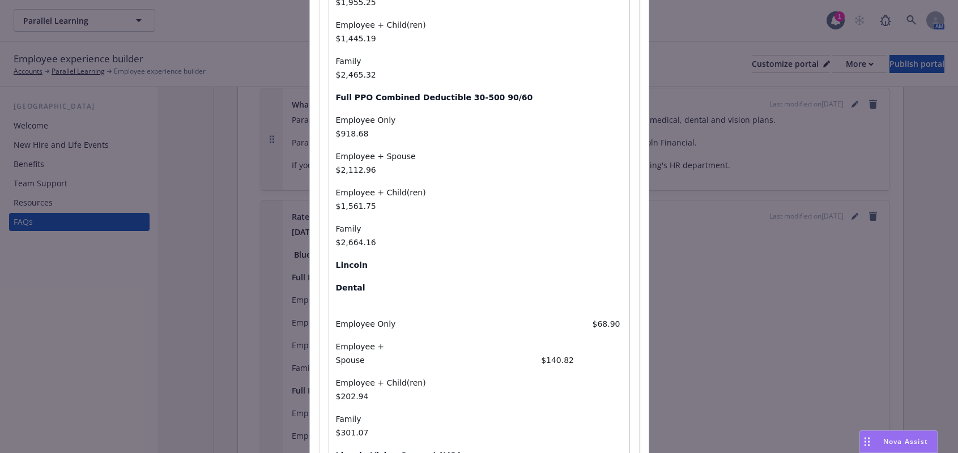
click at [553, 319] on span "Employee Only $68.90" at bounding box center [478, 323] width 284 height 9
click at [557, 319] on span "Employee Only $68.90" at bounding box center [478, 323] width 284 height 9
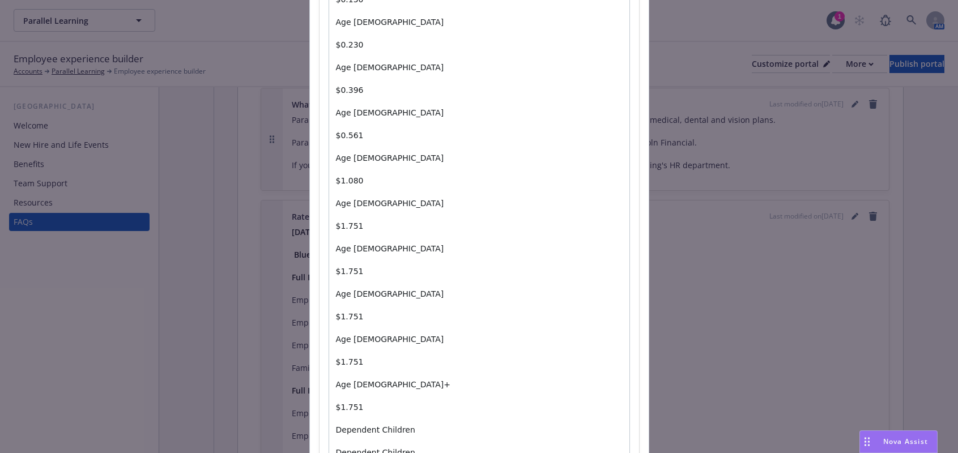
scroll to position [1699, 0]
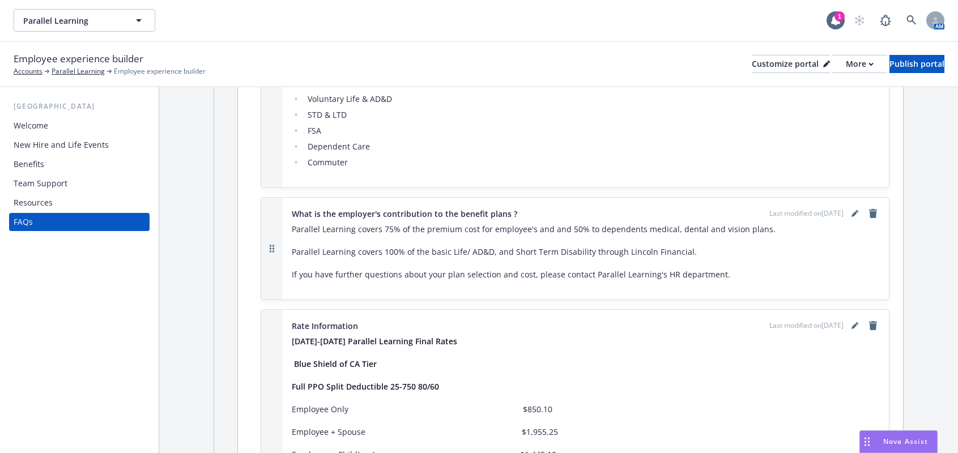
scroll to position [453, 0]
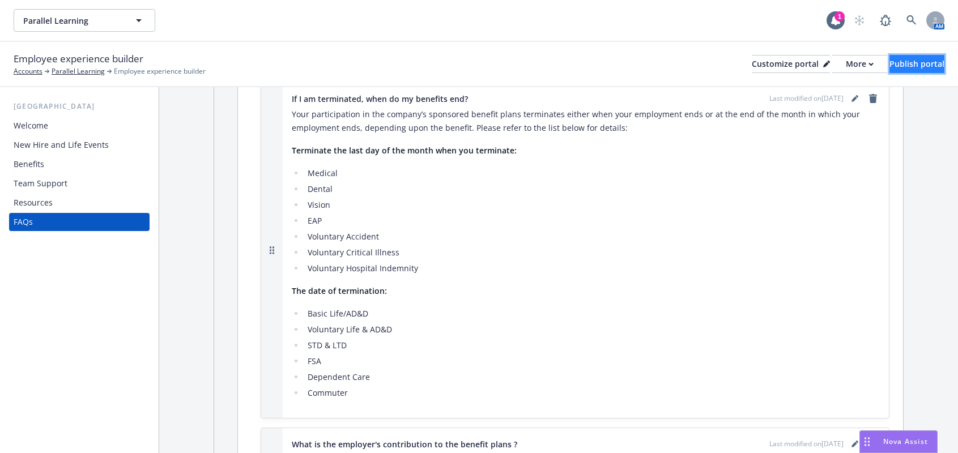
click at [889, 62] on div "Publish portal" at bounding box center [916, 63] width 55 height 17
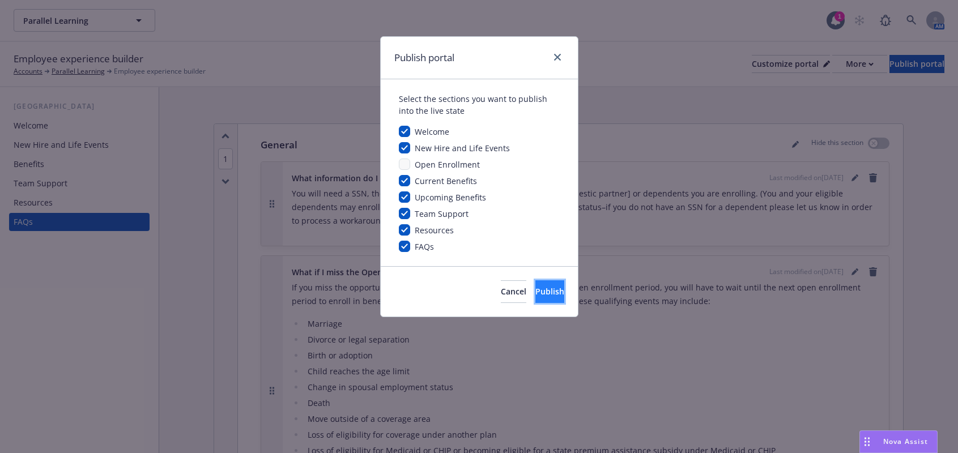
click at [535, 288] on span "Publish" at bounding box center [549, 291] width 29 height 11
